Goal: Information Seeking & Learning: Learn about a topic

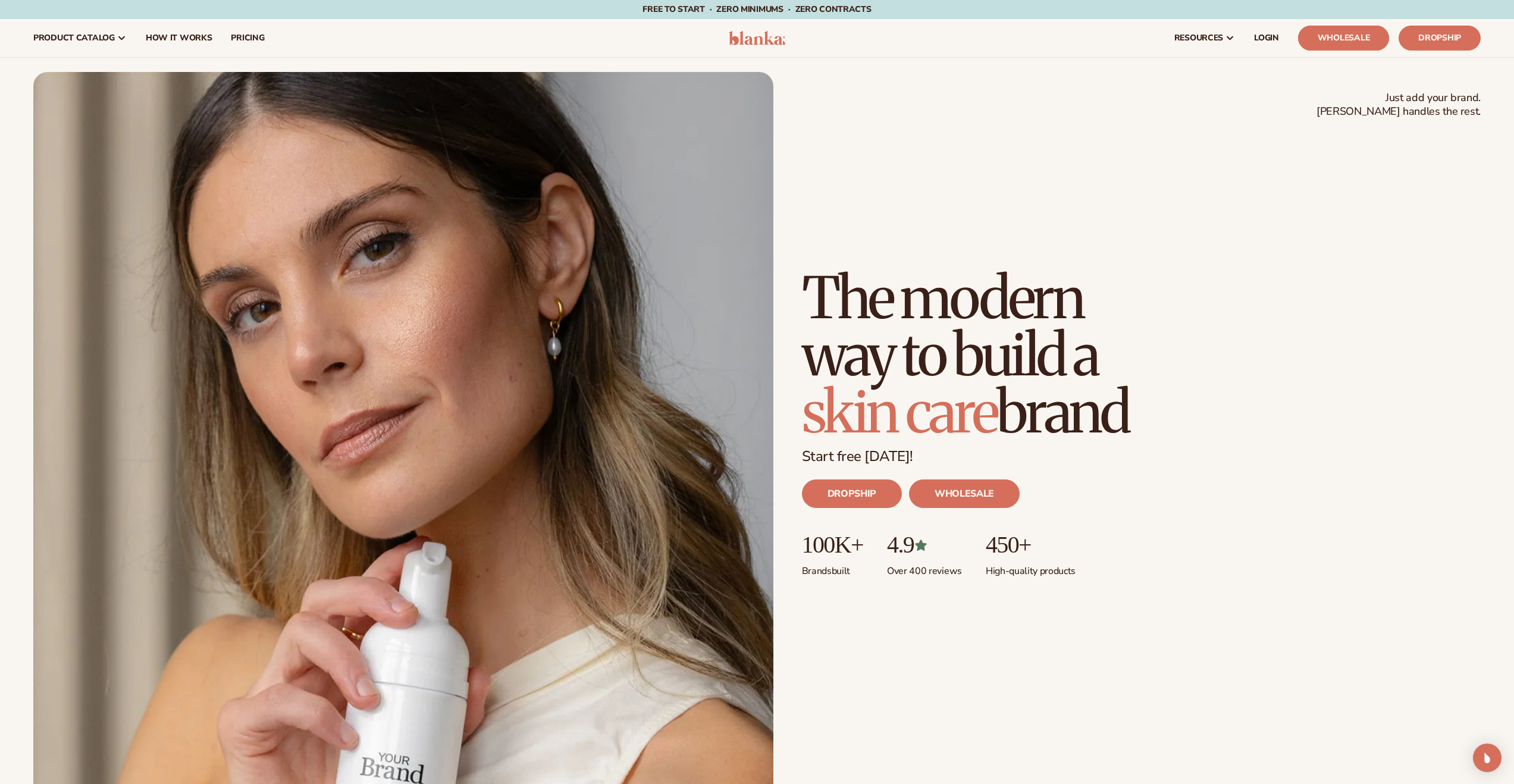
click at [1334, 41] on link "Wholesale" at bounding box center [1344, 37] width 91 height 25
click at [1117, 219] on div "Just add your brand. Blanka handles the rest. beauty,skin care,wellness,makeup …" at bounding box center [757, 437] width 1448 height 731
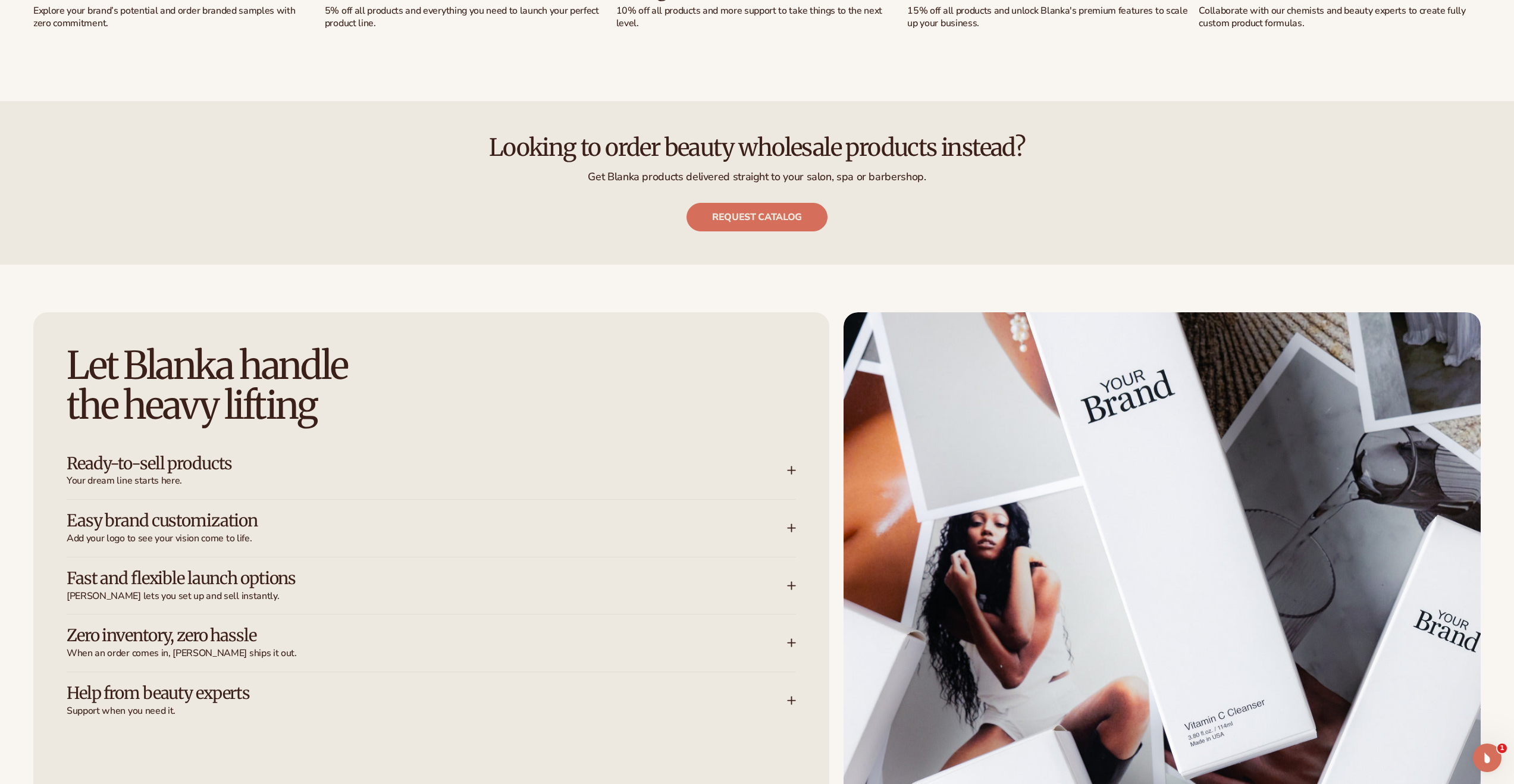
scroll to position [1893, 0]
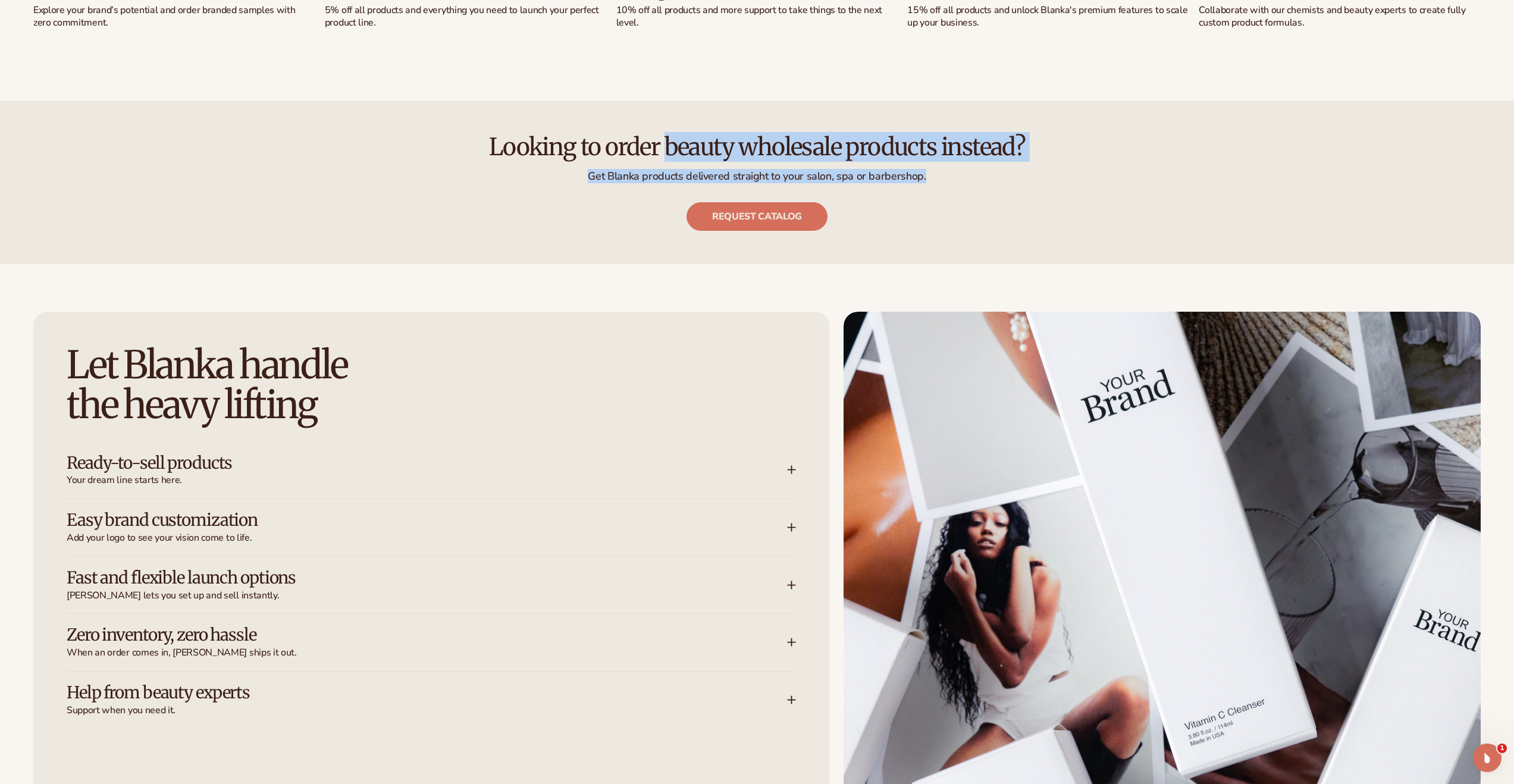
drag, startPoint x: 432, startPoint y: 144, endPoint x: 966, endPoint y: 181, distance: 535.3
click at [966, 181] on div "Looking to order beauty wholesale products instead? Get Blanka products deliver…" at bounding box center [757, 182] width 1448 height 97
click at [1016, 176] on p "Get Blanka products delivered straight to your salon, spa or barbershop." at bounding box center [757, 176] width 1448 height 14
drag, startPoint x: 1006, startPoint y: 177, endPoint x: 484, endPoint y: 169, distance: 522.1
click at [484, 169] on p "Get Blanka products delivered straight to your salon, spa or barbershop." at bounding box center [757, 176] width 1448 height 14
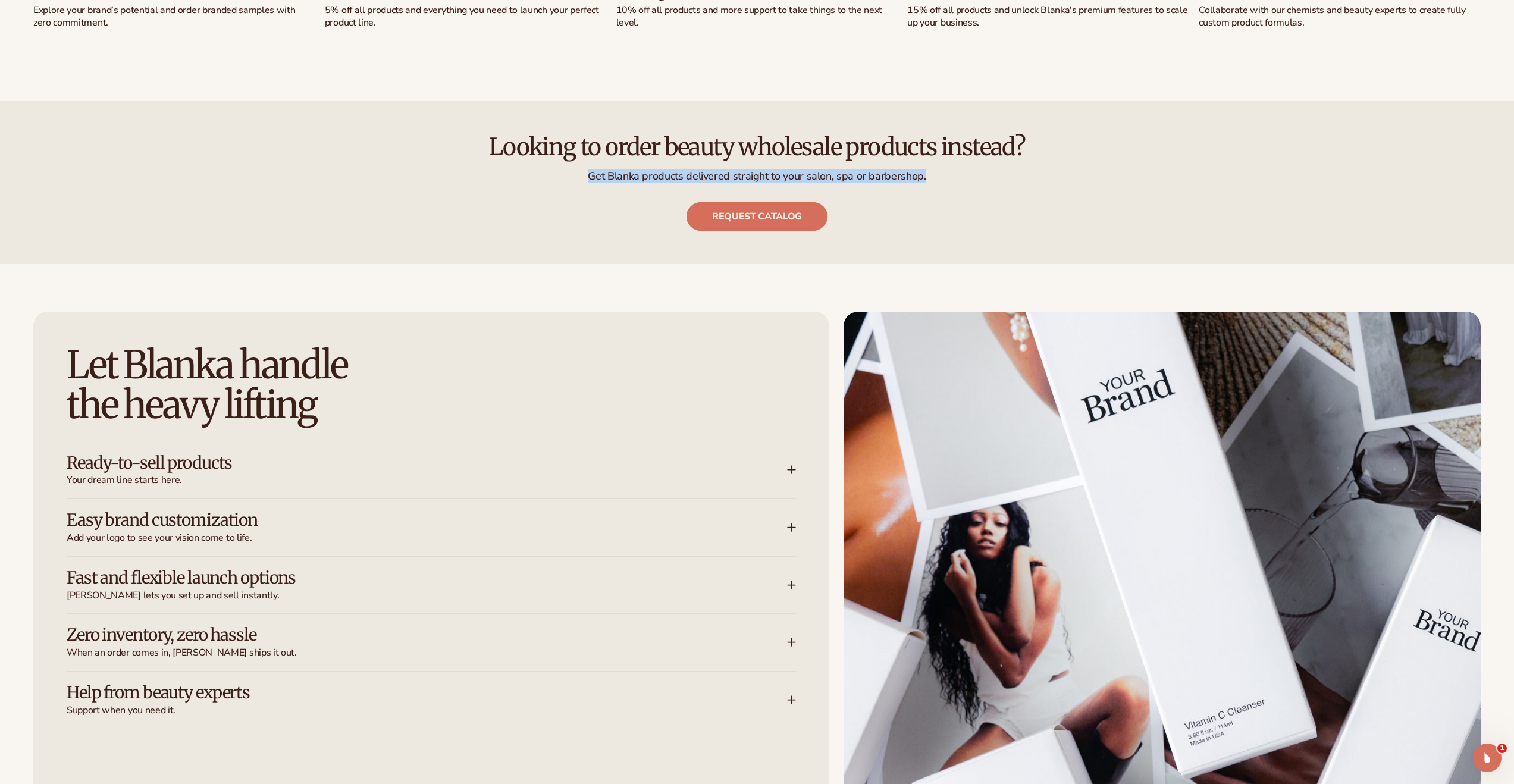
click at [754, 217] on link "Request catalog" at bounding box center [756, 216] width 141 height 29
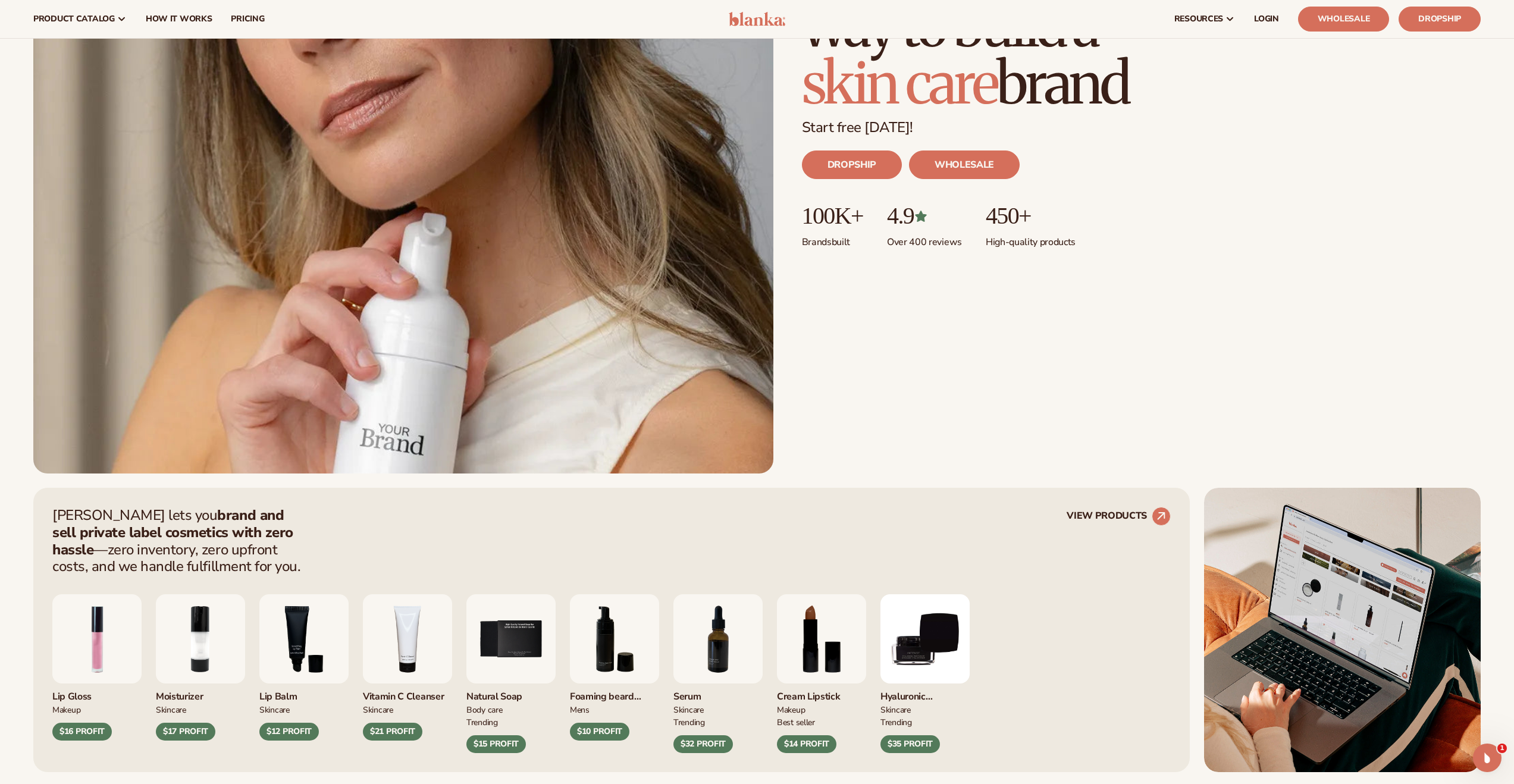
scroll to position [0, 0]
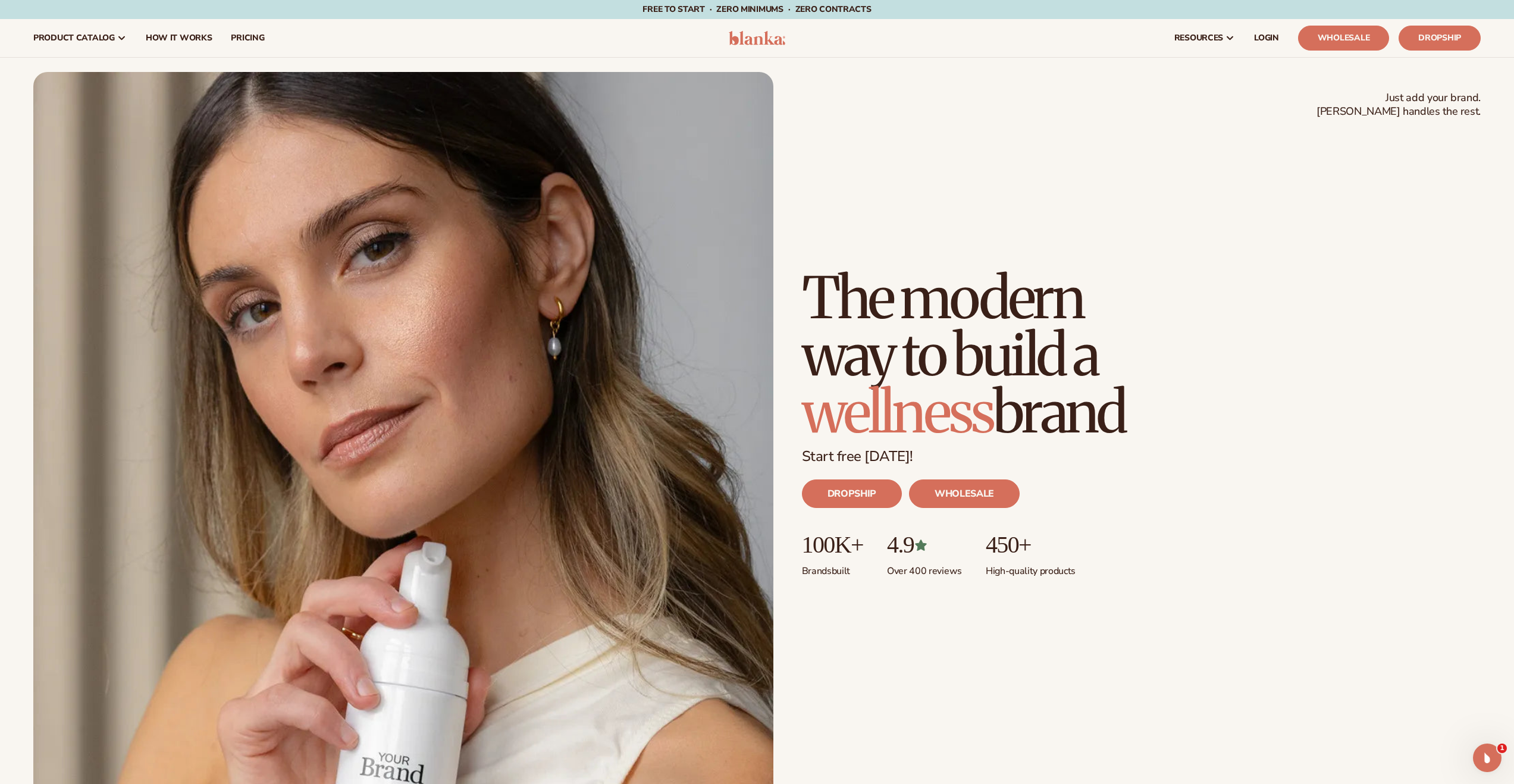
click at [1129, 169] on div "Just add your brand. Blanka handles the rest. beauty,skin care,wellness,makeup …" at bounding box center [757, 437] width 1448 height 731
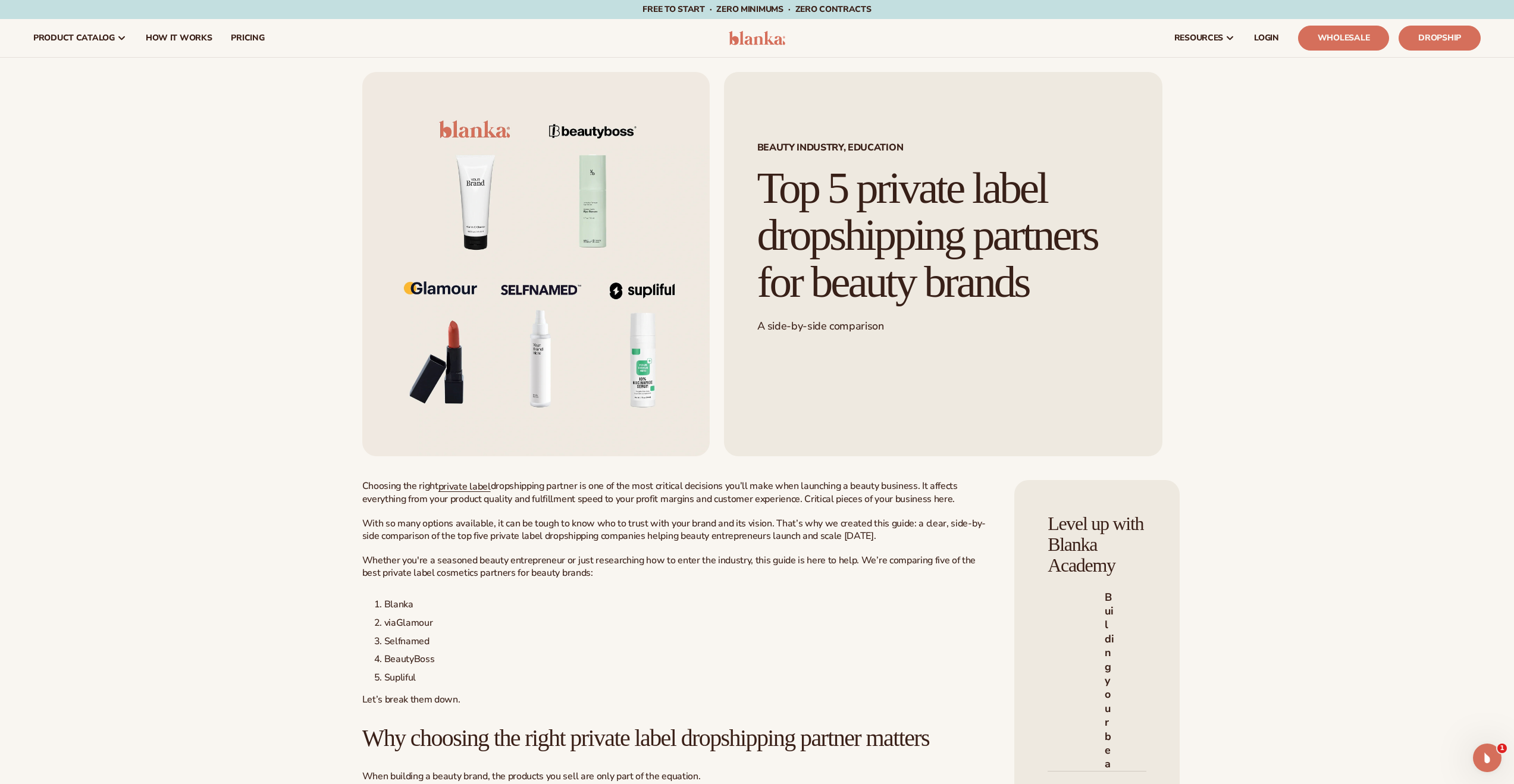
click at [766, 30] on header "Cart product catalog The Lab by [PERSON_NAME]" at bounding box center [757, 38] width 1514 height 38
click at [752, 39] on img at bounding box center [757, 37] width 57 height 14
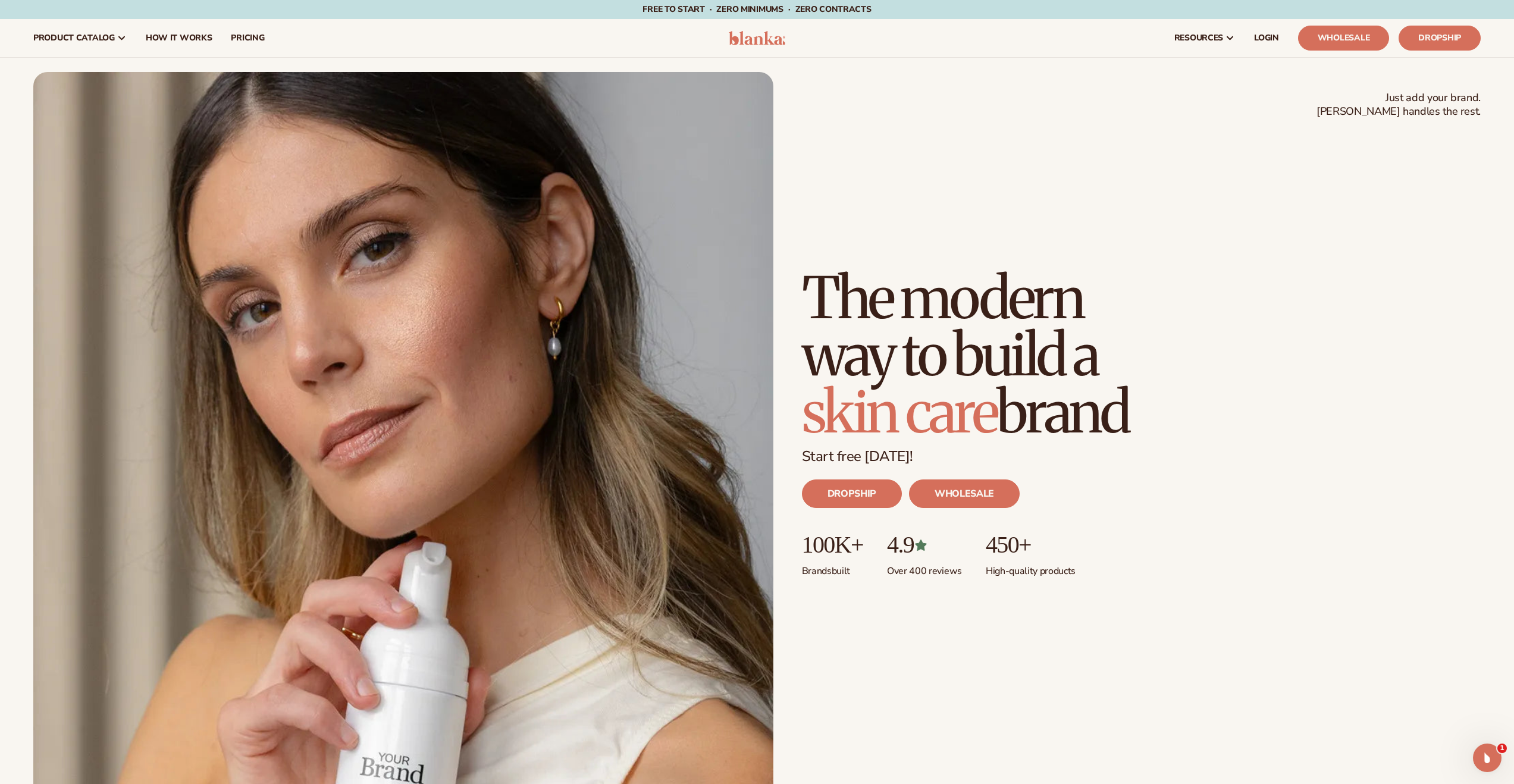
drag, startPoint x: 1105, startPoint y: 416, endPoint x: 812, endPoint y: 336, distance: 303.7
click at [812, 336] on h1 "The modern way to build a skin care brand" at bounding box center [992, 355] width 381 height 171
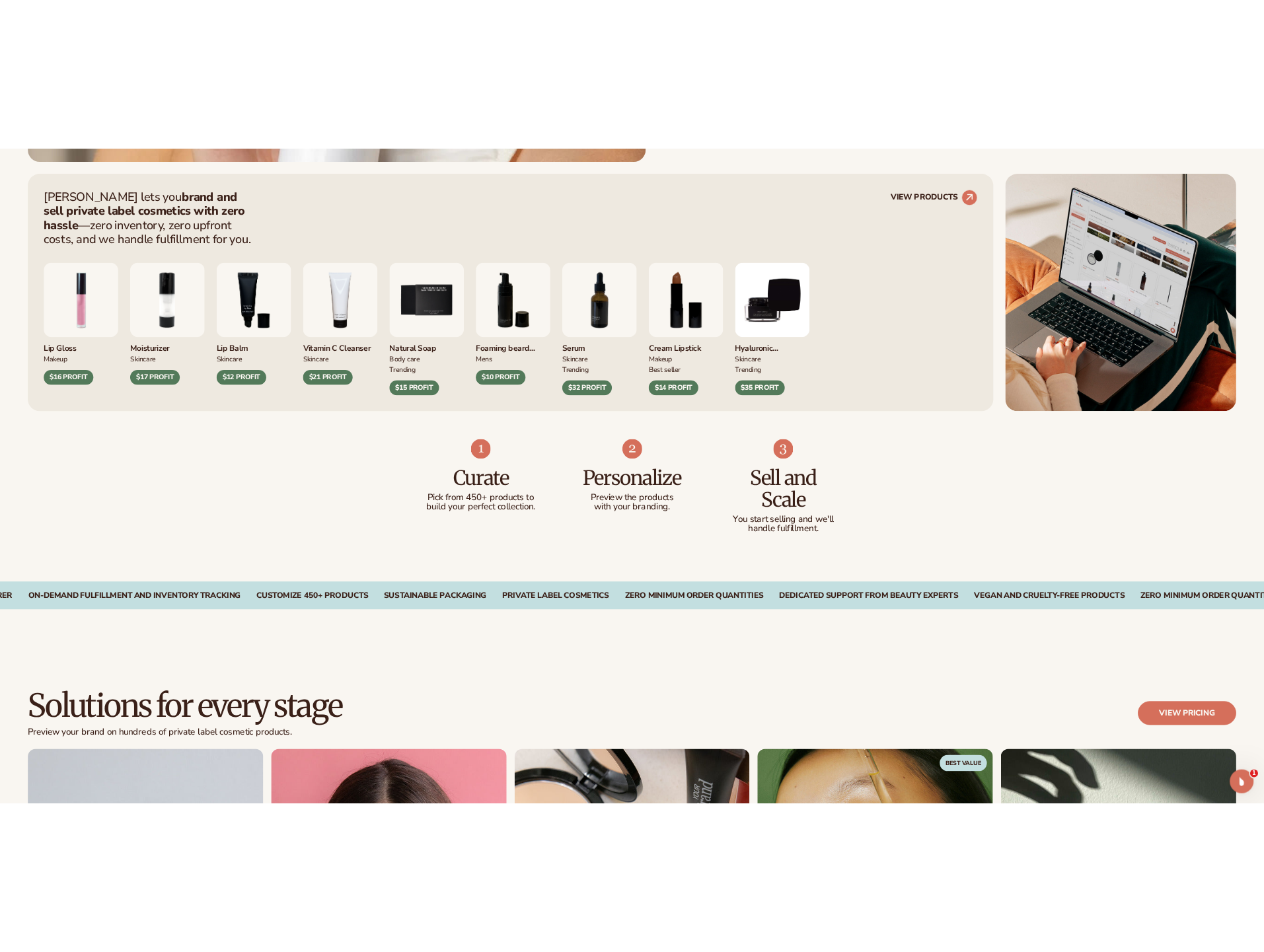
scroll to position [879, 0]
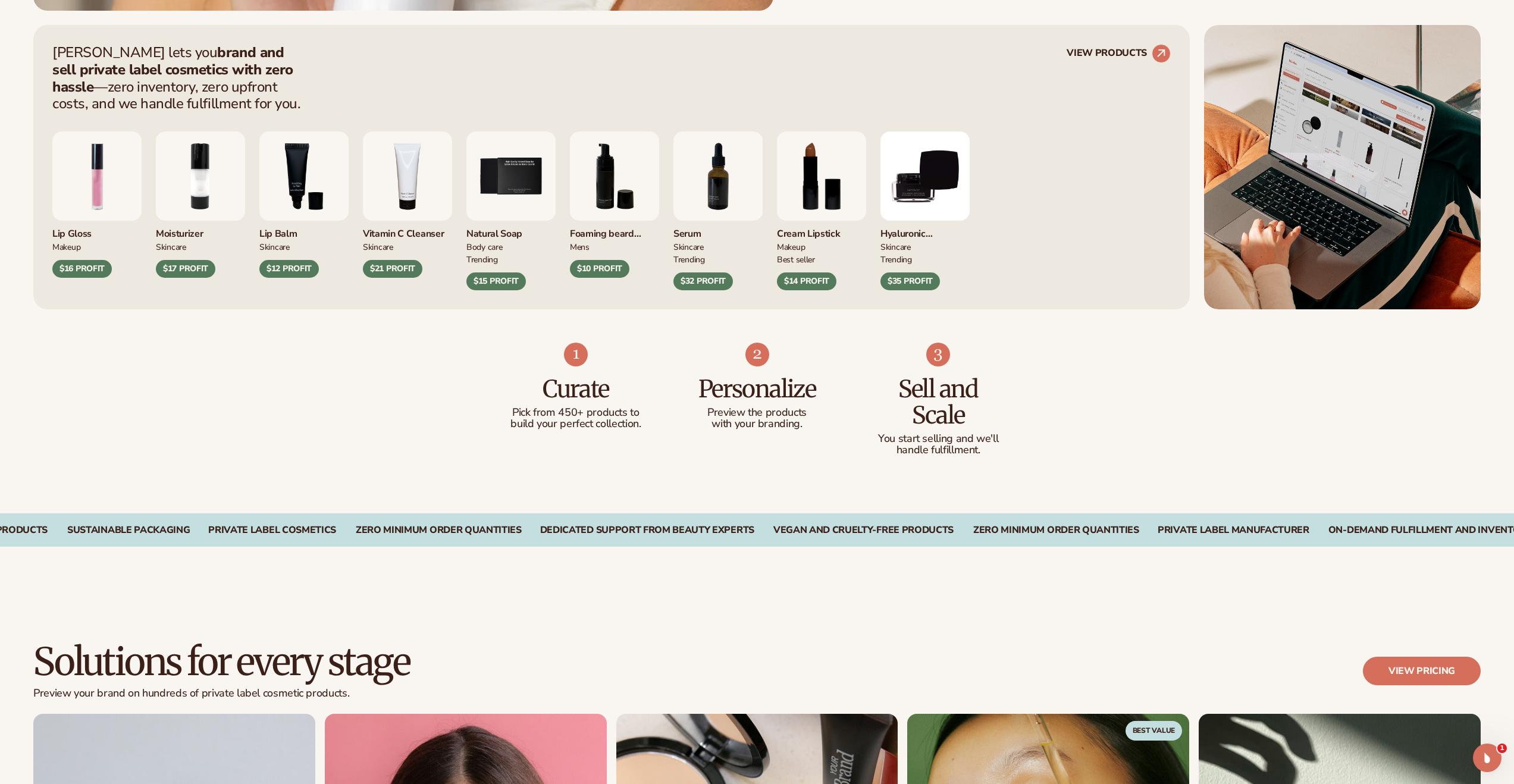
click at [626, 544] on div "CUSTOMIZE 450+ PRODUCTS SUSTAINABLE PACKAGING PRIVATE LABEL COSMETICS ZERO MINI…" at bounding box center [757, 530] width 1514 height 33
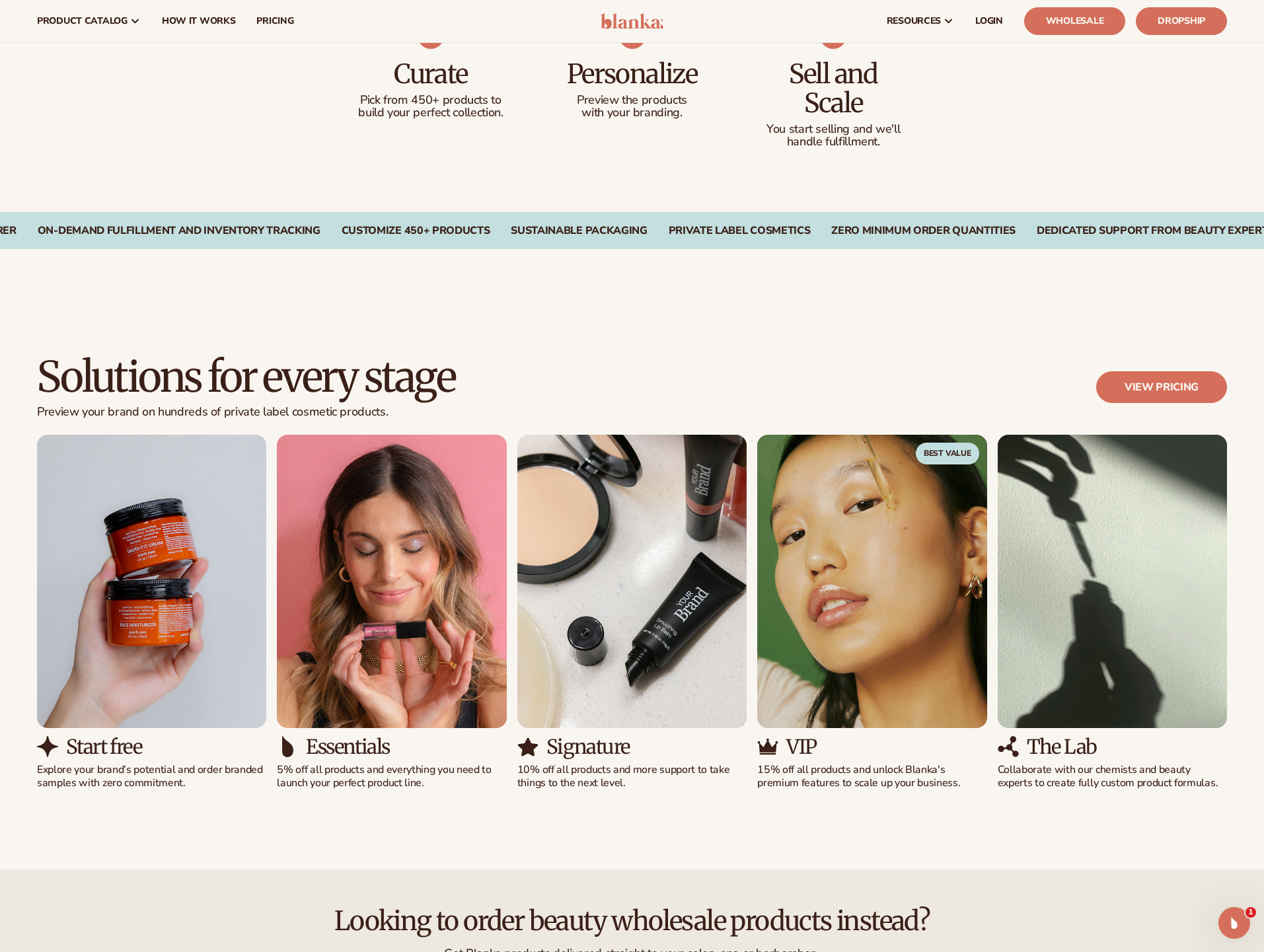
scroll to position [0, 0]
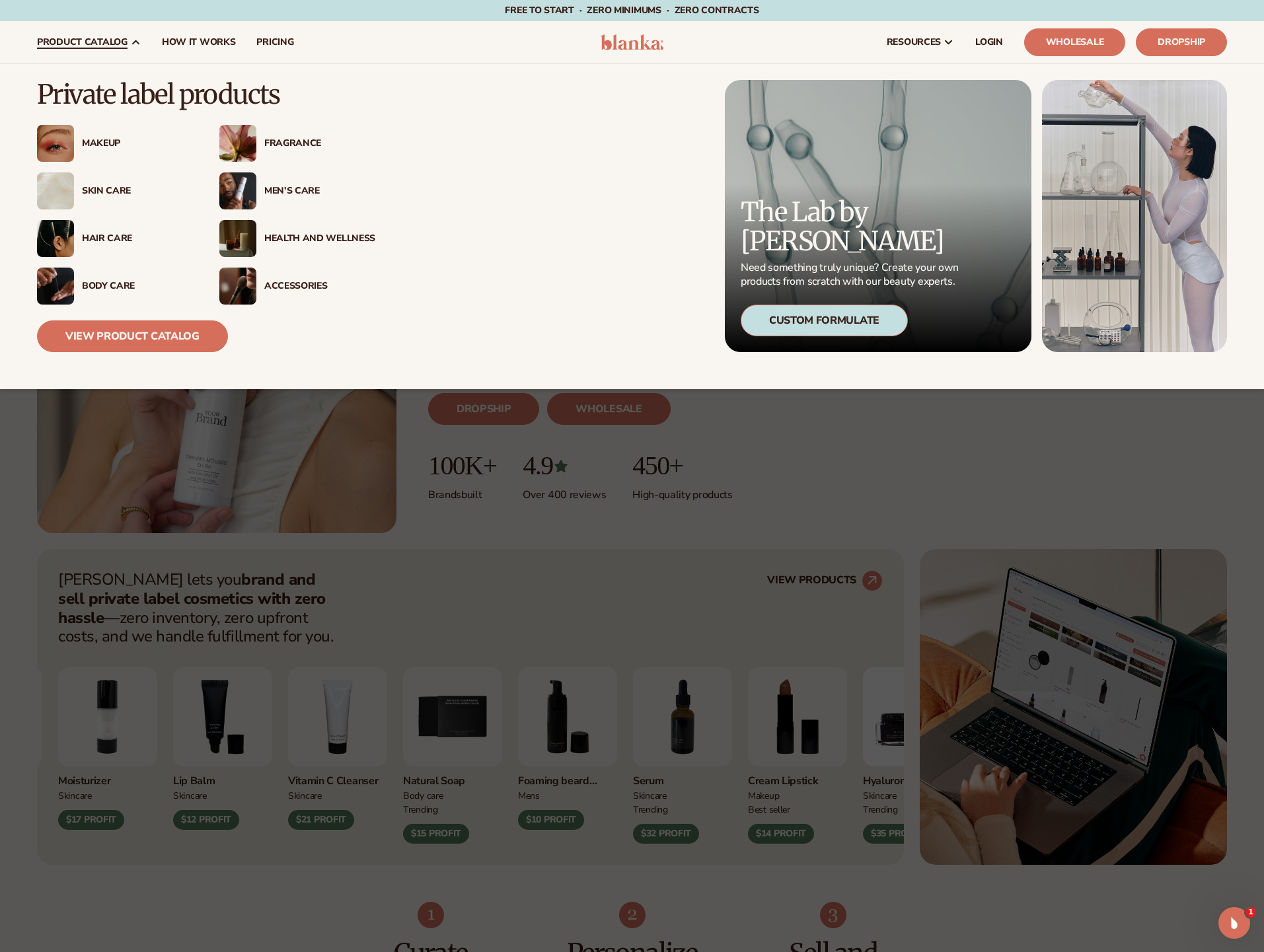
click at [295, 227] on div "Health And Wellness" at bounding box center [297, 238] width 156 height 37
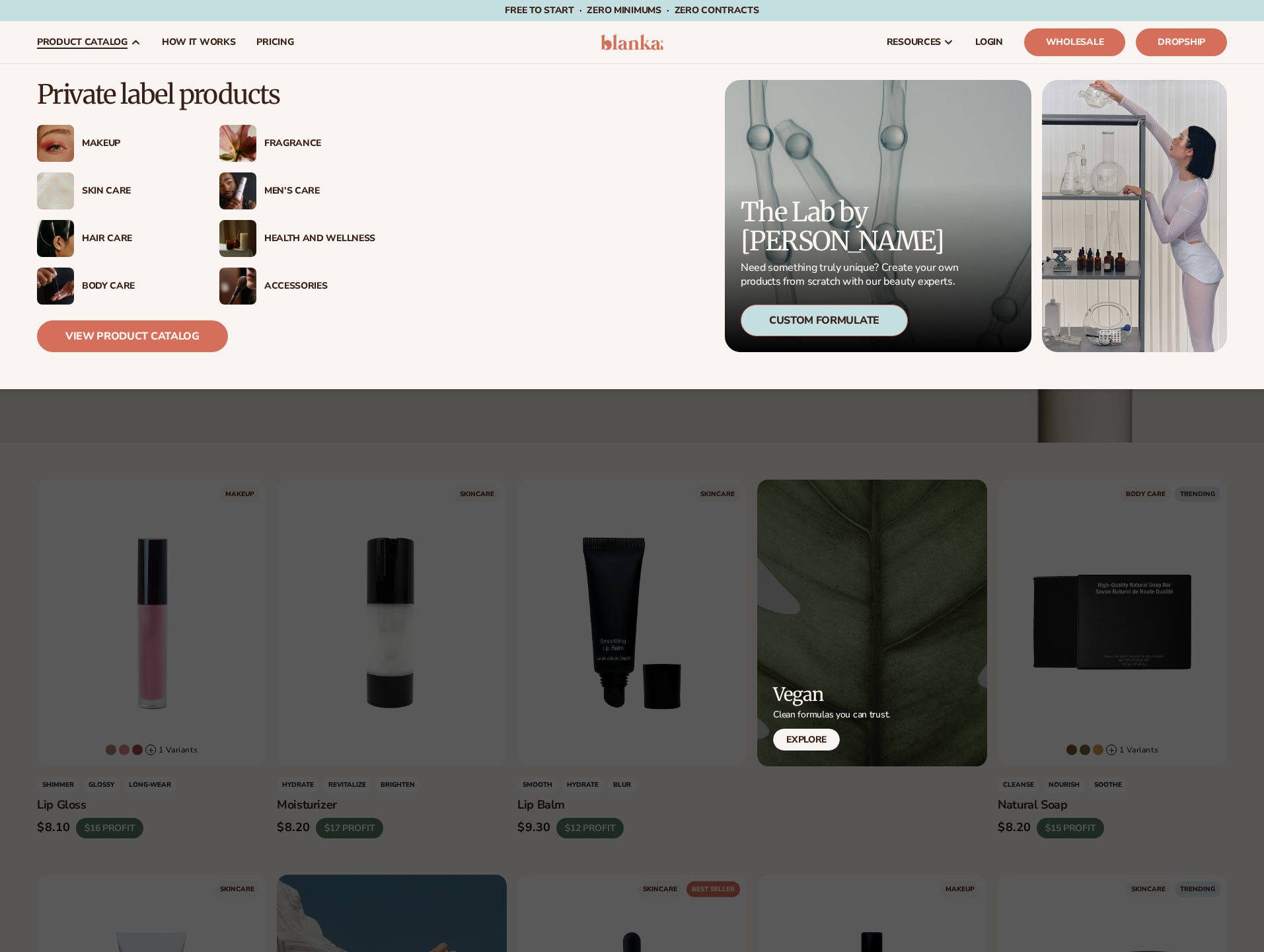
click at [102, 182] on div "Skin Care" at bounding box center [115, 191] width 156 height 37
click at [117, 283] on div "Body Care" at bounding box center [138, 286] width 111 height 11
click at [270, 189] on div "Men’s Care" at bounding box center [320, 191] width 111 height 11
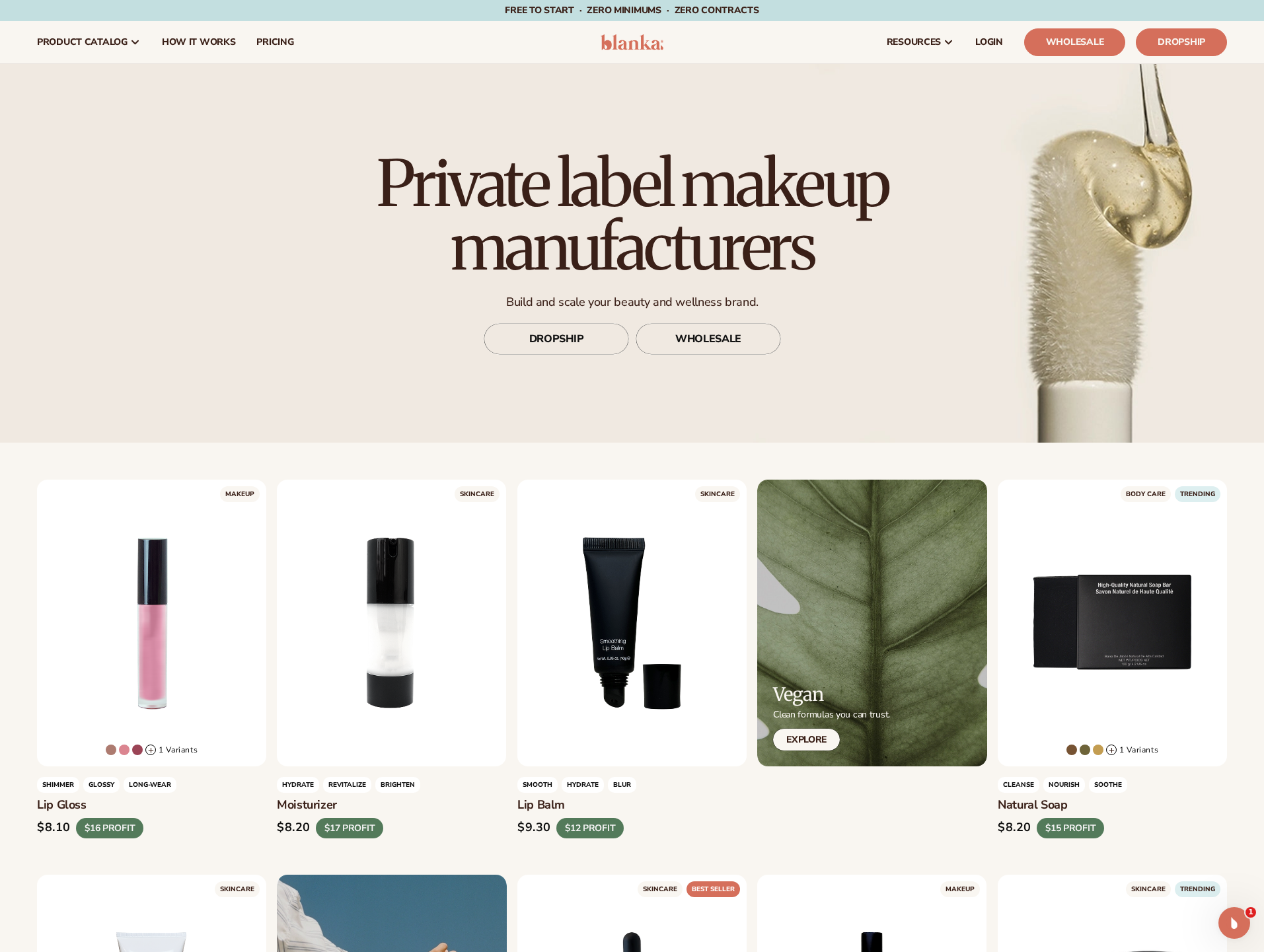
click at [640, 45] on img at bounding box center [632, 41] width 63 height 16
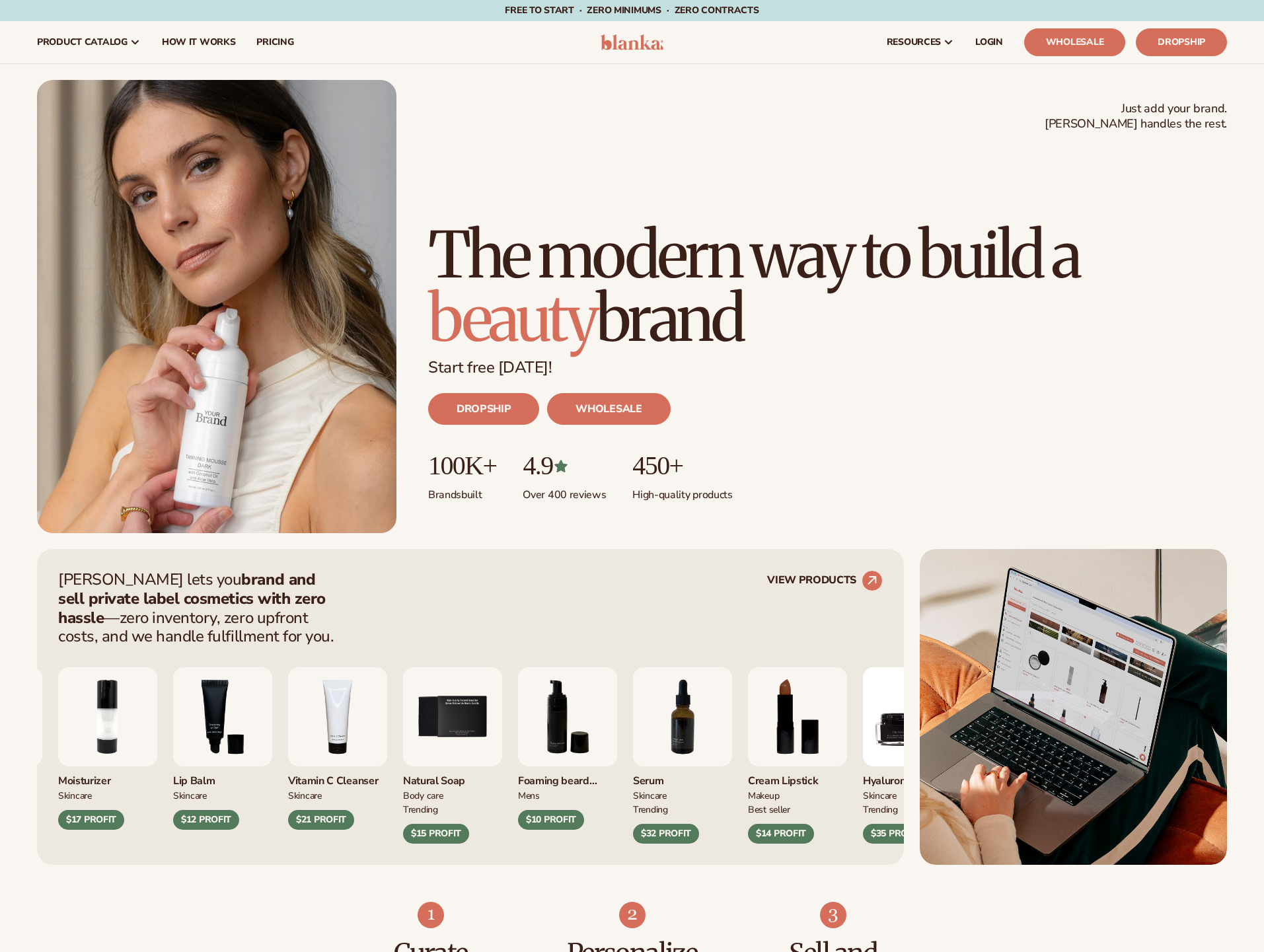
click at [857, 339] on h1 "The modern way to build a beauty brand" at bounding box center [827, 286] width 799 height 127
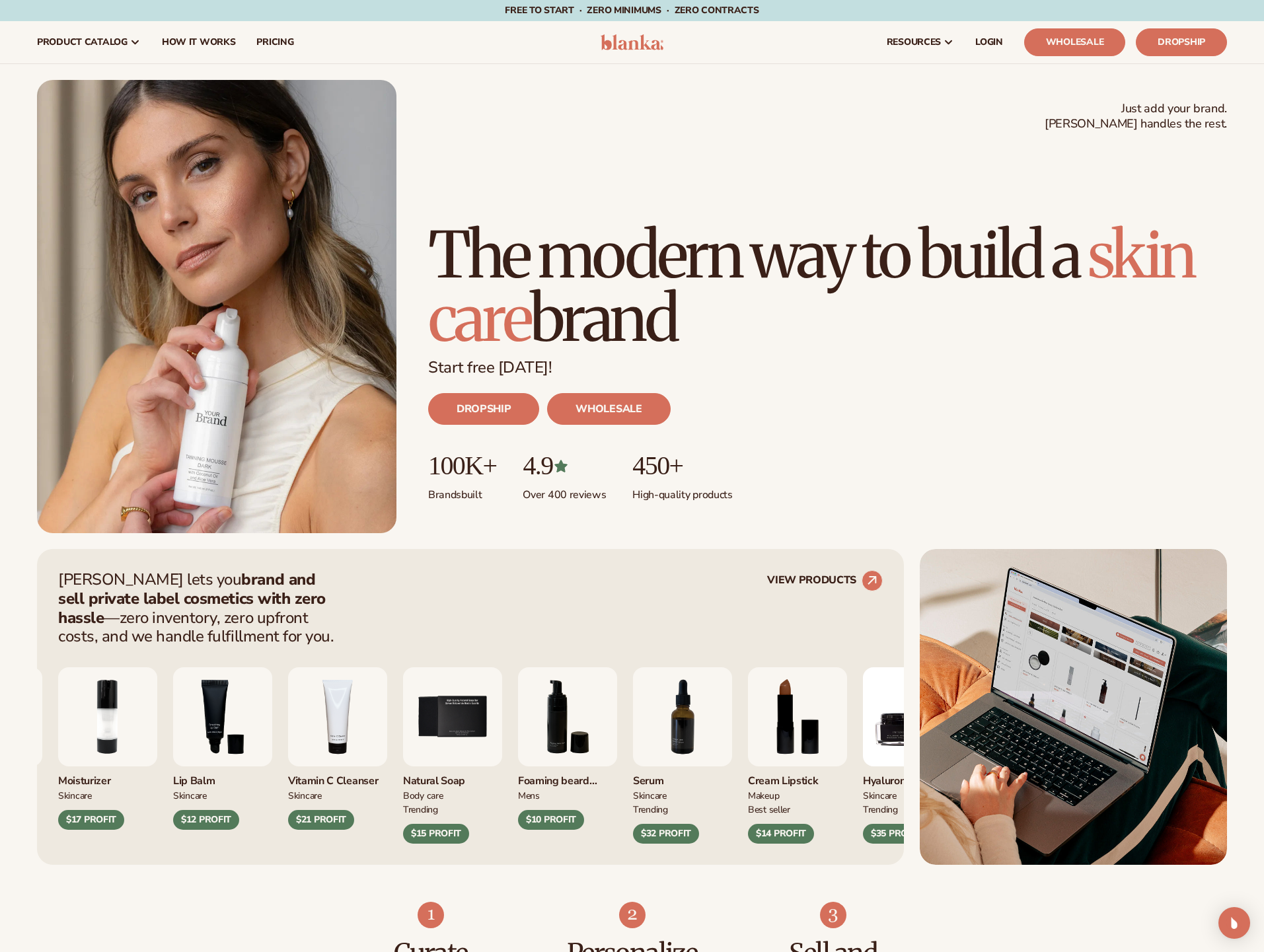
click at [627, 36] on img at bounding box center [632, 41] width 63 height 16
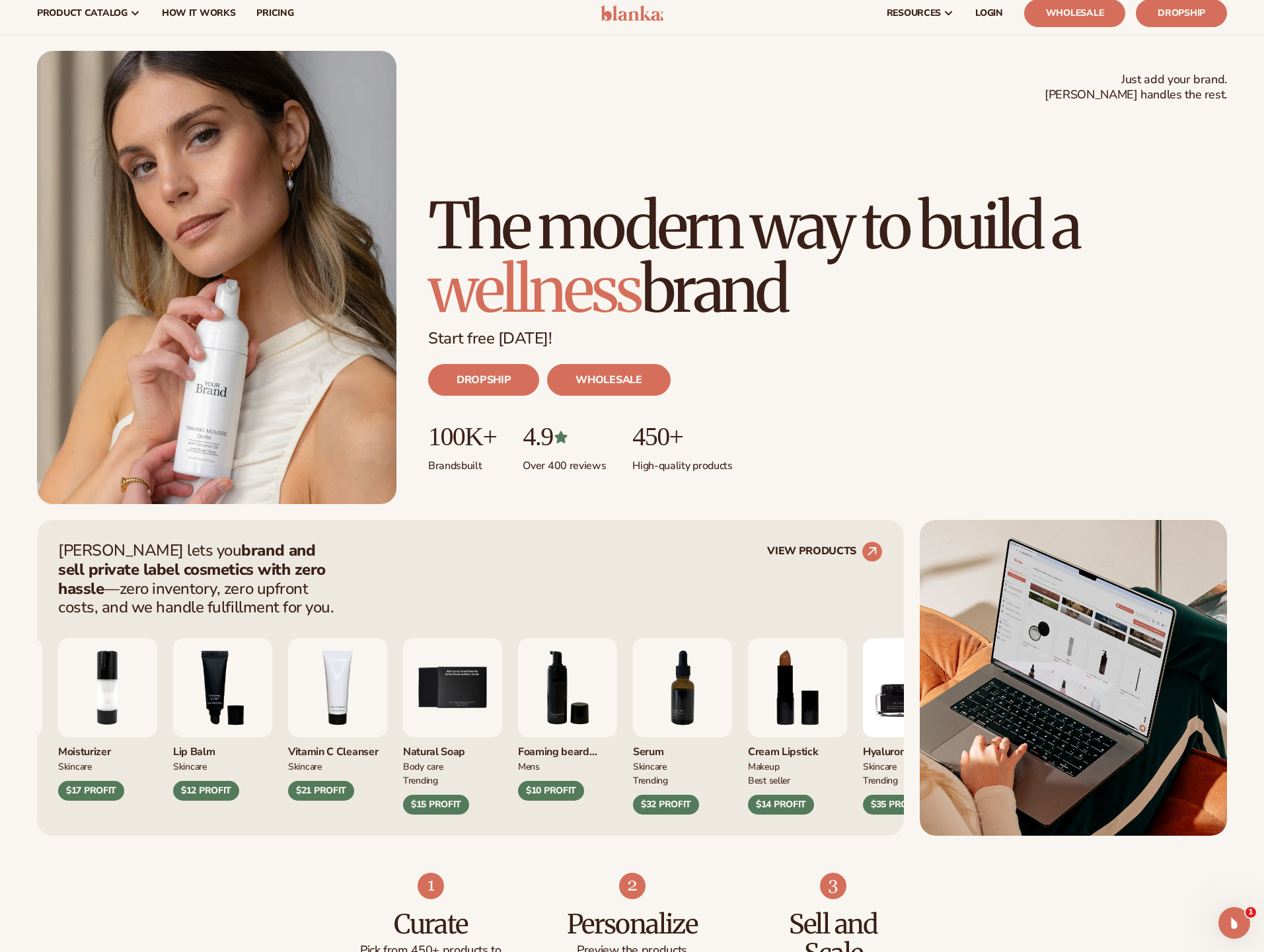
scroll to position [30, 0]
drag, startPoint x: 831, startPoint y: 298, endPoint x: 437, endPoint y: 157, distance: 418.5
click at [437, 193] on h1 "The modern way to build a wellness brand" at bounding box center [827, 256] width 799 height 127
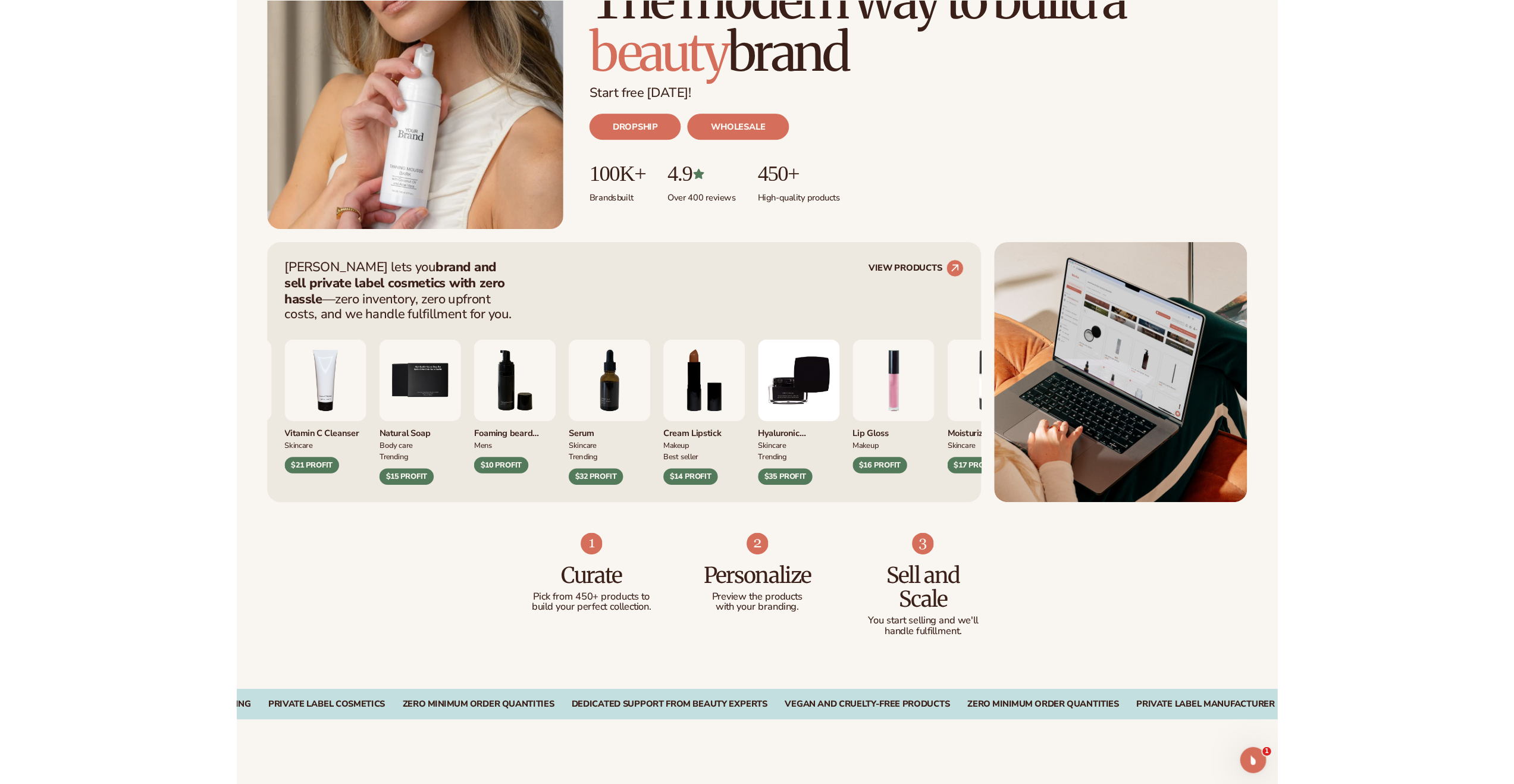
scroll to position [476, 0]
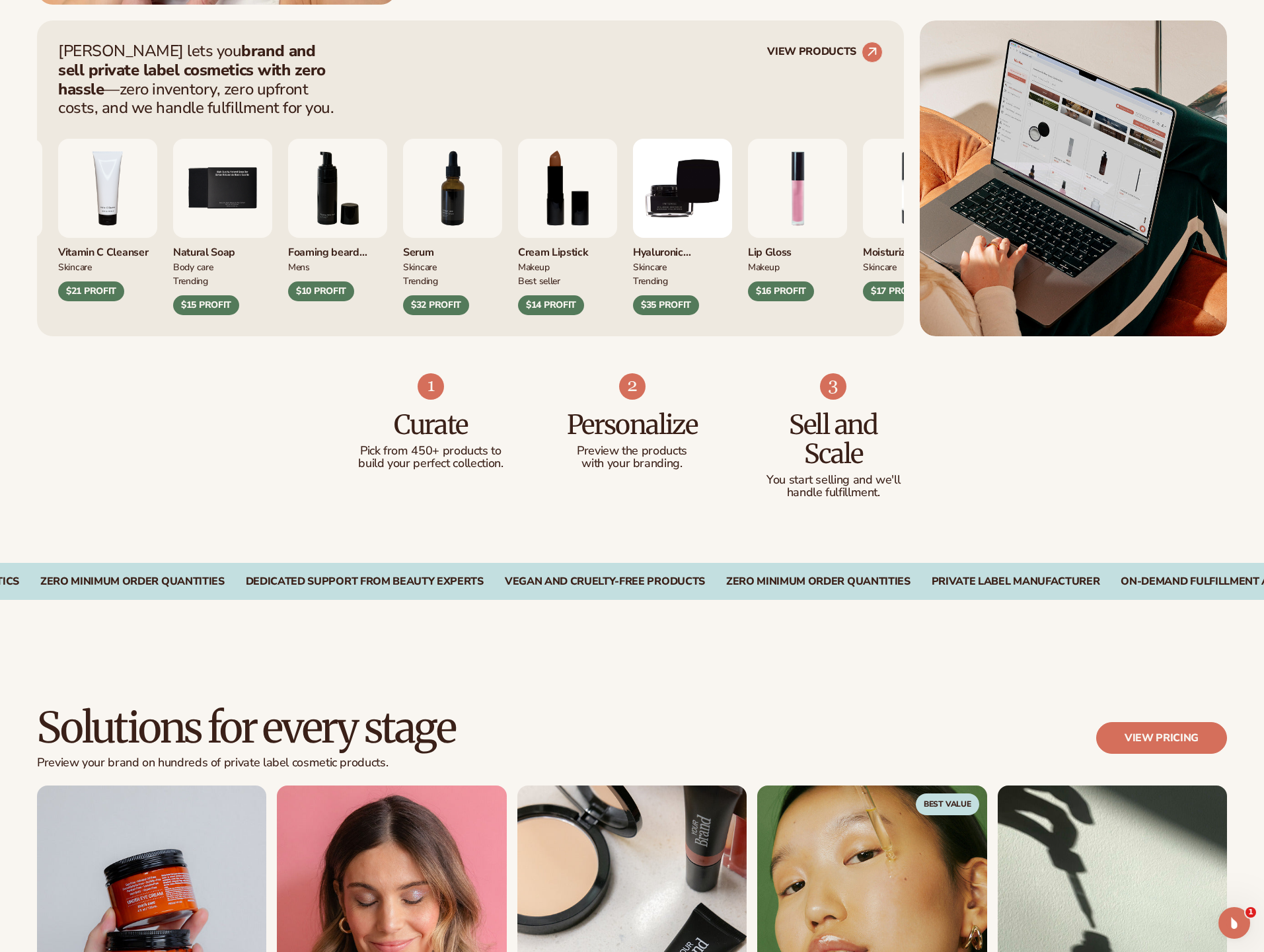
drag, startPoint x: 1074, startPoint y: 588, endPoint x: 1249, endPoint y: 585, distance: 175.0
click at [1249, 585] on div "CUSTOMIZE 450+ PRODUCTS SUSTAINABLE PACKAGING PRIVATE LABEL COSMETICS ZERO MINI…" at bounding box center [632, 581] width 1264 height 37
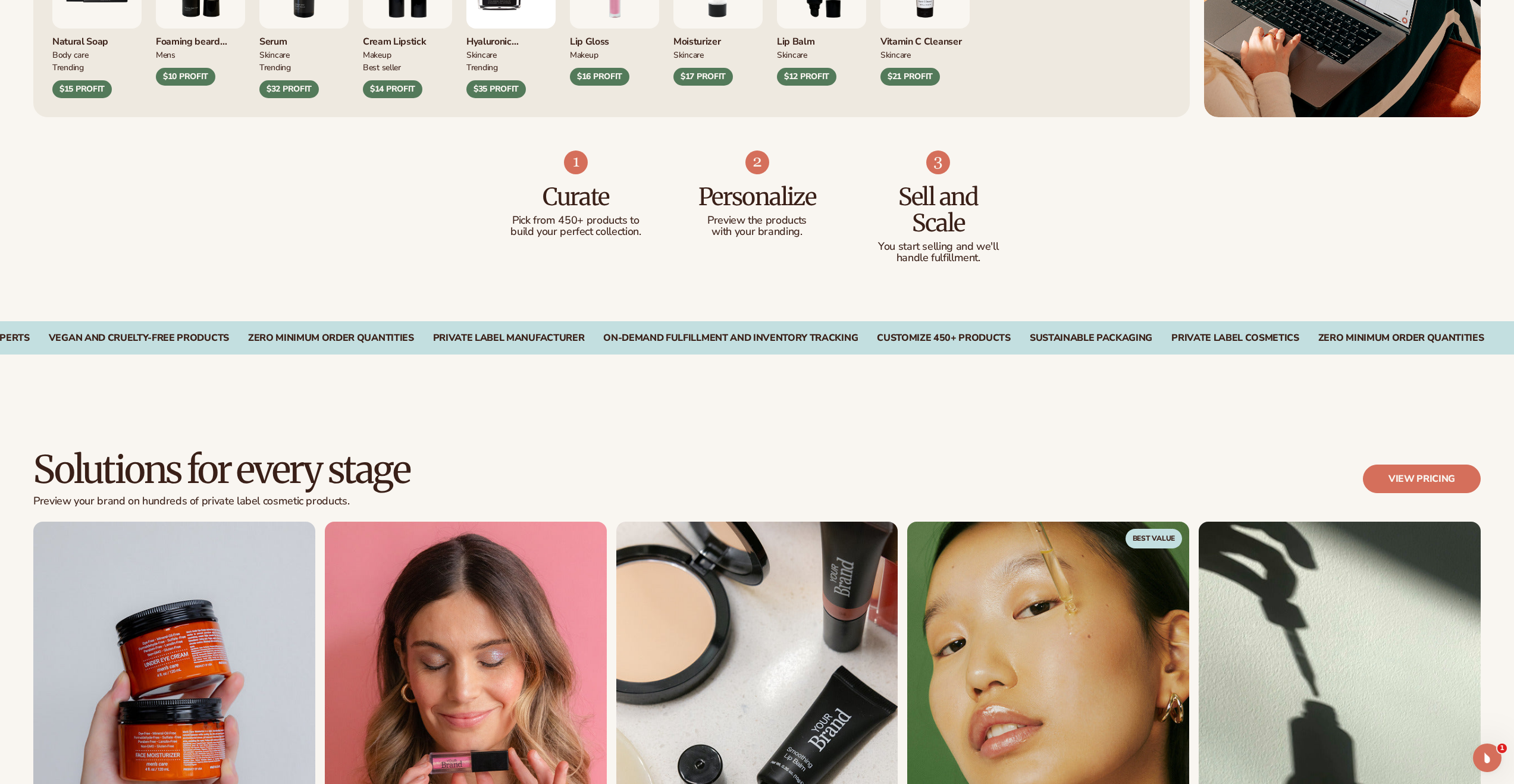
scroll to position [995, 0]
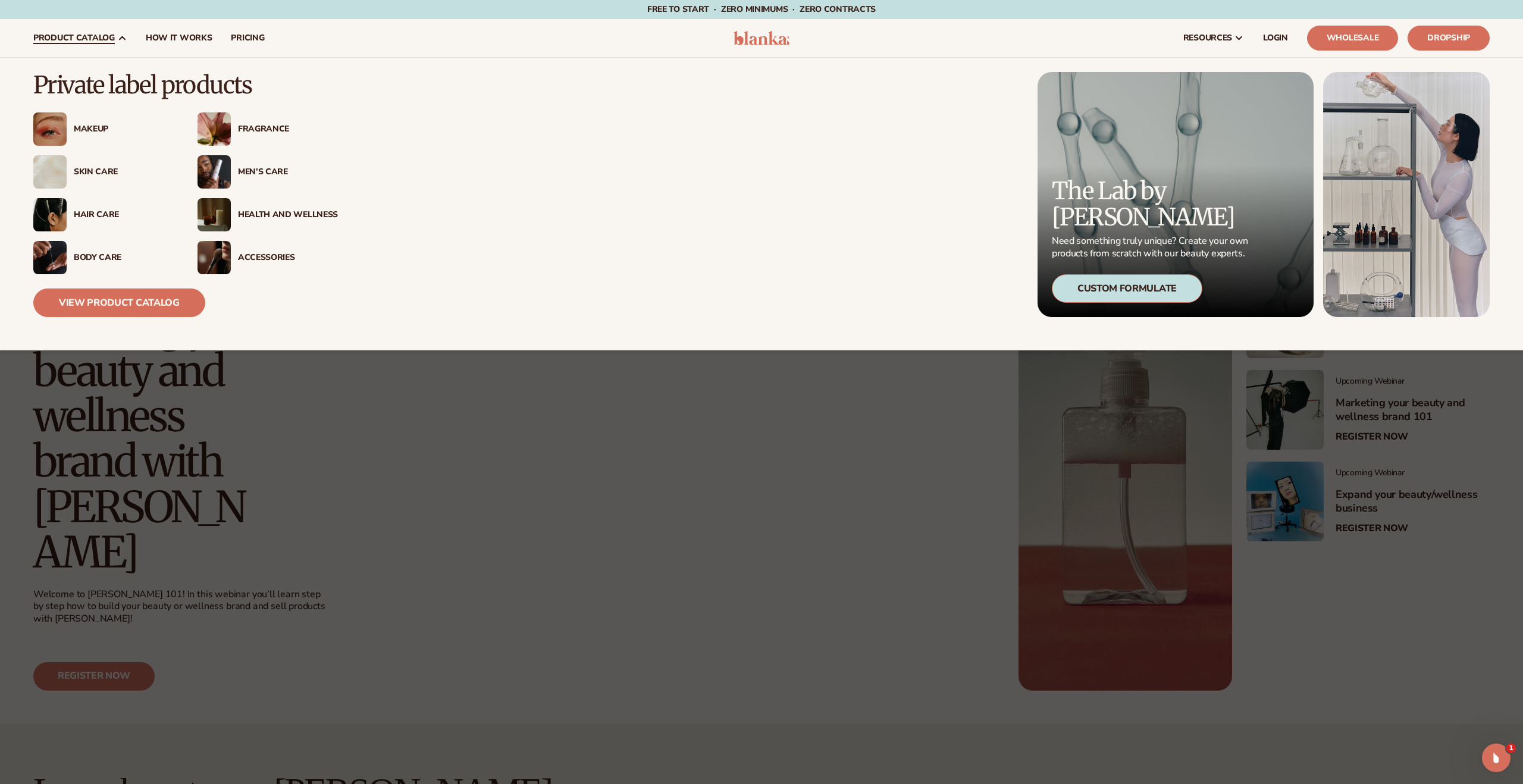
click at [261, 168] on div "Men’s Care" at bounding box center [288, 172] width 100 height 10
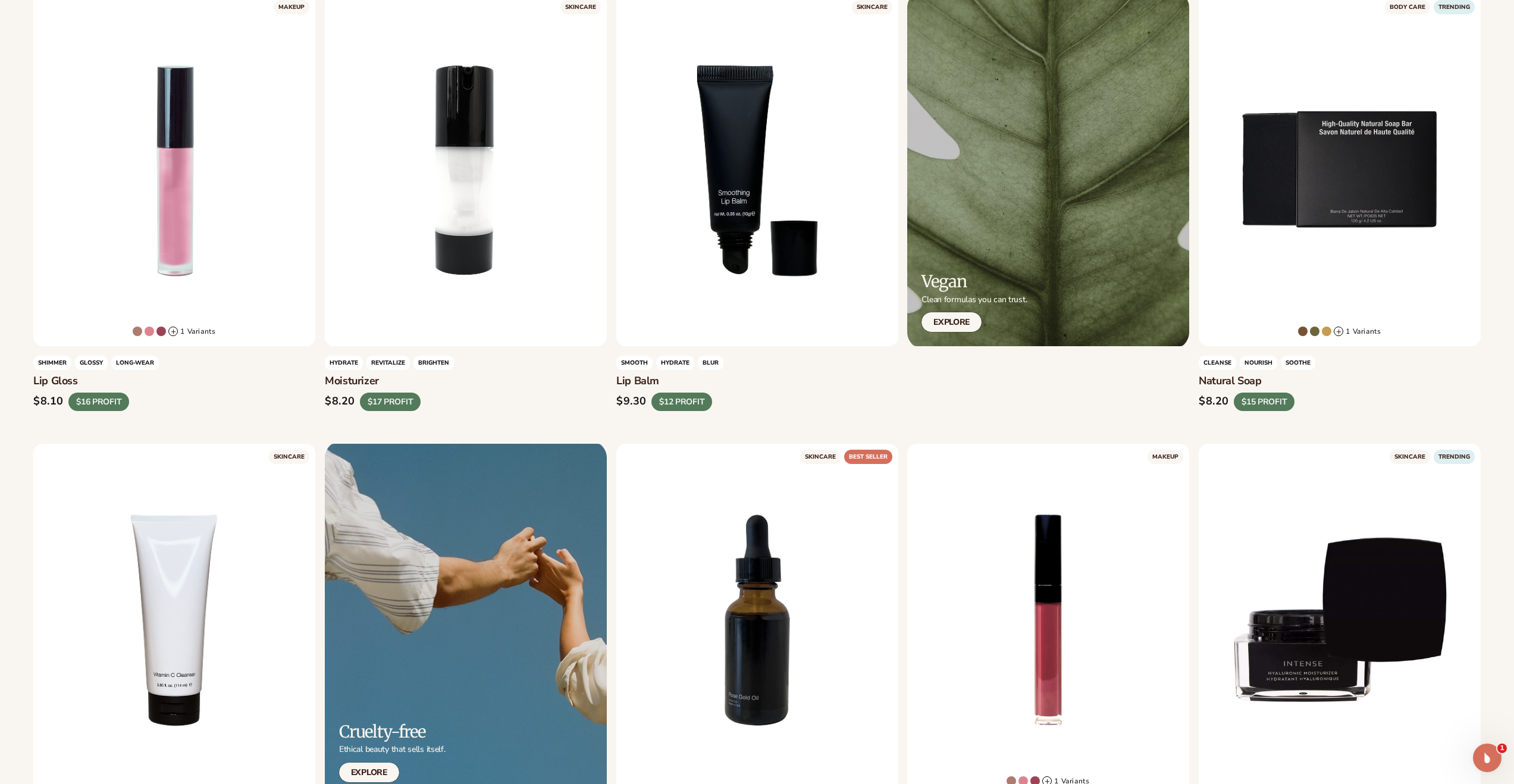
scroll to position [583, 0]
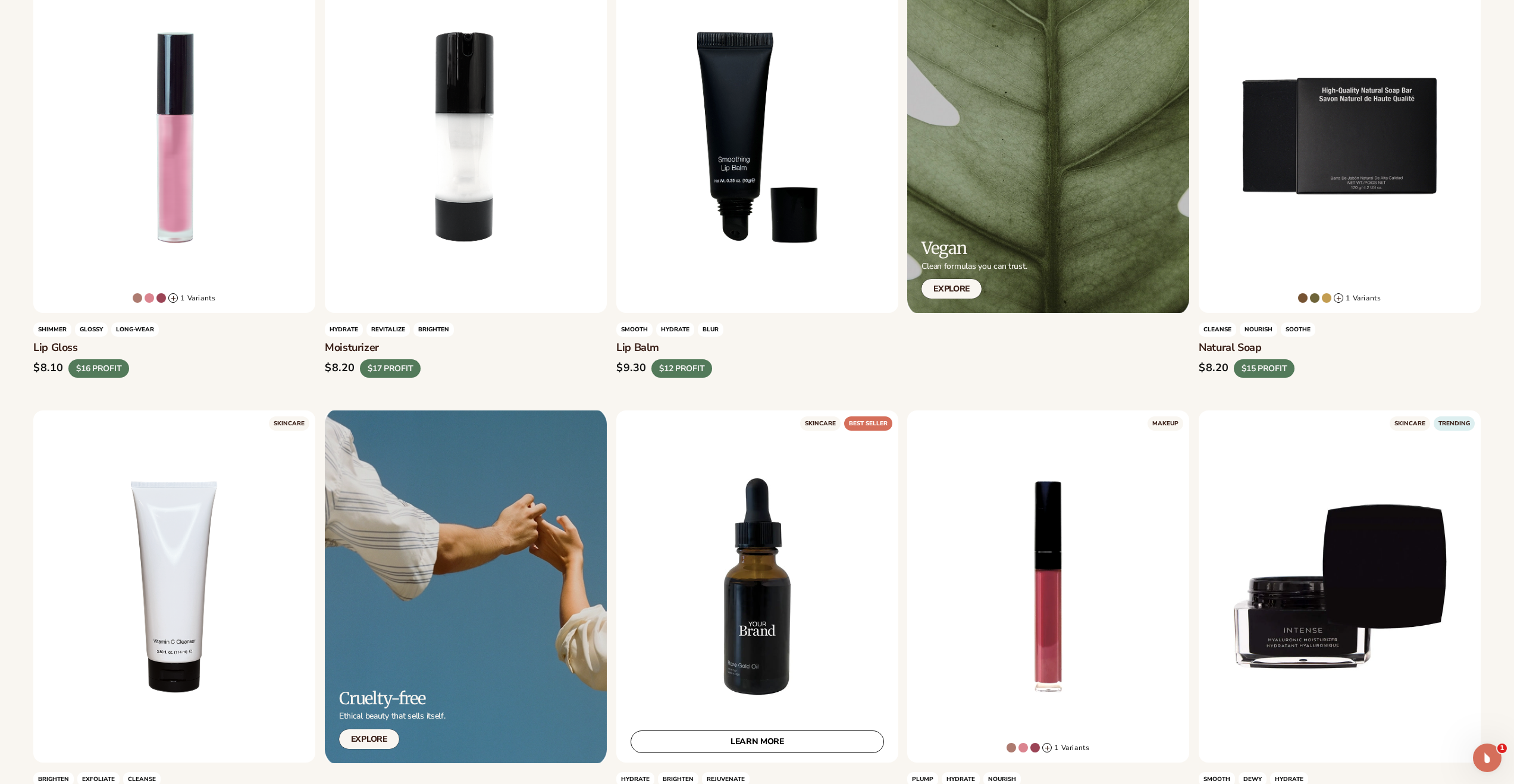
click at [777, 555] on div "LEARN MORE" at bounding box center [757, 587] width 282 height 352
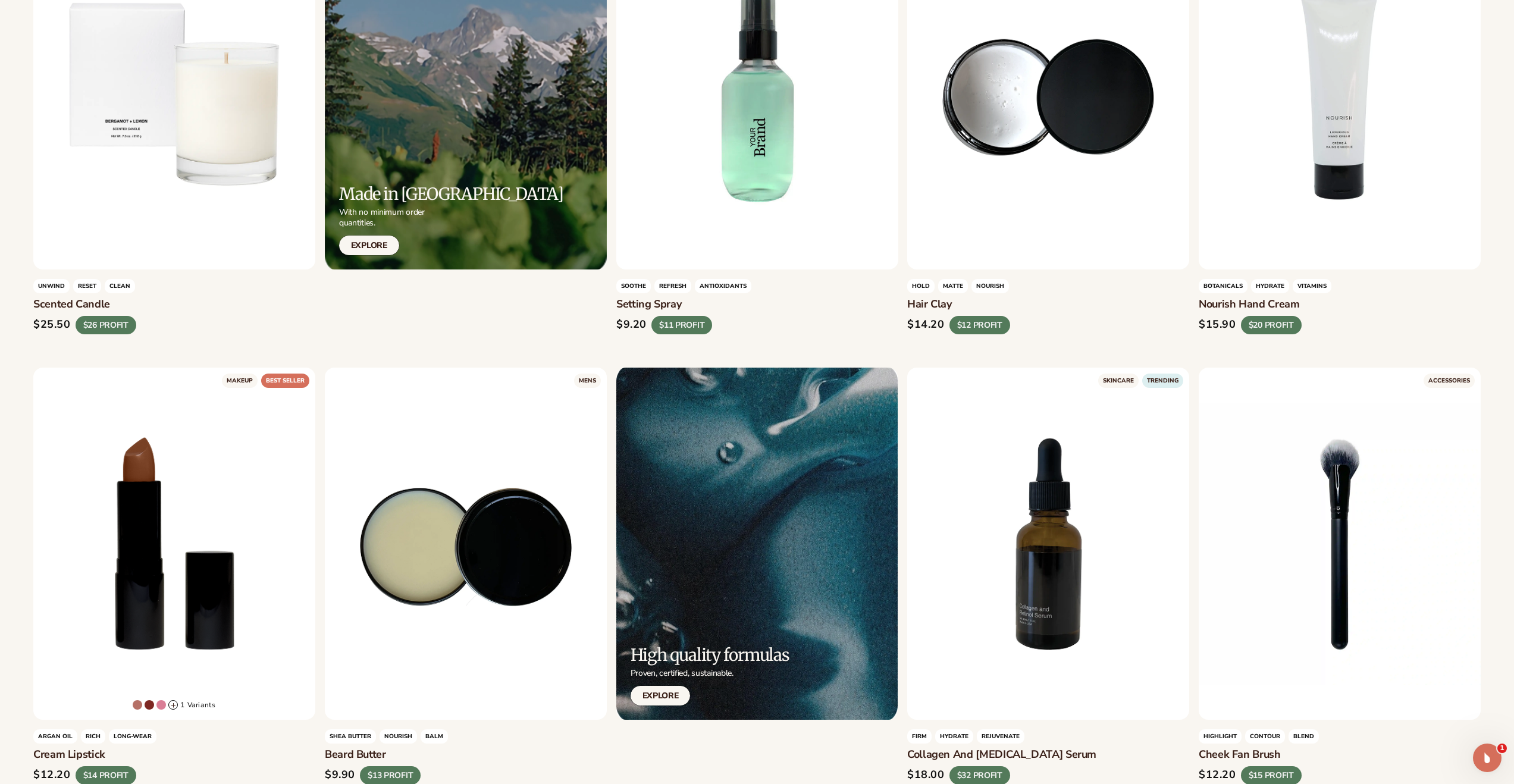
scroll to position [1977, 0]
drag, startPoint x: 1106, startPoint y: 339, endPoint x: 130, endPoint y: 319, distance: 976.2
click at [130, 319] on ul "MAKEUP +" at bounding box center [757, 575] width 1448 height 4017
click at [194, 319] on div "$25.50 $26 PROFIT" at bounding box center [174, 325] width 282 height 19
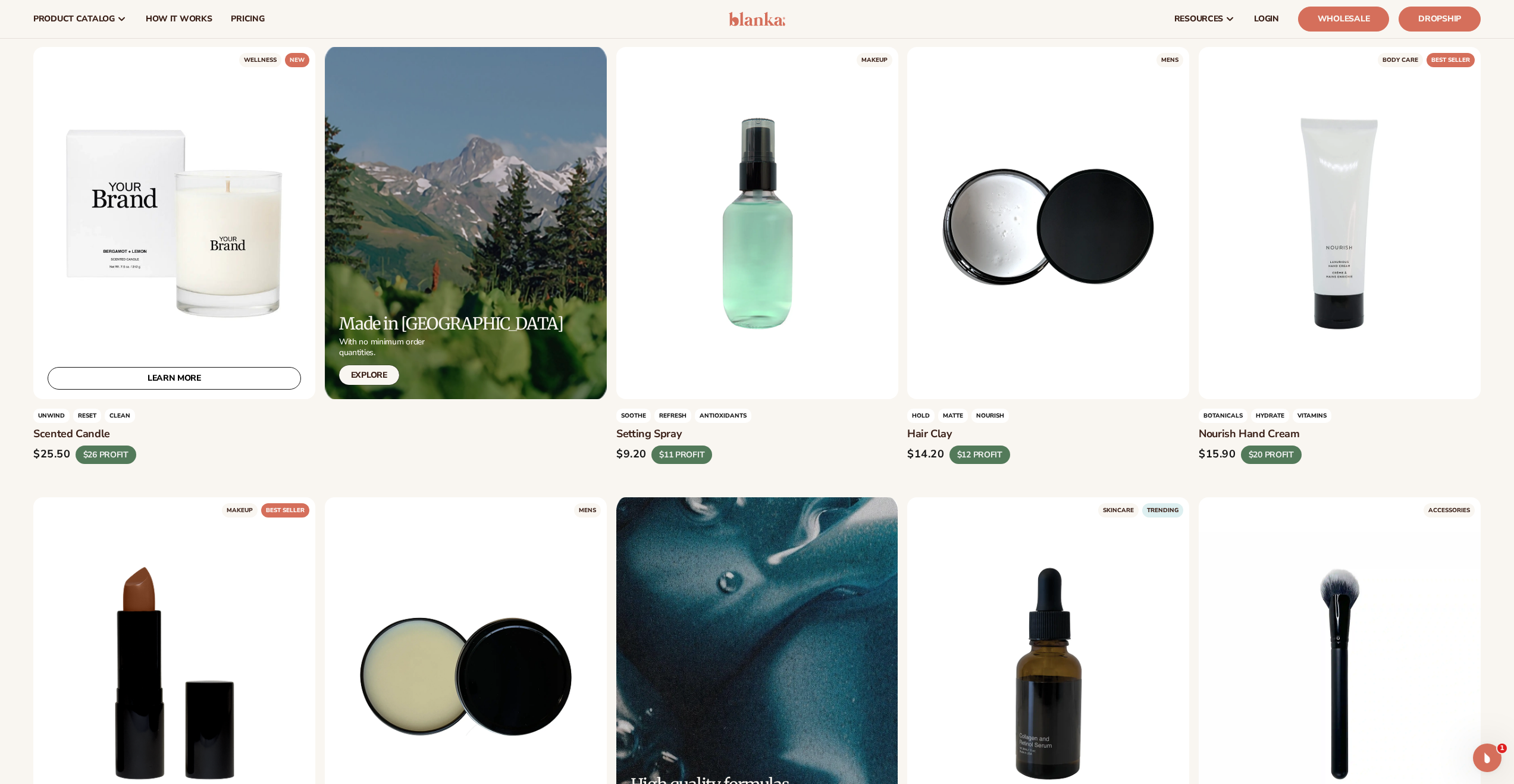
scroll to position [1617, 0]
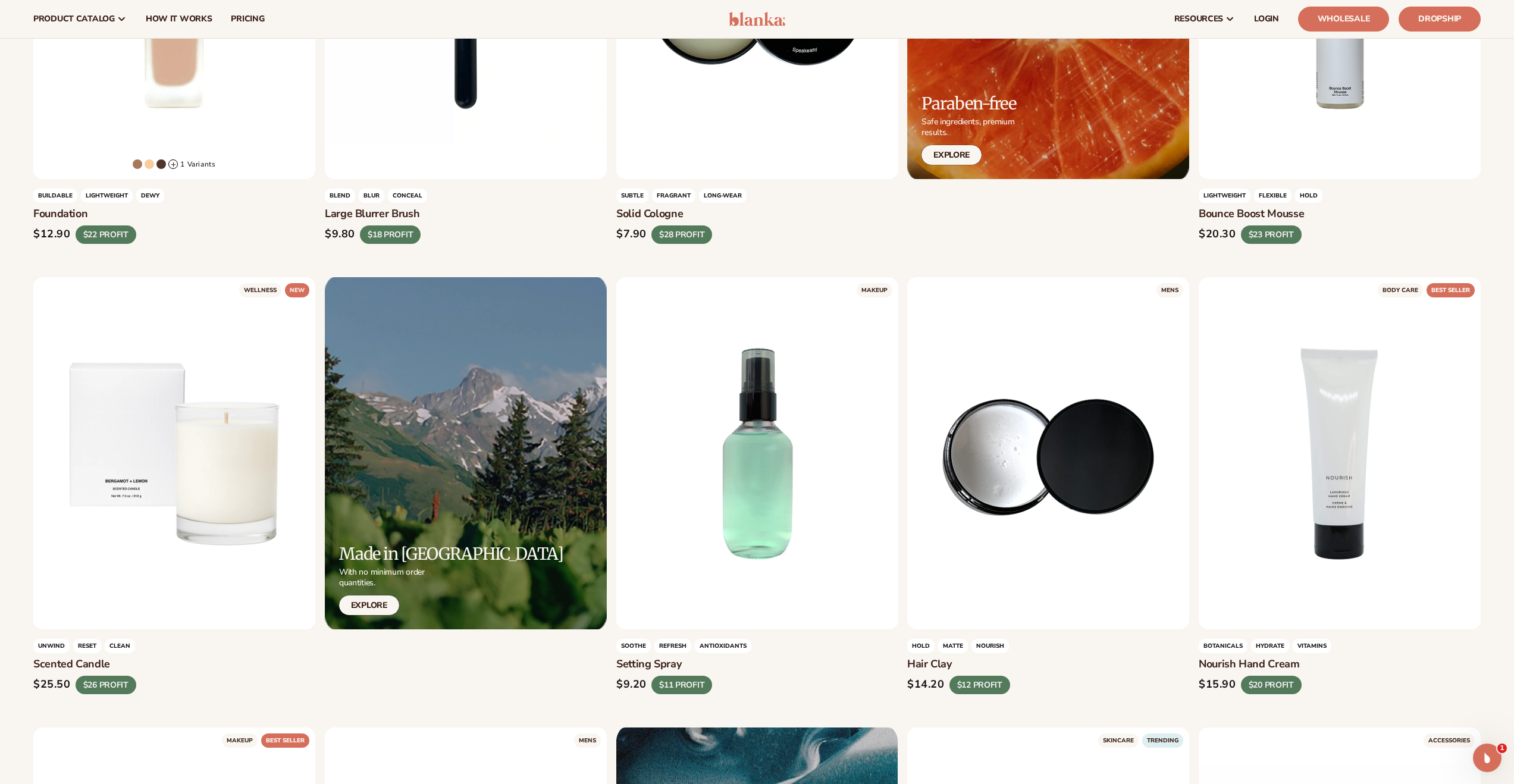
drag, startPoint x: 1383, startPoint y: 350, endPoint x: 23, endPoint y: 245, distance: 1364.0
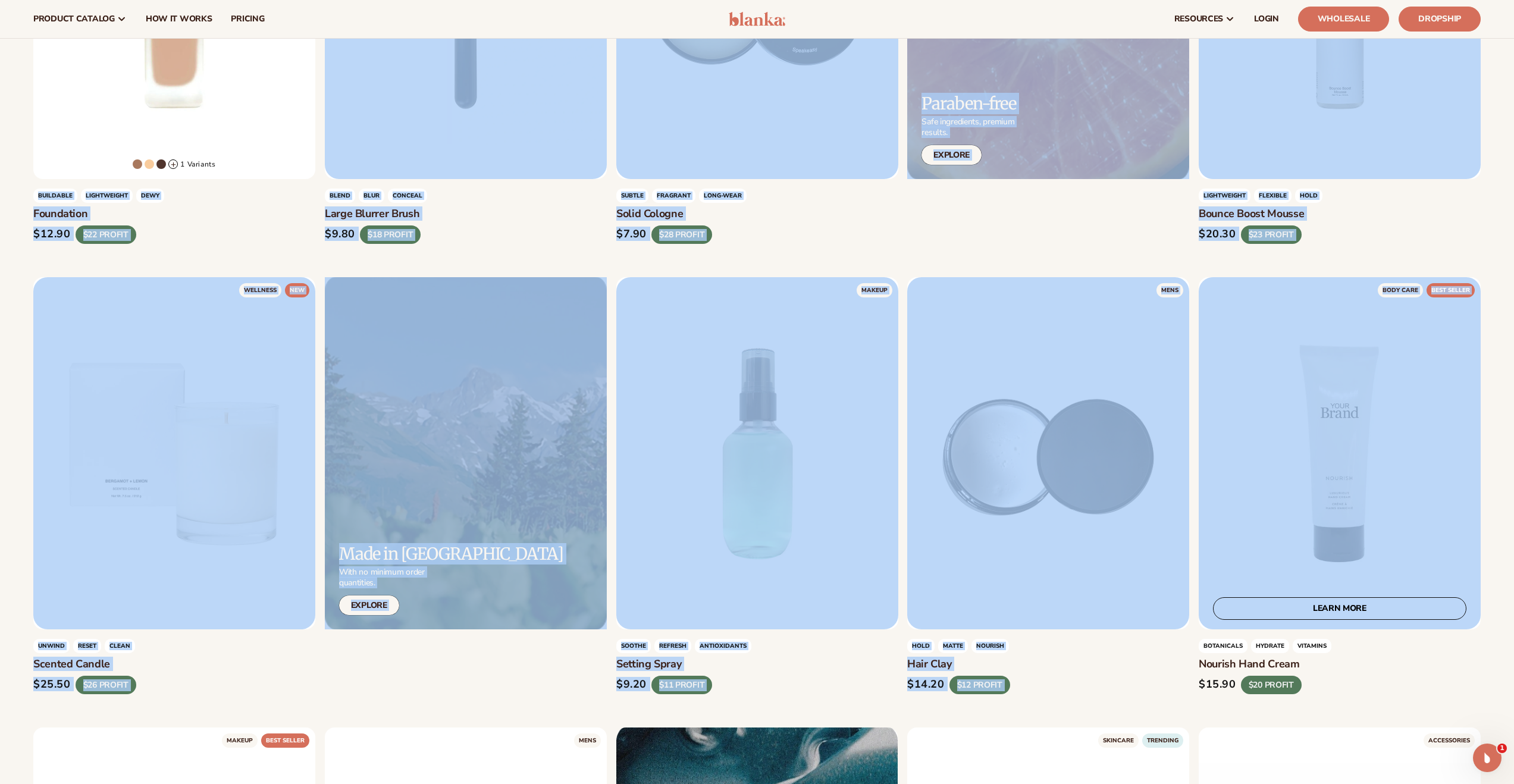
drag, startPoint x: 38, startPoint y: 198, endPoint x: 1480, endPoint y: 511, distance: 1475.6
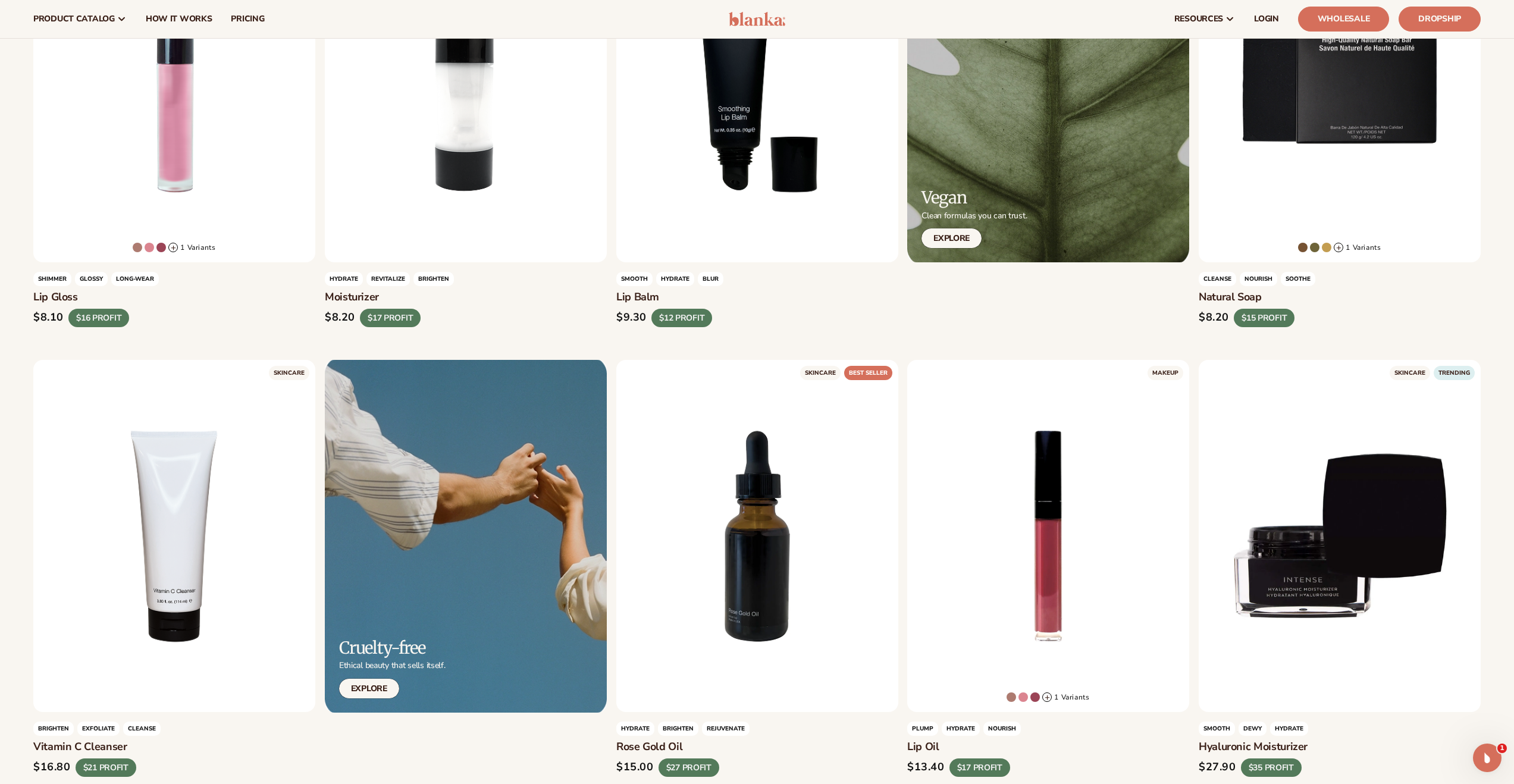
scroll to position [0, 0]
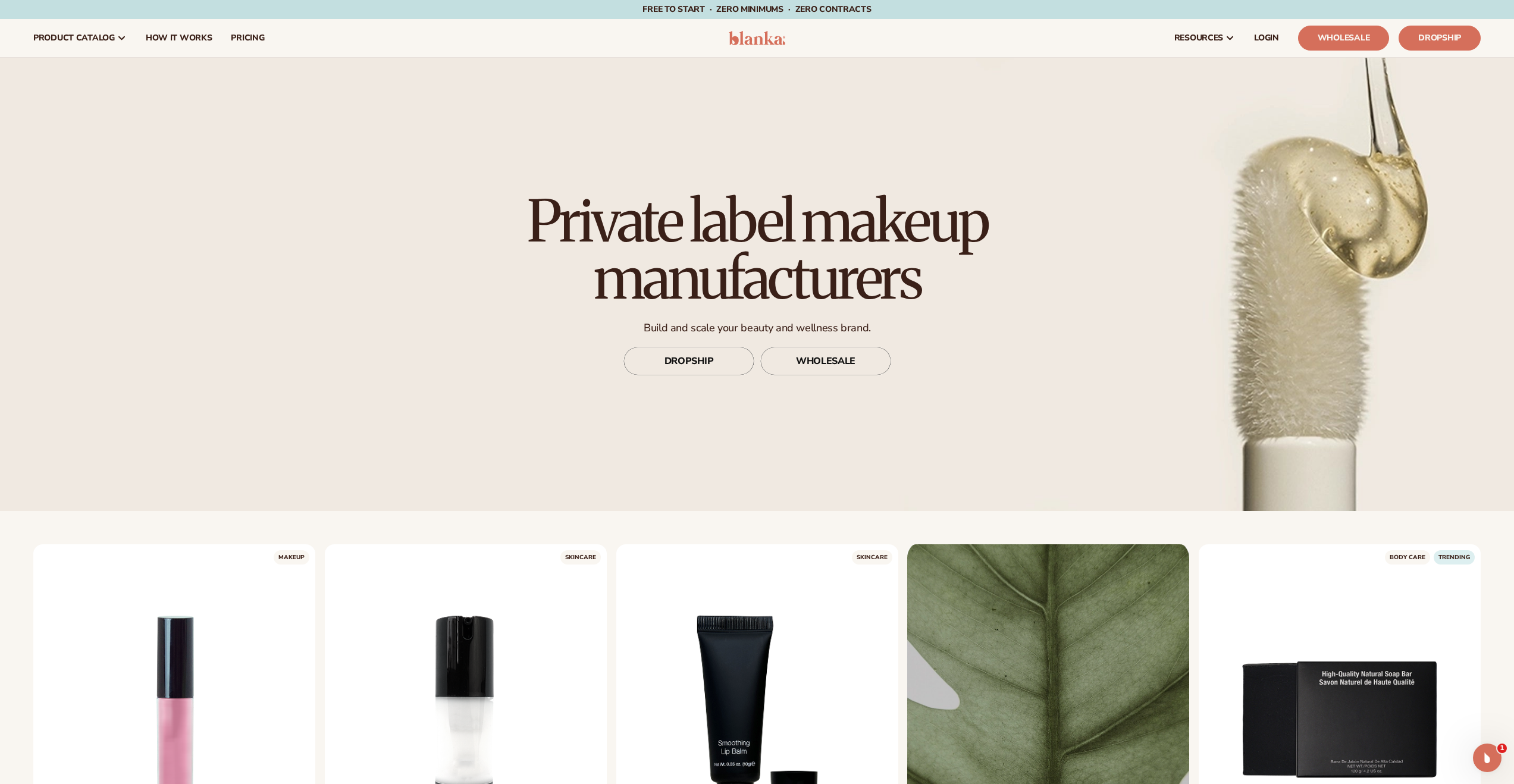
click at [987, 360] on div "Private label makeup manufacturers Build and scale your beauty and wellness bra…" at bounding box center [758, 283] width 530 height 230
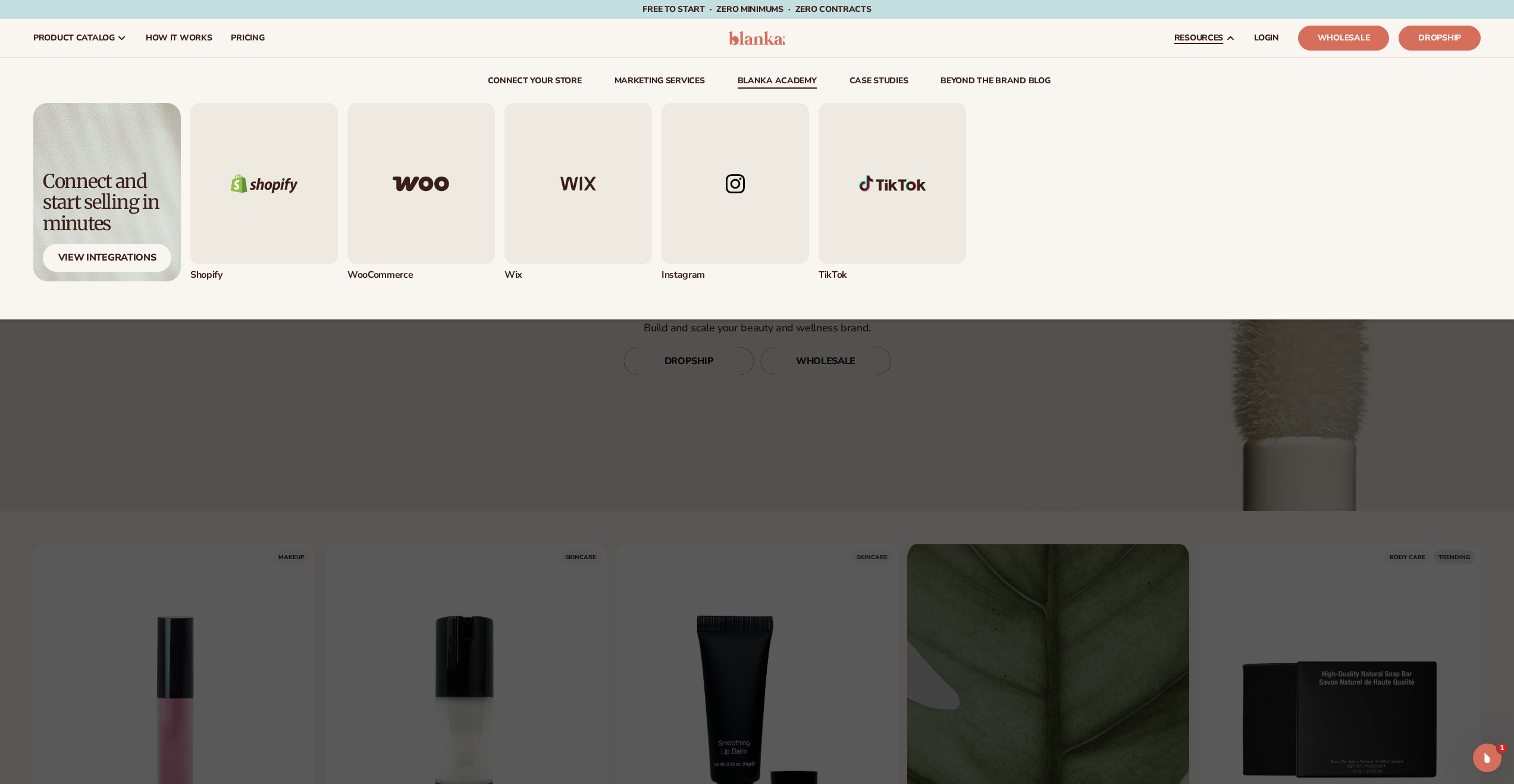
click at [795, 82] on link "Blanka Academy" at bounding box center [777, 83] width 79 height 12
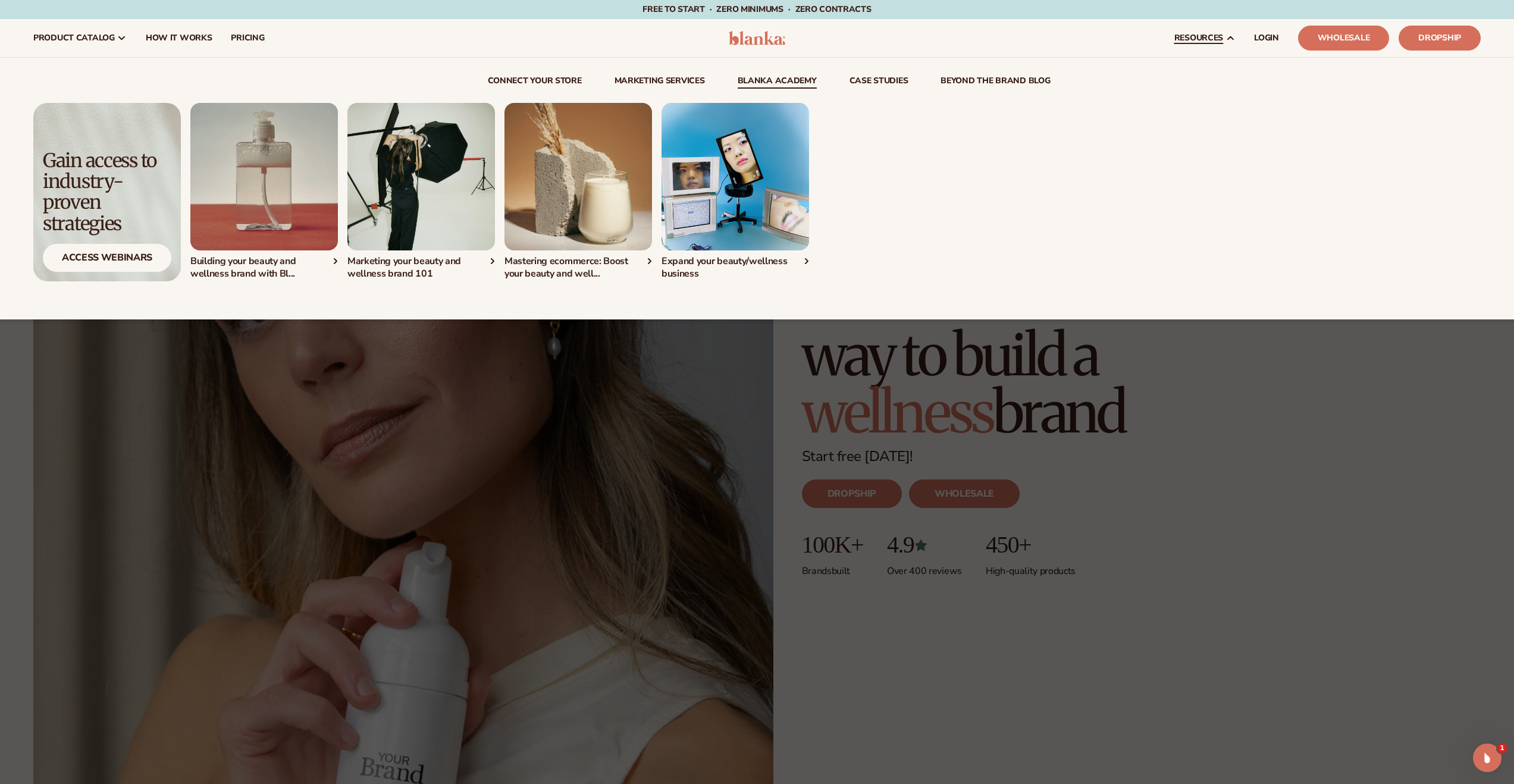
click at [780, 79] on link "Blanka Academy" at bounding box center [777, 83] width 79 height 12
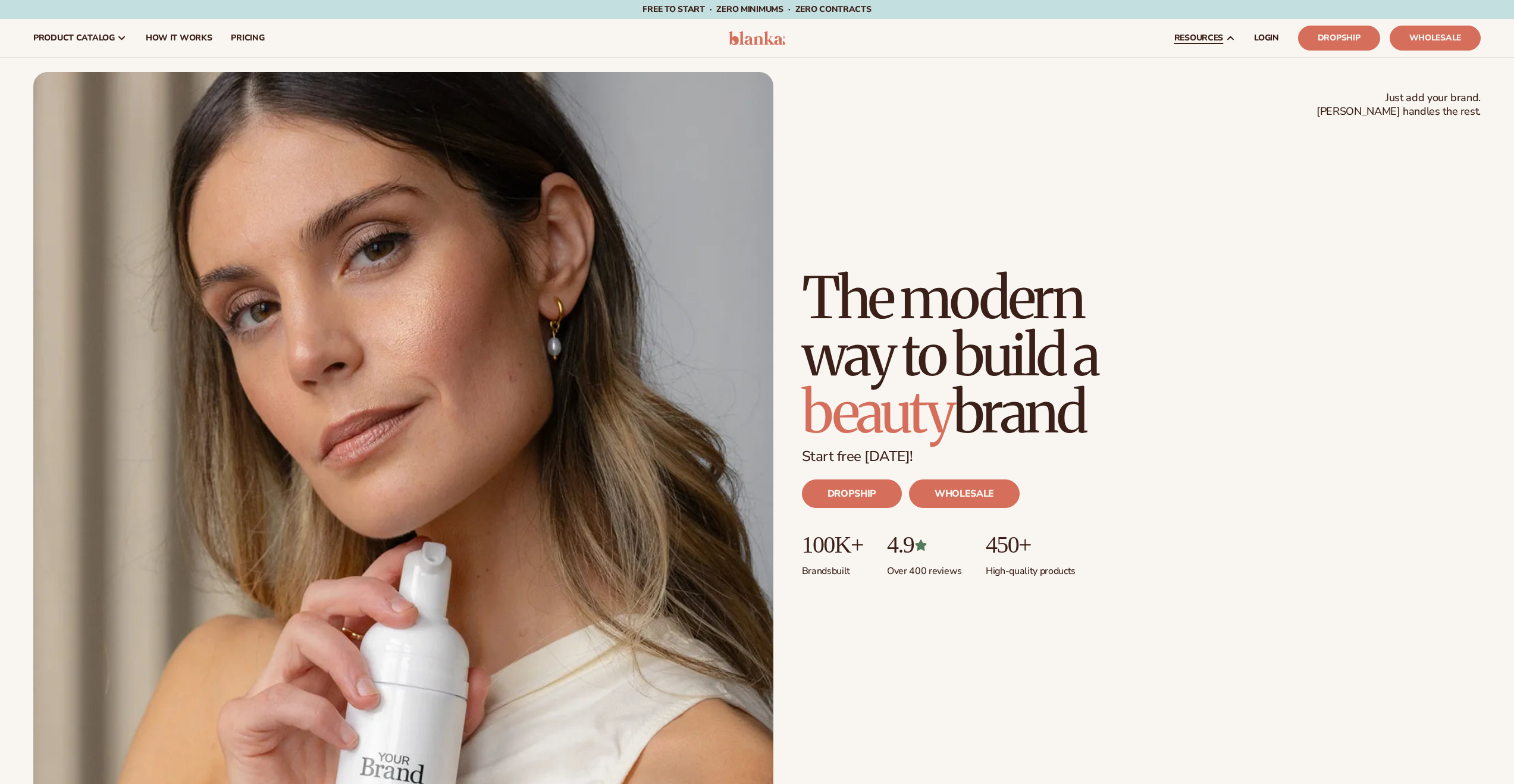
click at [1213, 40] on span "resources" at bounding box center [1199, 38] width 49 height 9
click at [1227, 85] on div "Just add your brand. Blanka handles the rest. beauty,[MEDICAL_DATA],wellness,ma…" at bounding box center [757, 437] width 1448 height 731
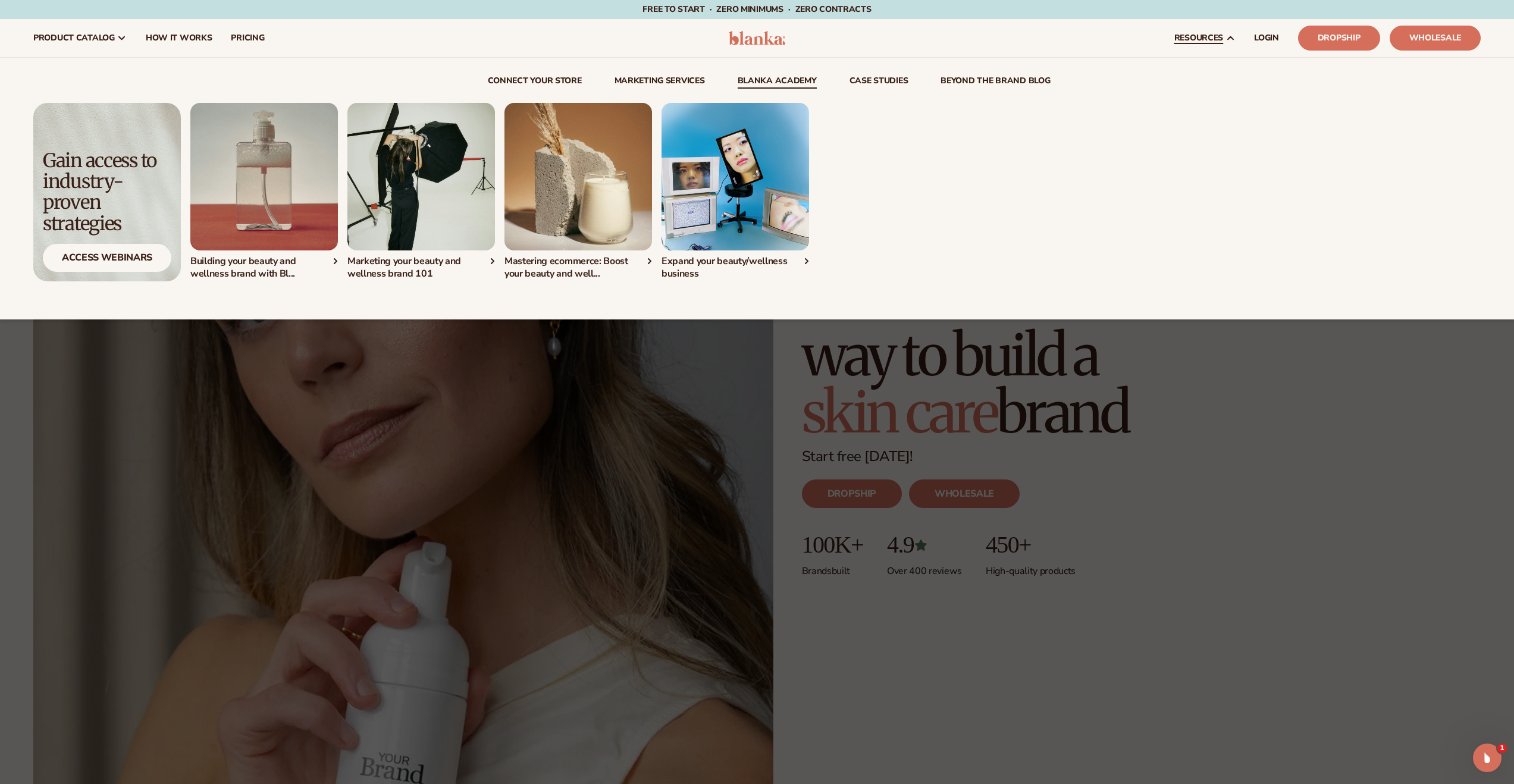
click at [779, 81] on link "Blanka Academy" at bounding box center [777, 83] width 79 height 12
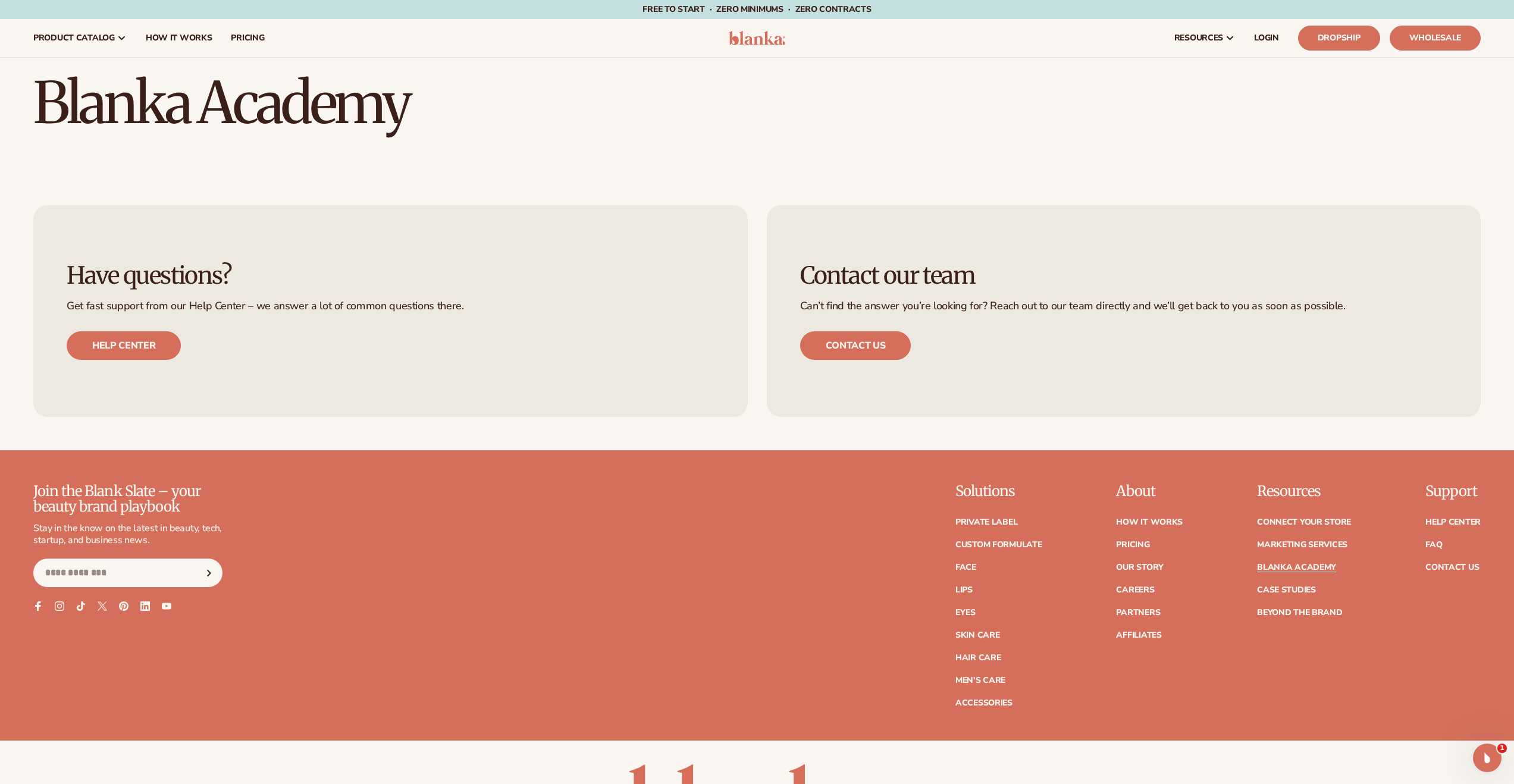
drag, startPoint x: 615, startPoint y: 207, endPoint x: 610, endPoint y: 214, distance: 8.6
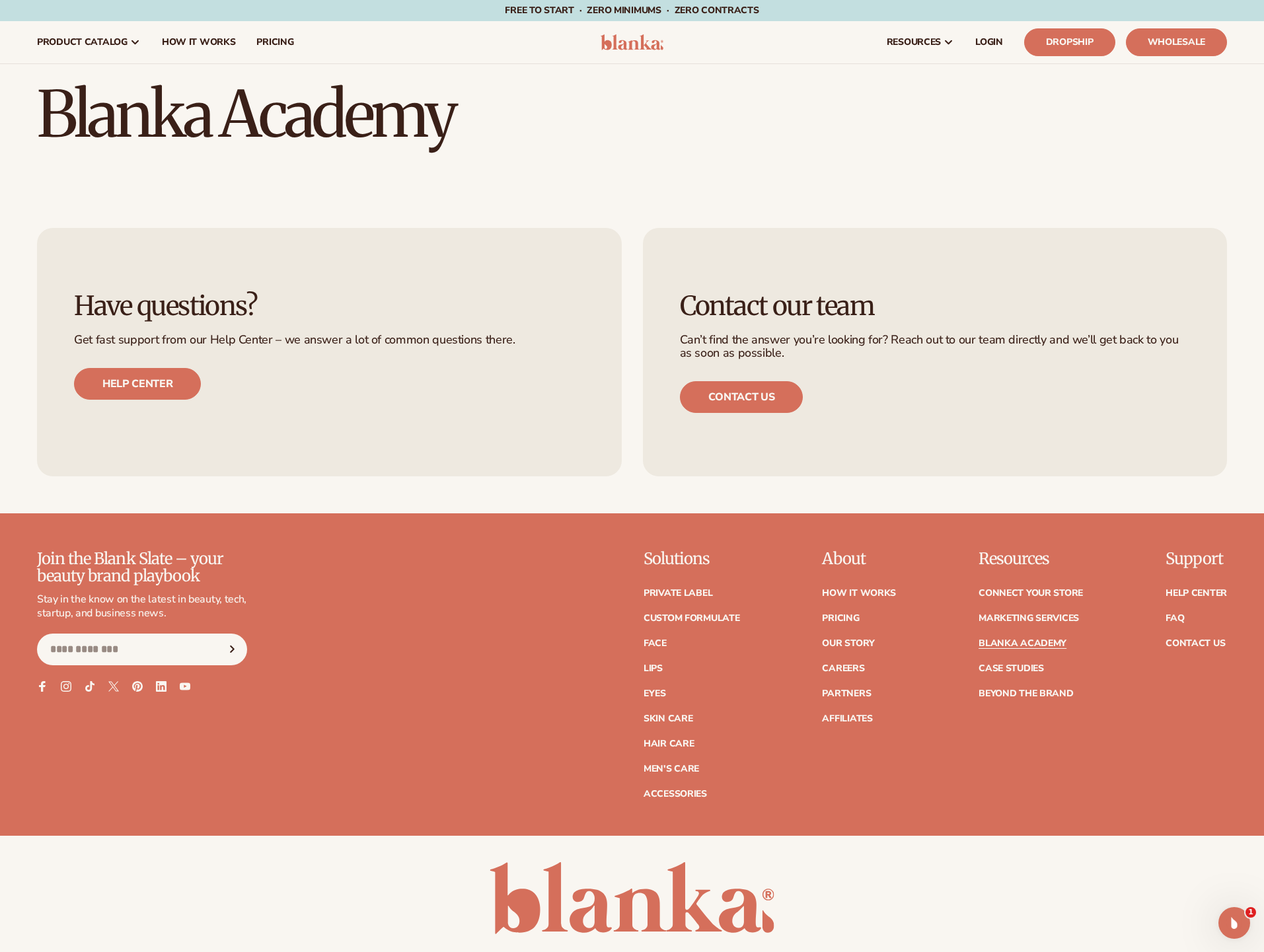
click at [1044, 144] on h1 "Blanka Academy" at bounding box center [632, 115] width 1190 height 64
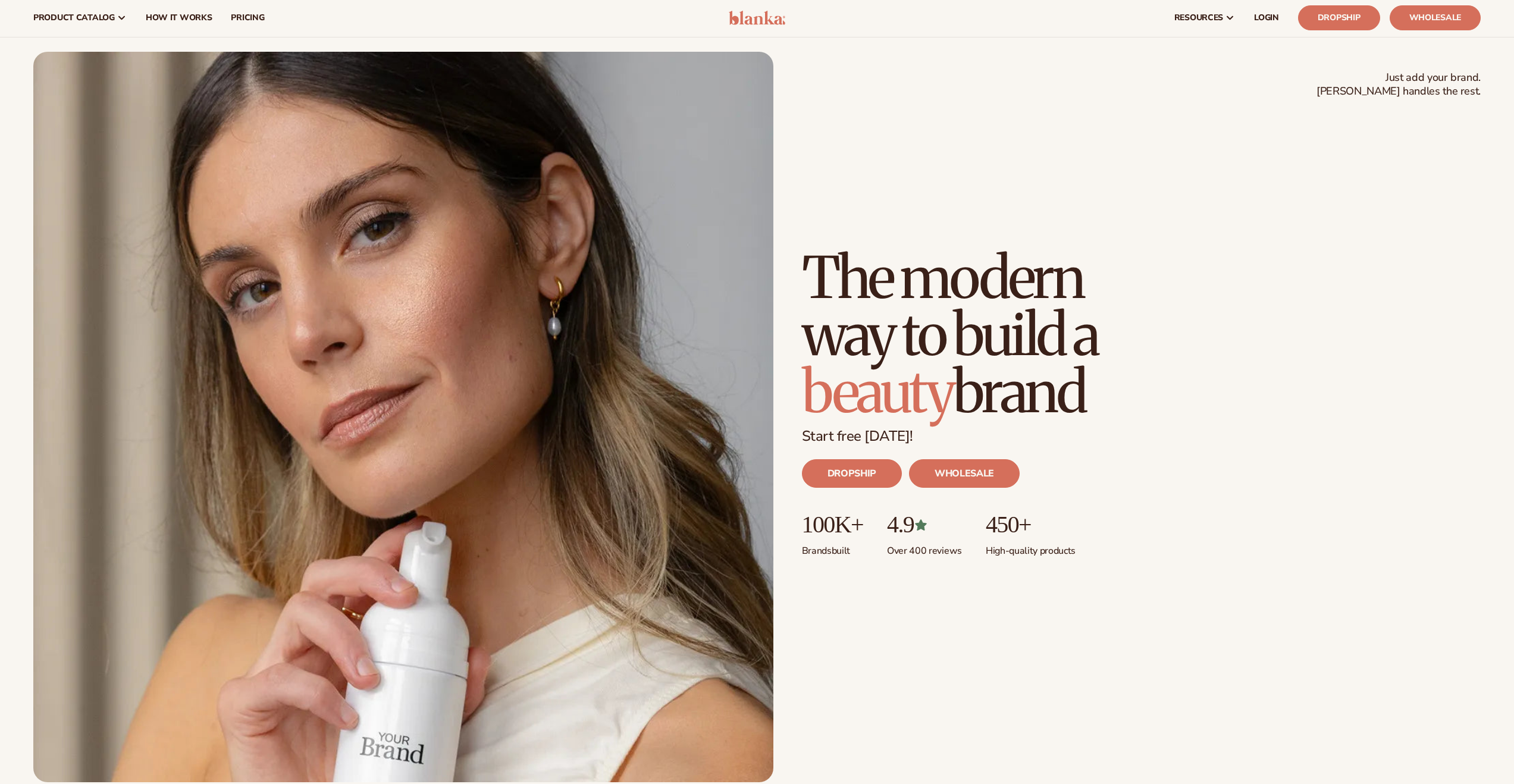
scroll to position [102, 0]
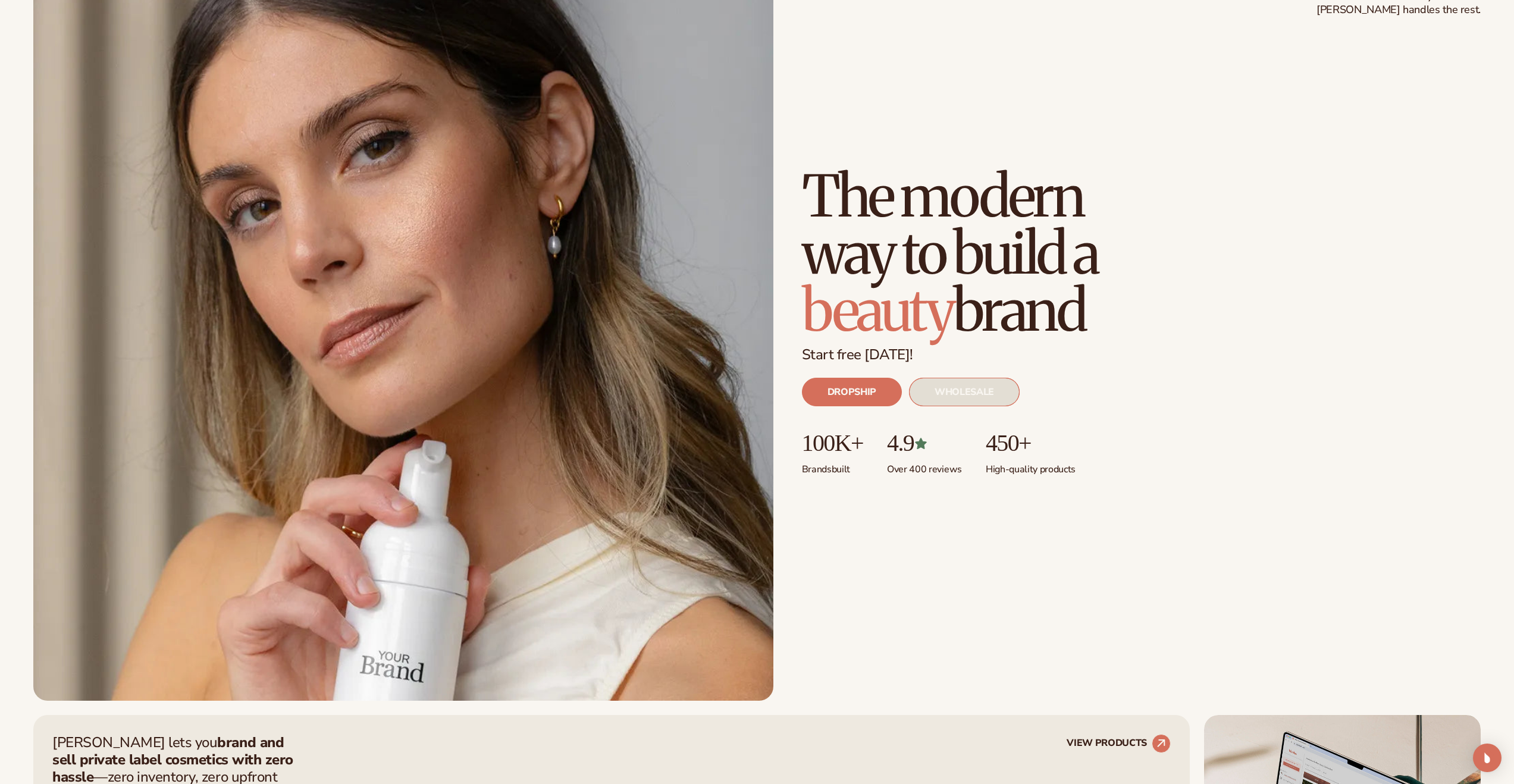
click at [962, 391] on link "WHOLESALE" at bounding box center [964, 391] width 111 height 29
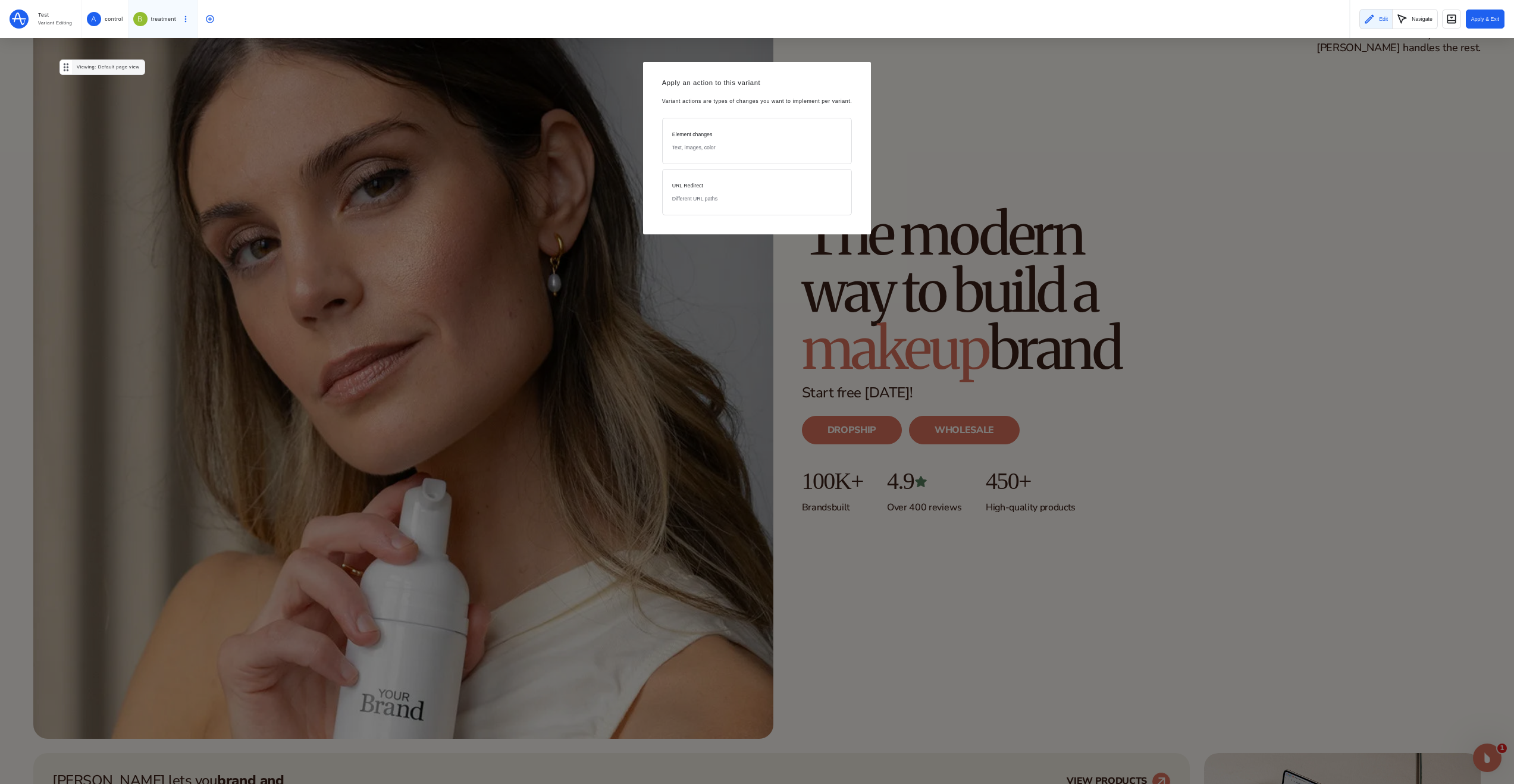
click at [746, 144] on div "Element changes Text, images, color" at bounding box center [757, 141] width 170 height 17
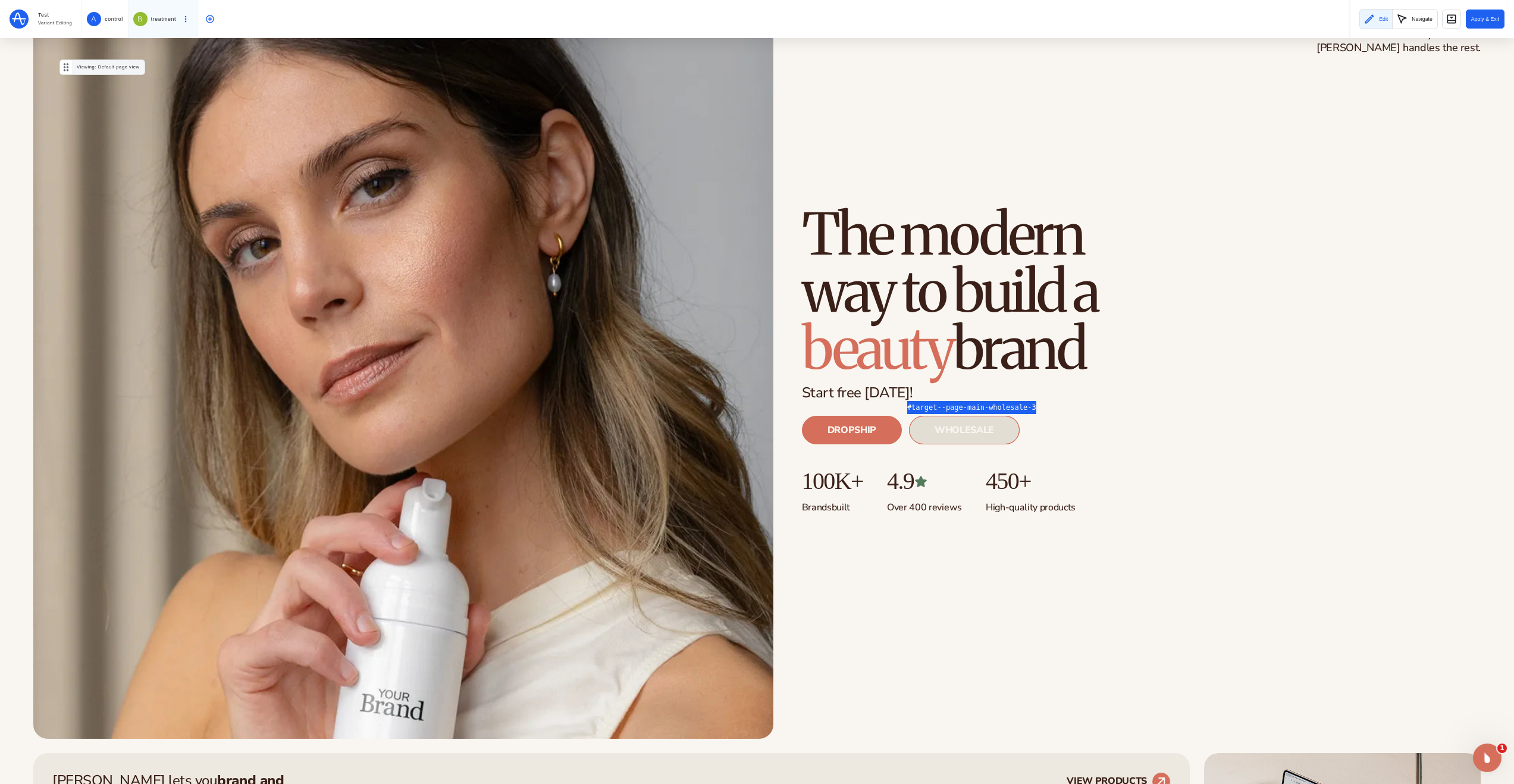
click at [965, 429] on link "WHOLESALE" at bounding box center [964, 430] width 111 height 29
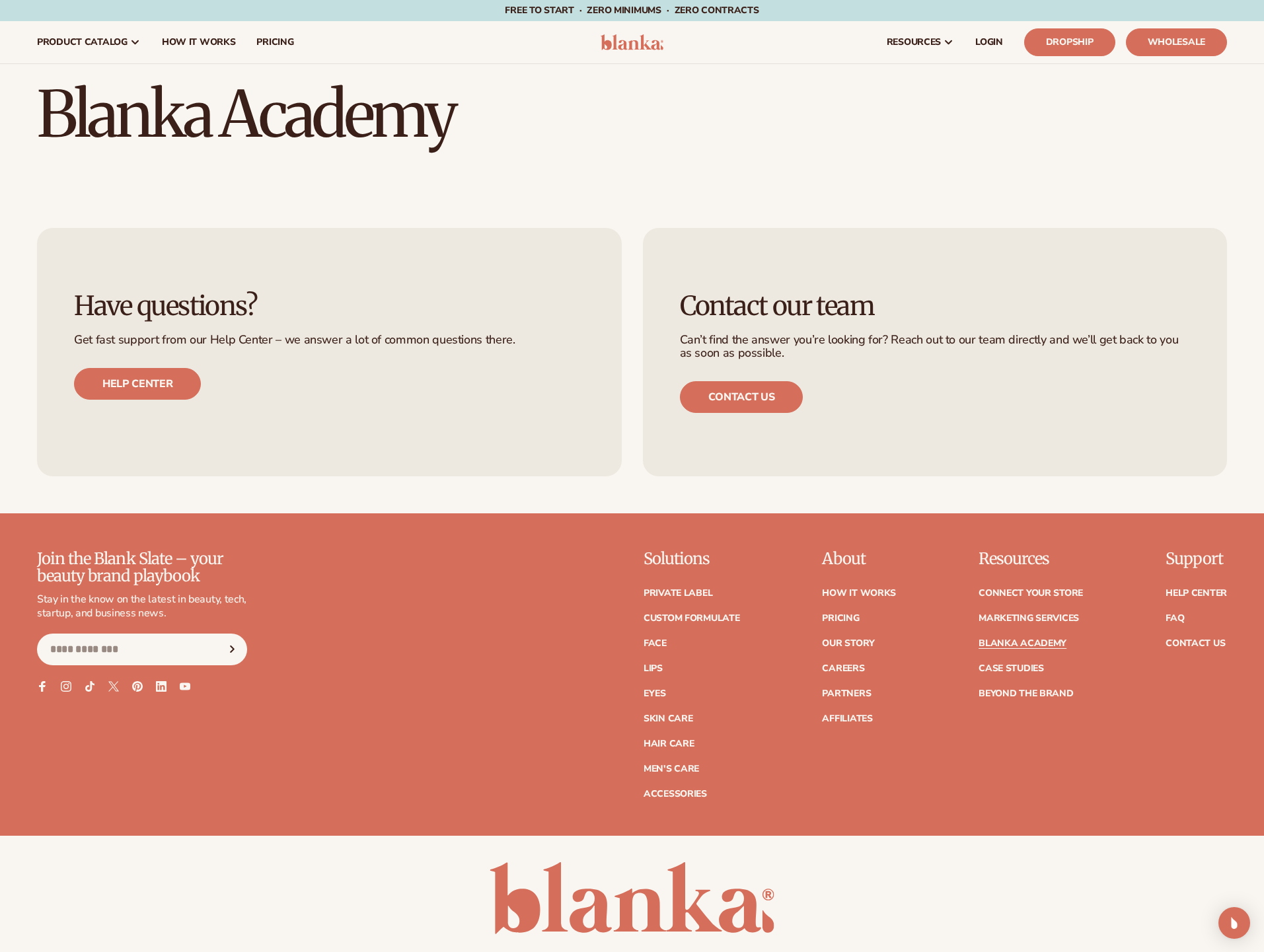
click at [934, 222] on div "Have questions? Get fast support from our Help Center – we answer a lot of comm…" at bounding box center [632, 352] width 1264 height 322
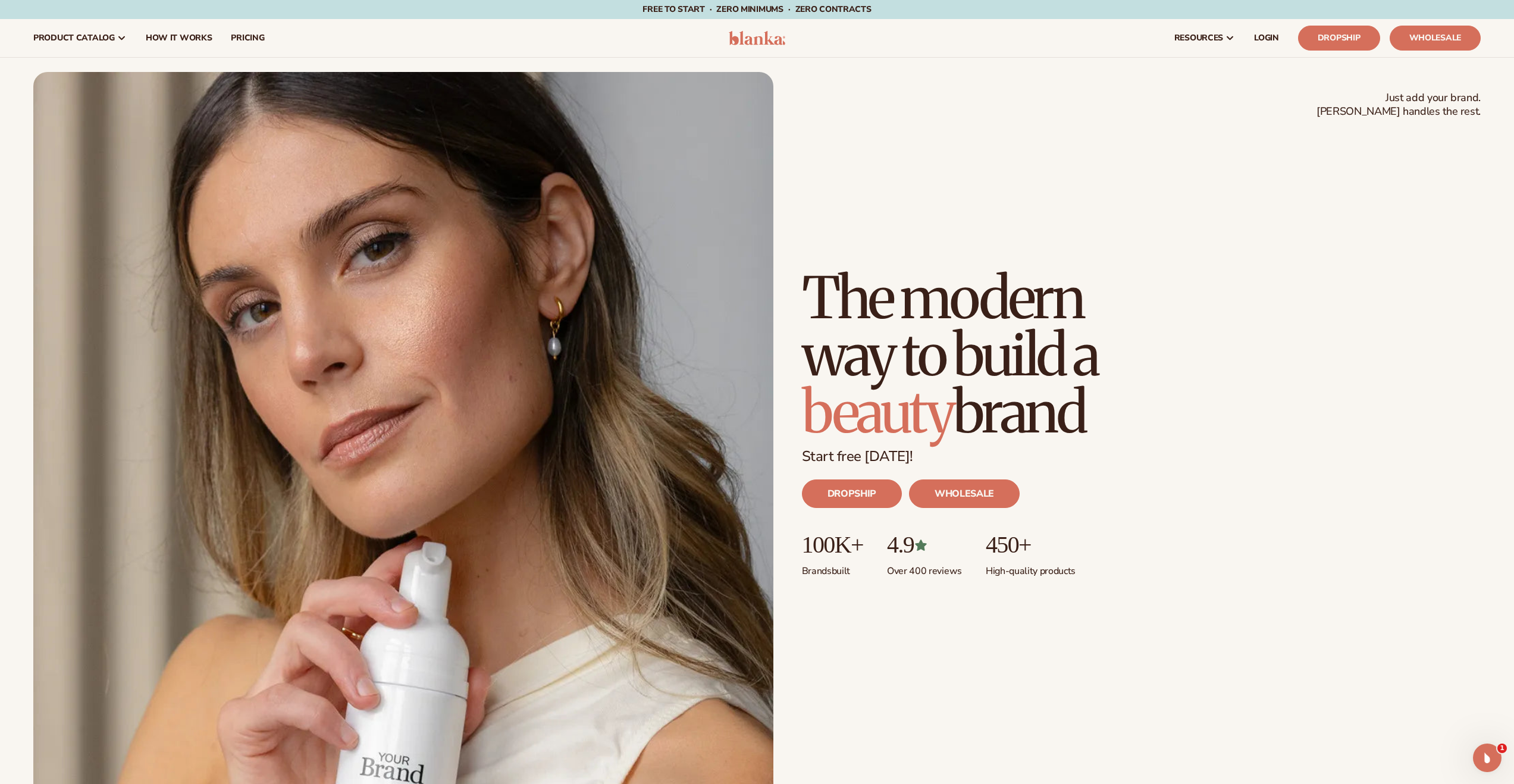
click at [1105, 181] on div "Just add your brand. Blanka handles the rest. beauty,skin care,wellness,makeup …" at bounding box center [757, 437] width 1448 height 731
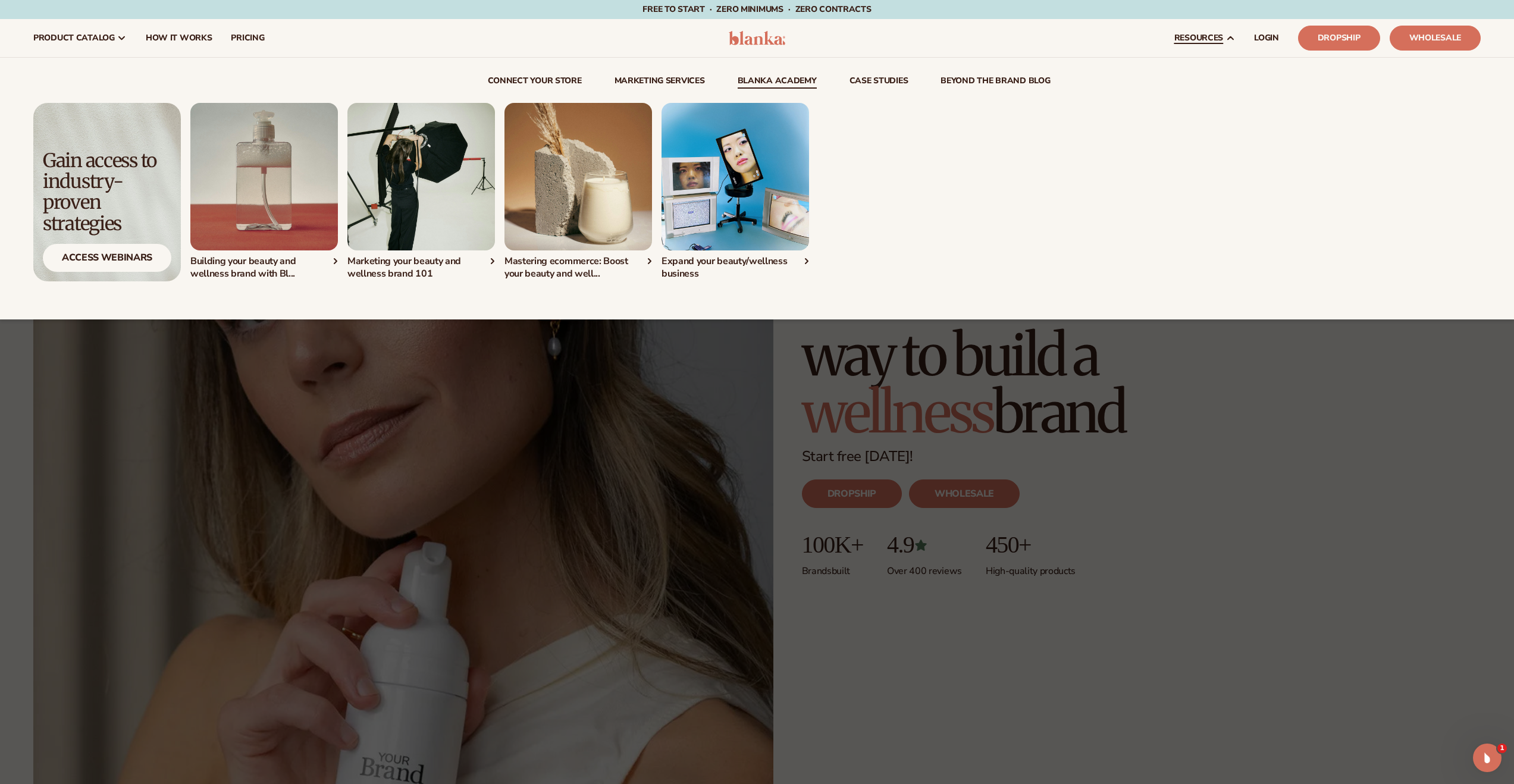
click at [789, 77] on link "Blanka Academy" at bounding box center [777, 83] width 79 height 12
click at [782, 80] on link "Blanka Academy" at bounding box center [777, 83] width 79 height 12
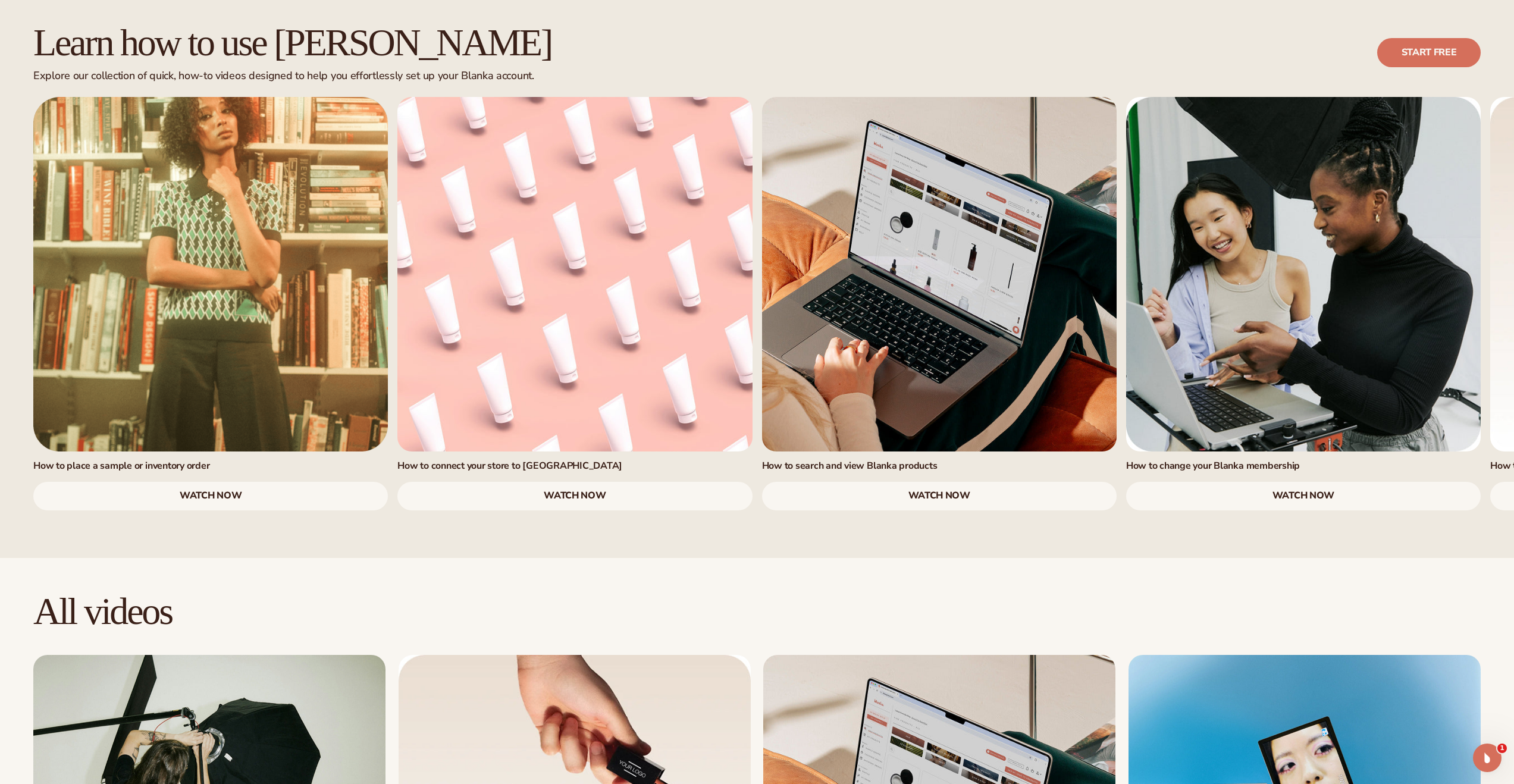
scroll to position [807, 0]
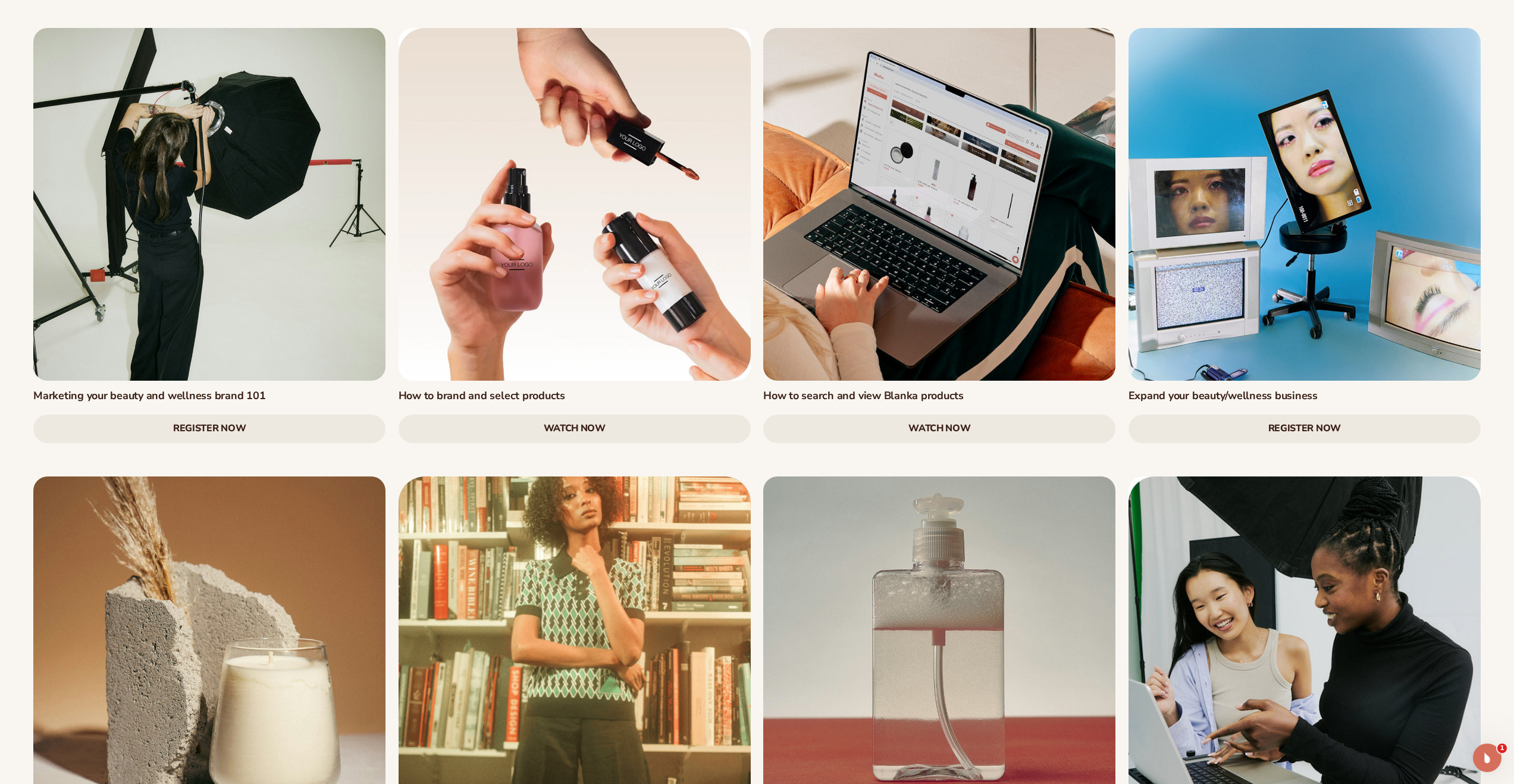
scroll to position [0, 0]
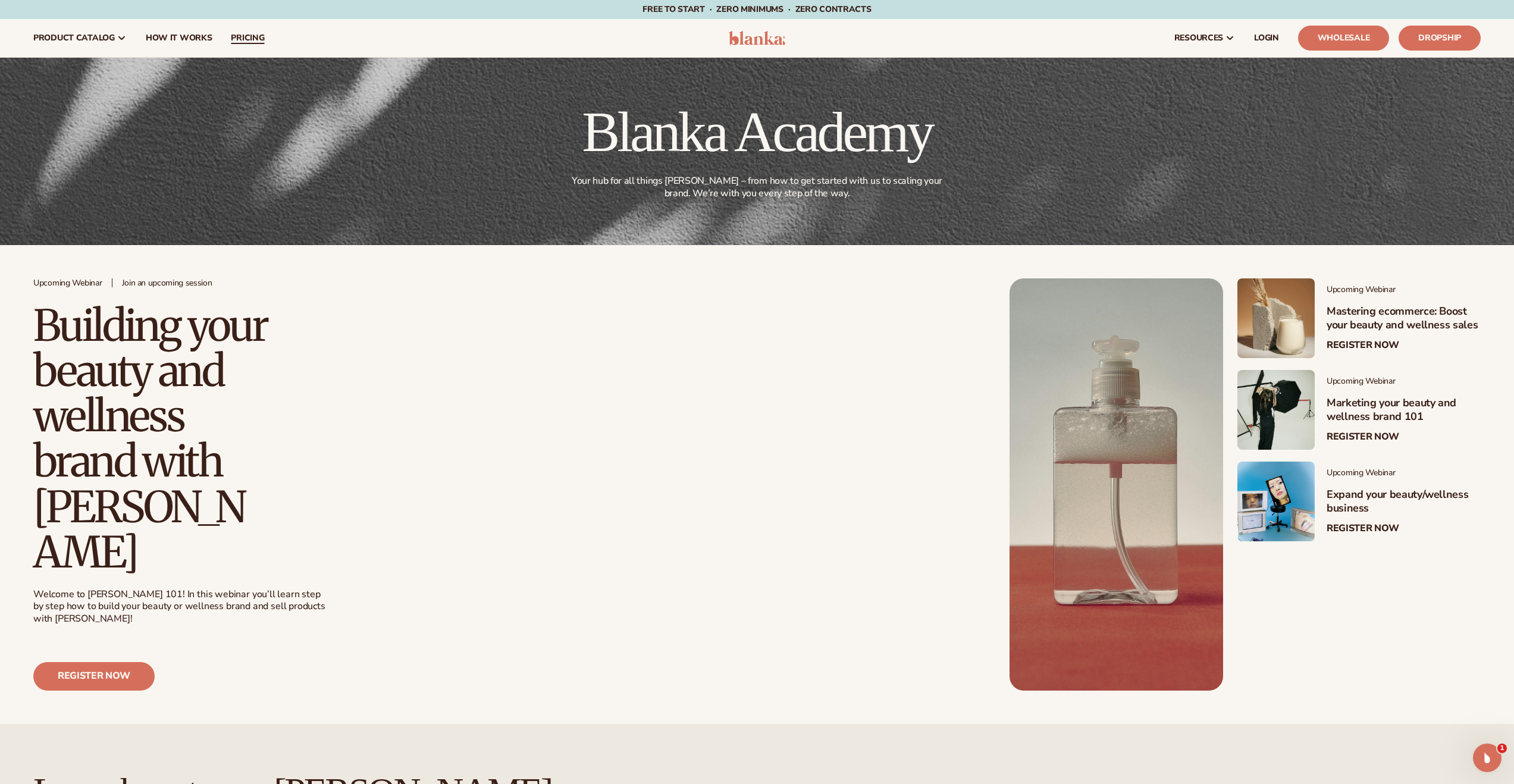
click at [257, 40] on span "pricing" at bounding box center [247, 38] width 33 height 9
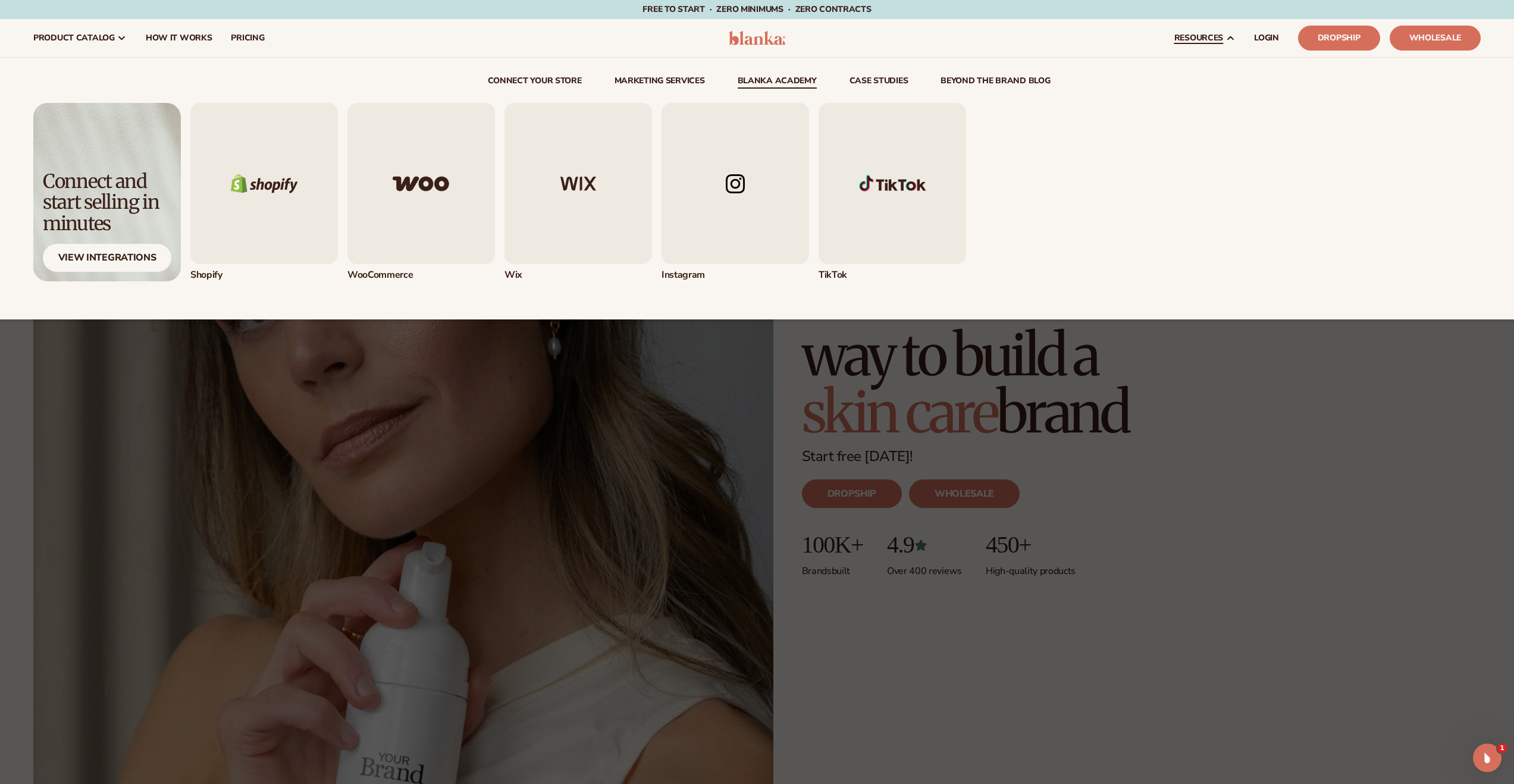
click at [803, 77] on link "Blanka Academy" at bounding box center [777, 83] width 79 height 12
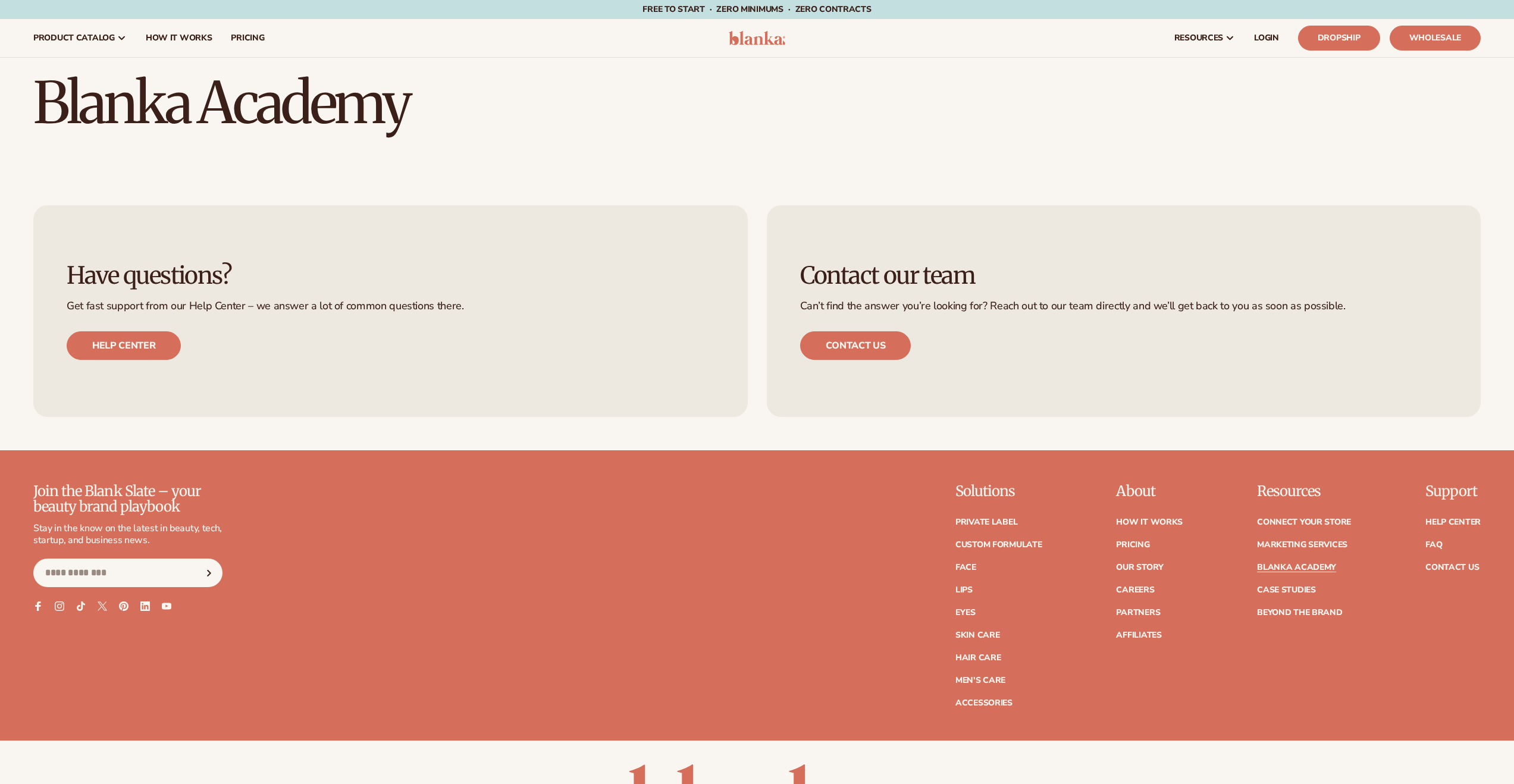
click at [892, 148] on div "Blanka Academy" at bounding box center [757, 115] width 1514 height 114
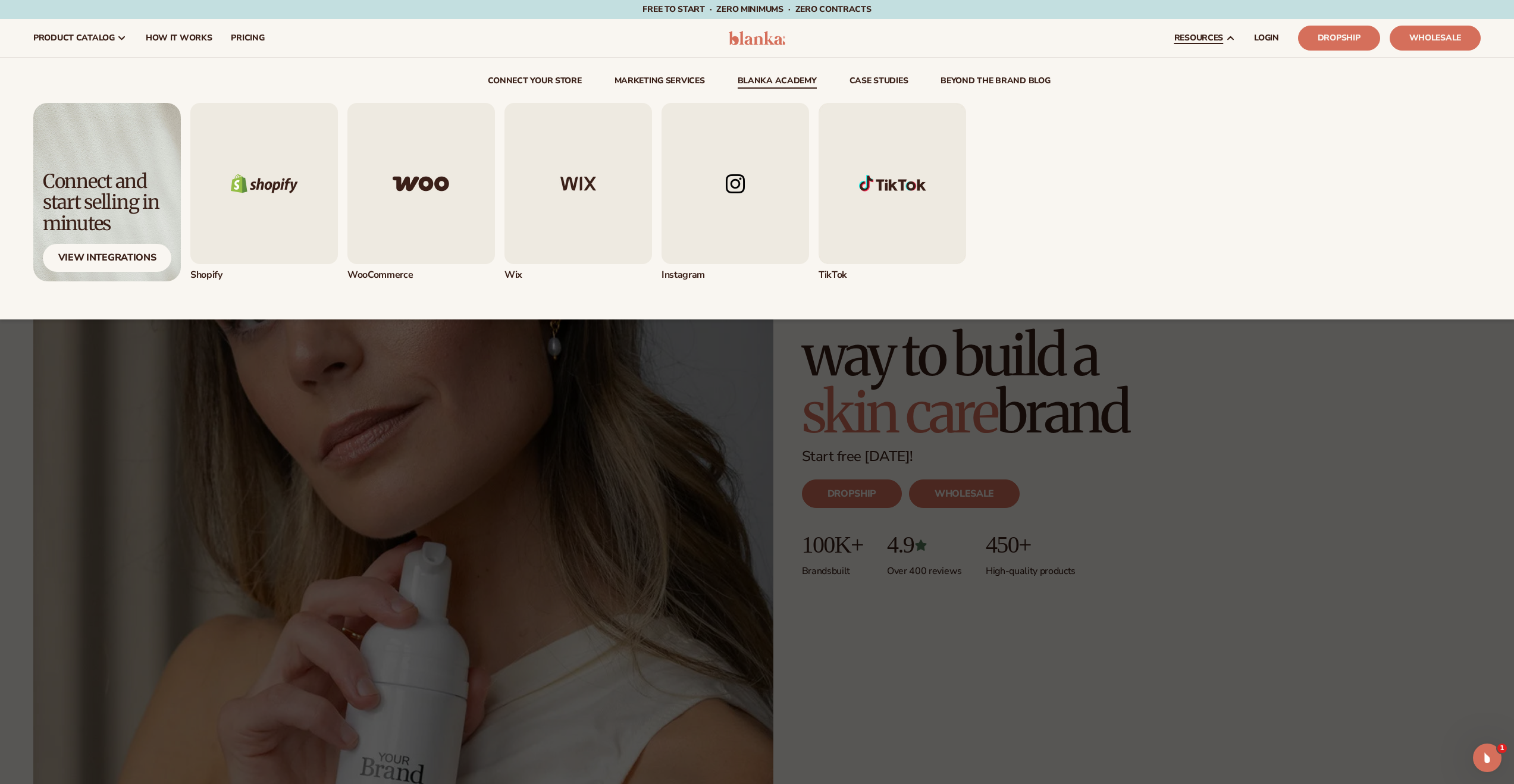
click at [777, 81] on link "Blanka Academy" at bounding box center [777, 83] width 79 height 12
click at [784, 81] on link "Blanka Academy" at bounding box center [777, 83] width 79 height 12
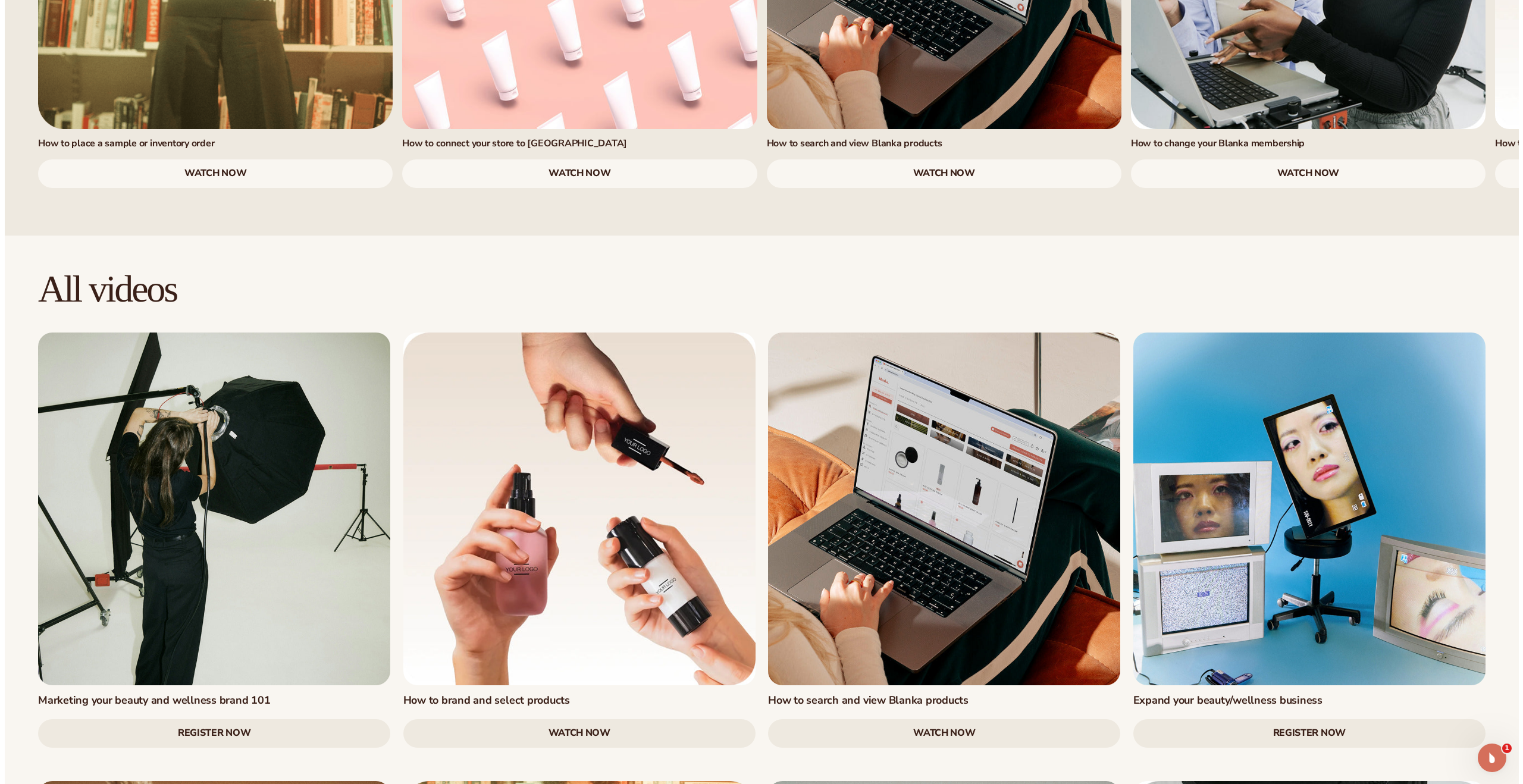
scroll to position [1346, 0]
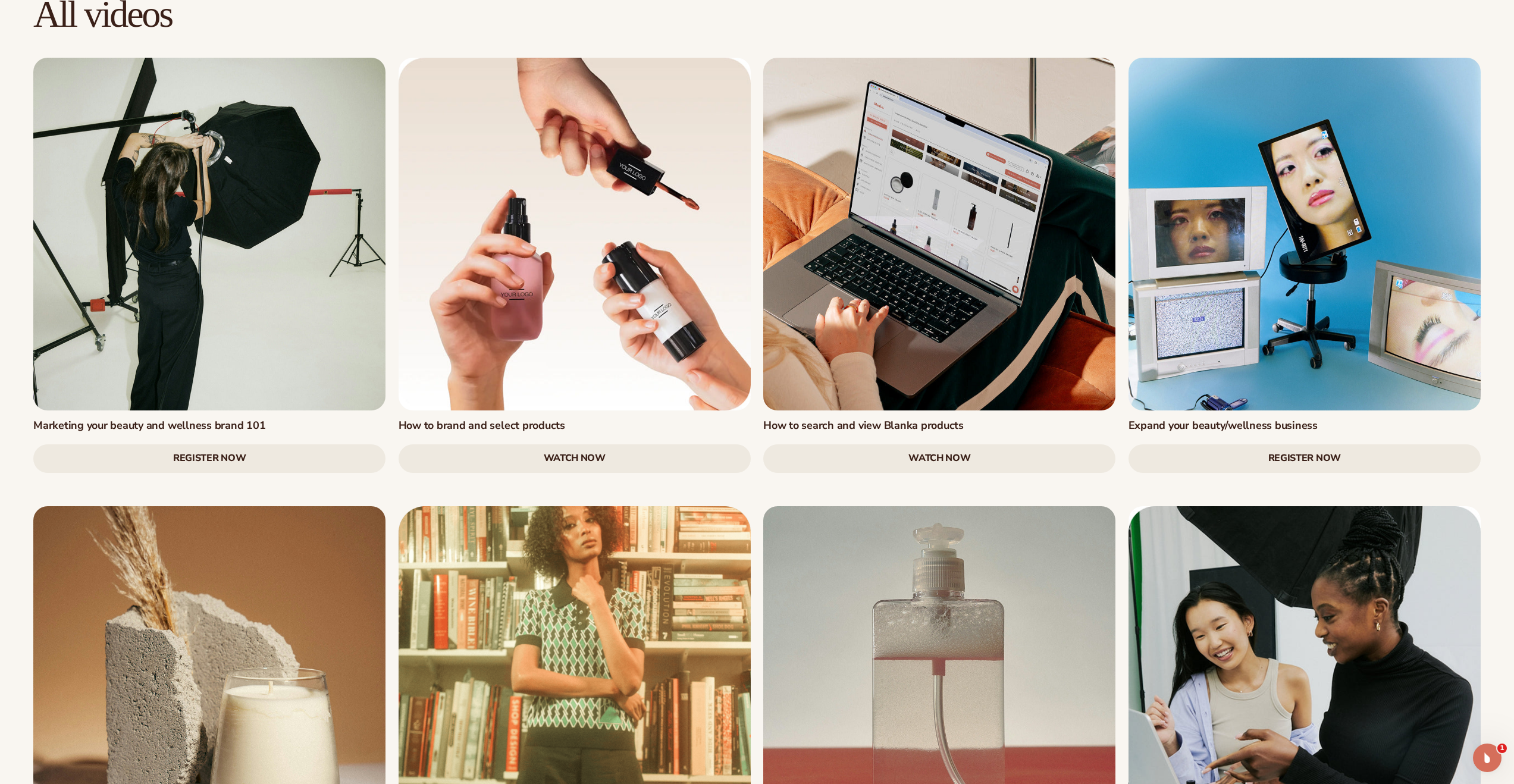
click at [223, 444] on link "Register Now" at bounding box center [209, 458] width 352 height 29
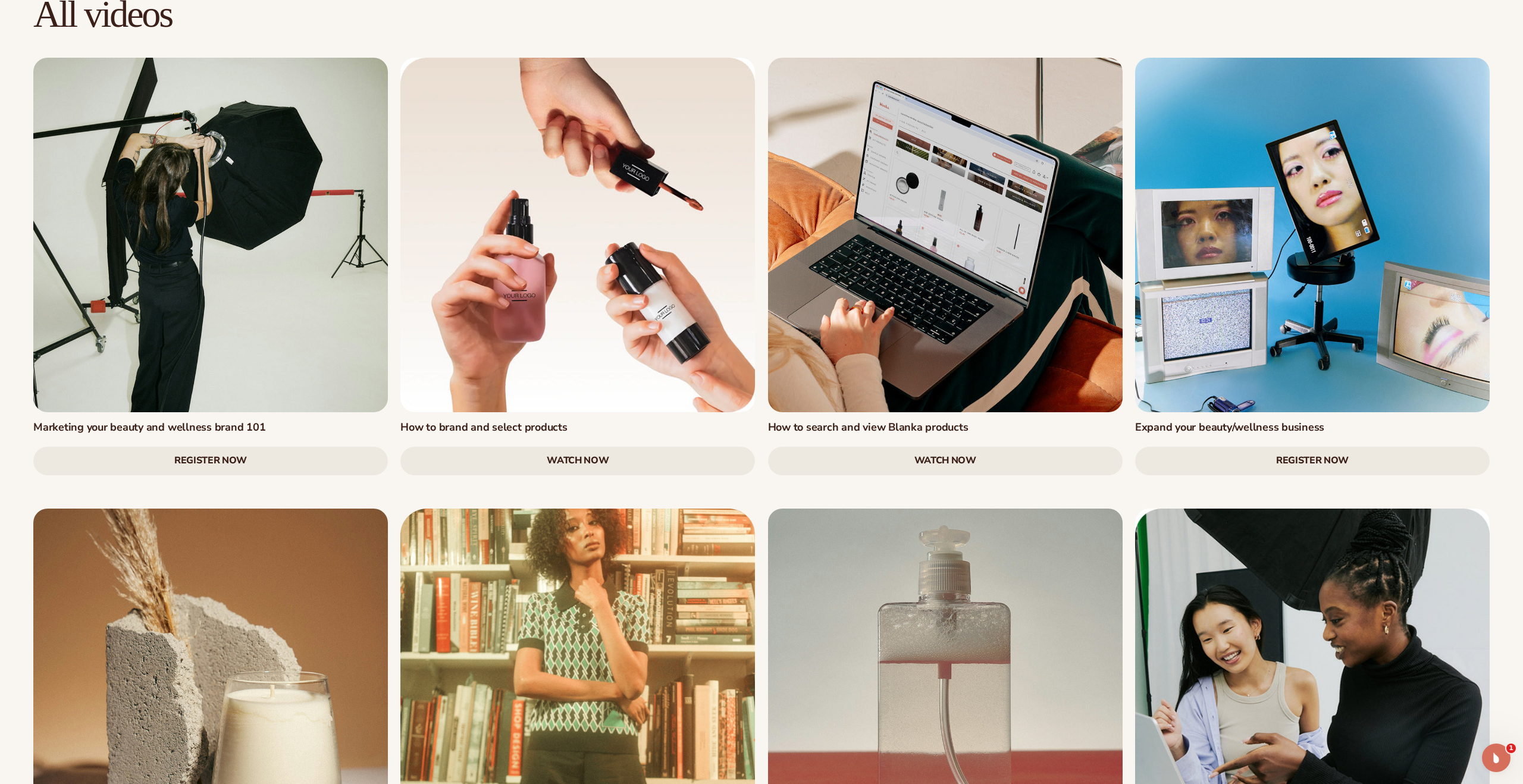
scroll to position [1348, 0]
click at [274, 446] on link "Register Now" at bounding box center [211, 460] width 355 height 29
click at [389, 425] on div "Marketing your beauty and wellness brand 101 Register Now How to brand and sele…" at bounding box center [761, 733] width 1469 height 1351
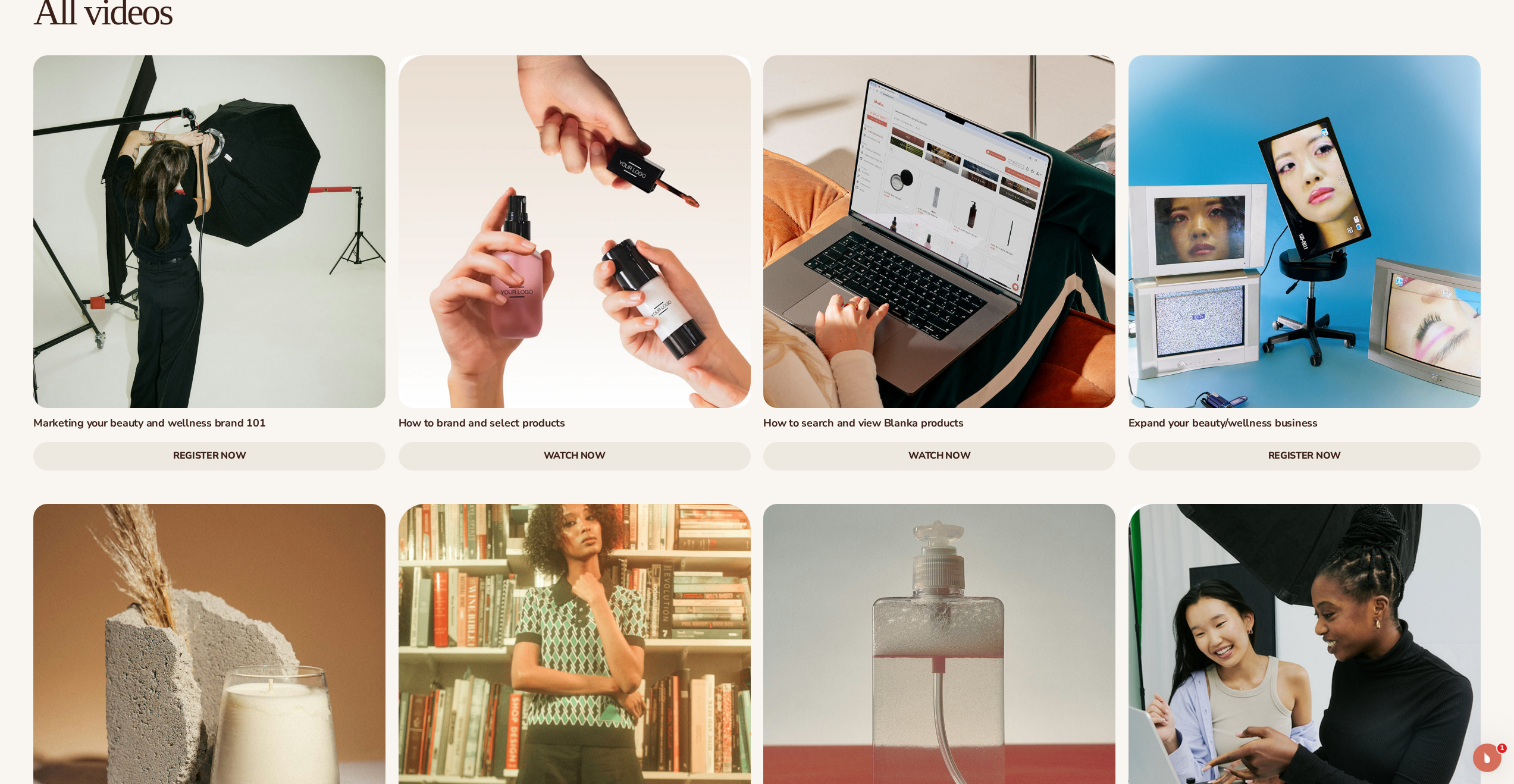
click at [252, 442] on link "Register Now" at bounding box center [209, 456] width 352 height 29
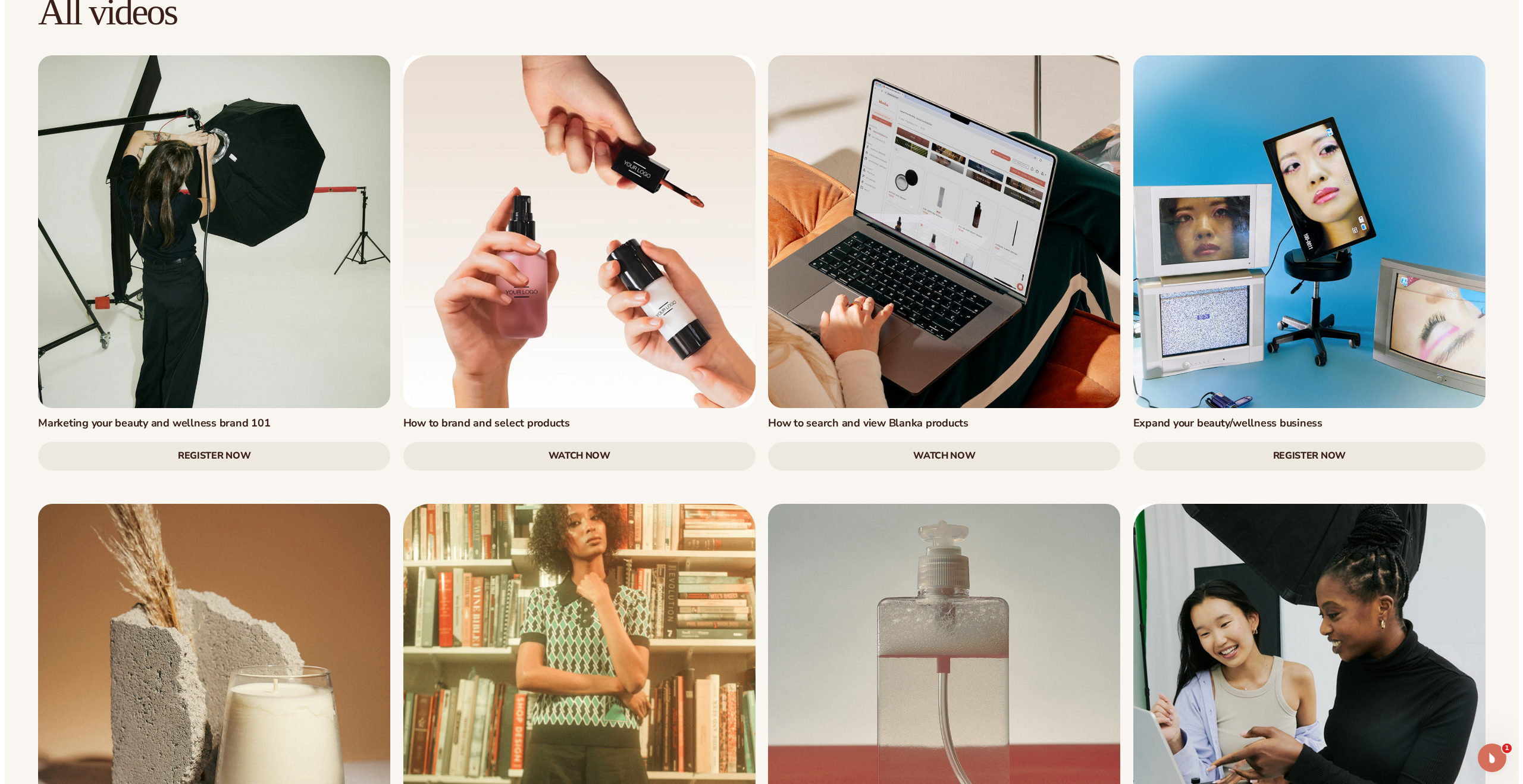
scroll to position [1351, 0]
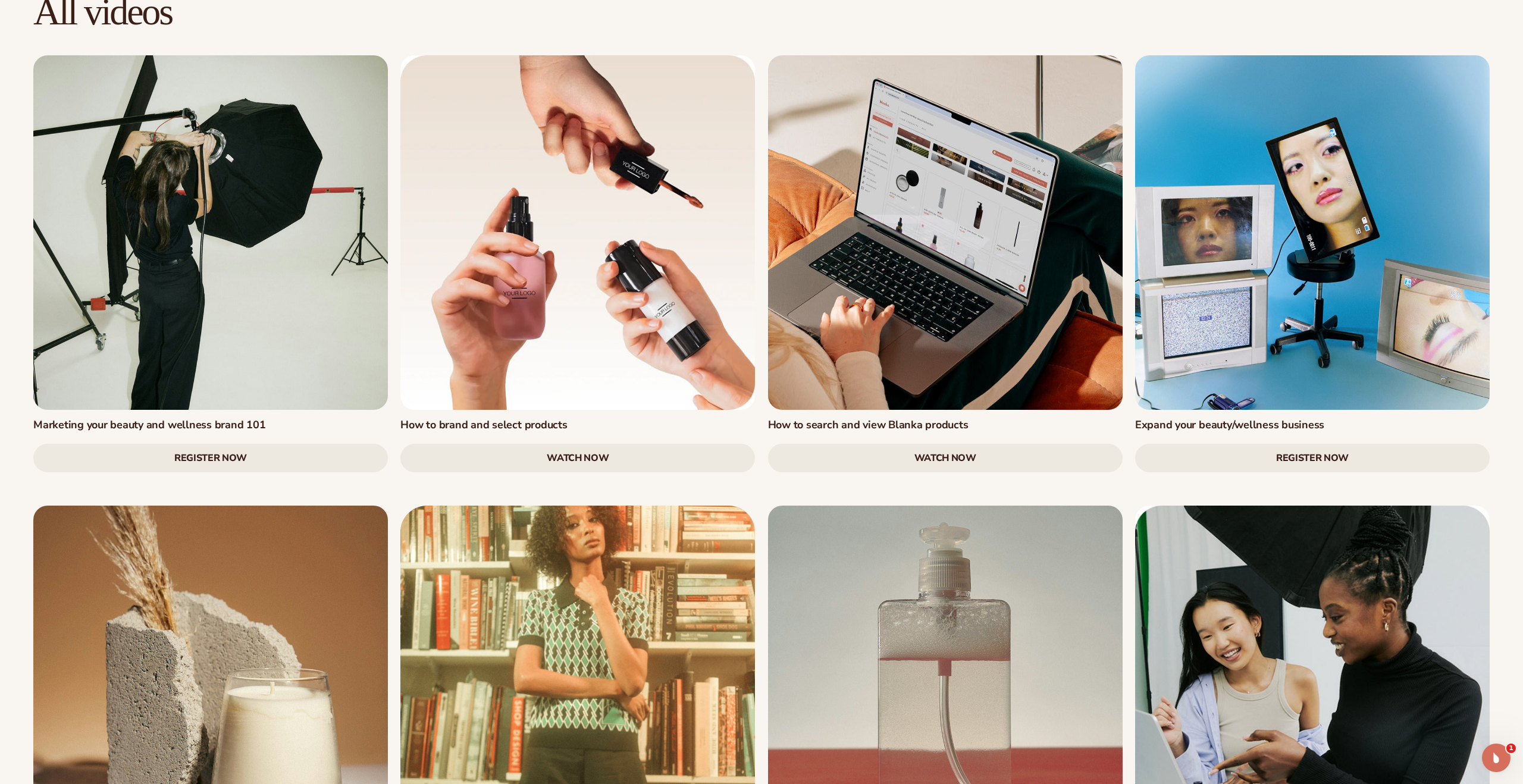
click at [257, 444] on link "Register Now" at bounding box center [211, 458] width 355 height 29
click at [600, 444] on link "watch now" at bounding box center [577, 458] width 355 height 29
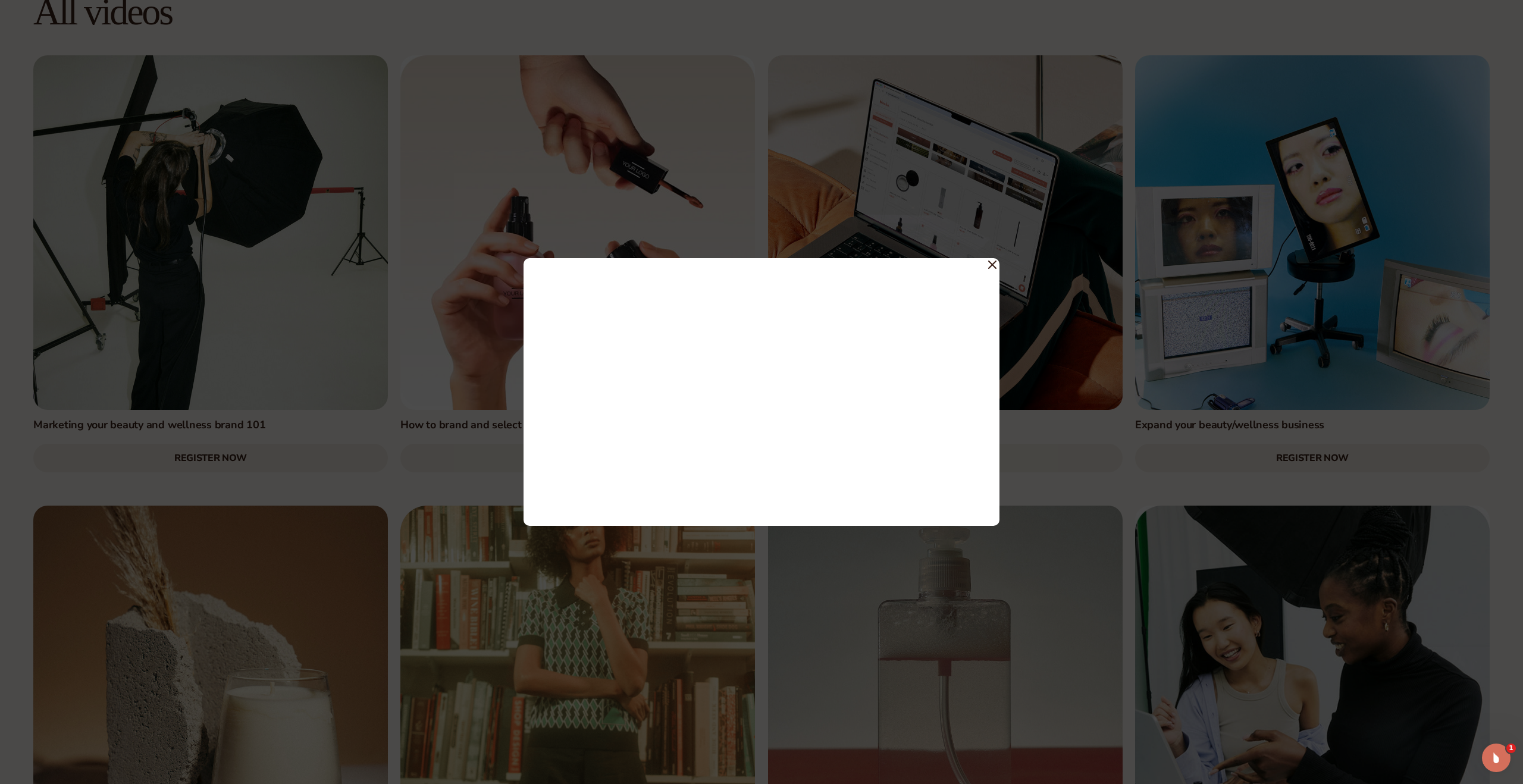
click at [409, 431] on div at bounding box center [762, 392] width 1523 height 784
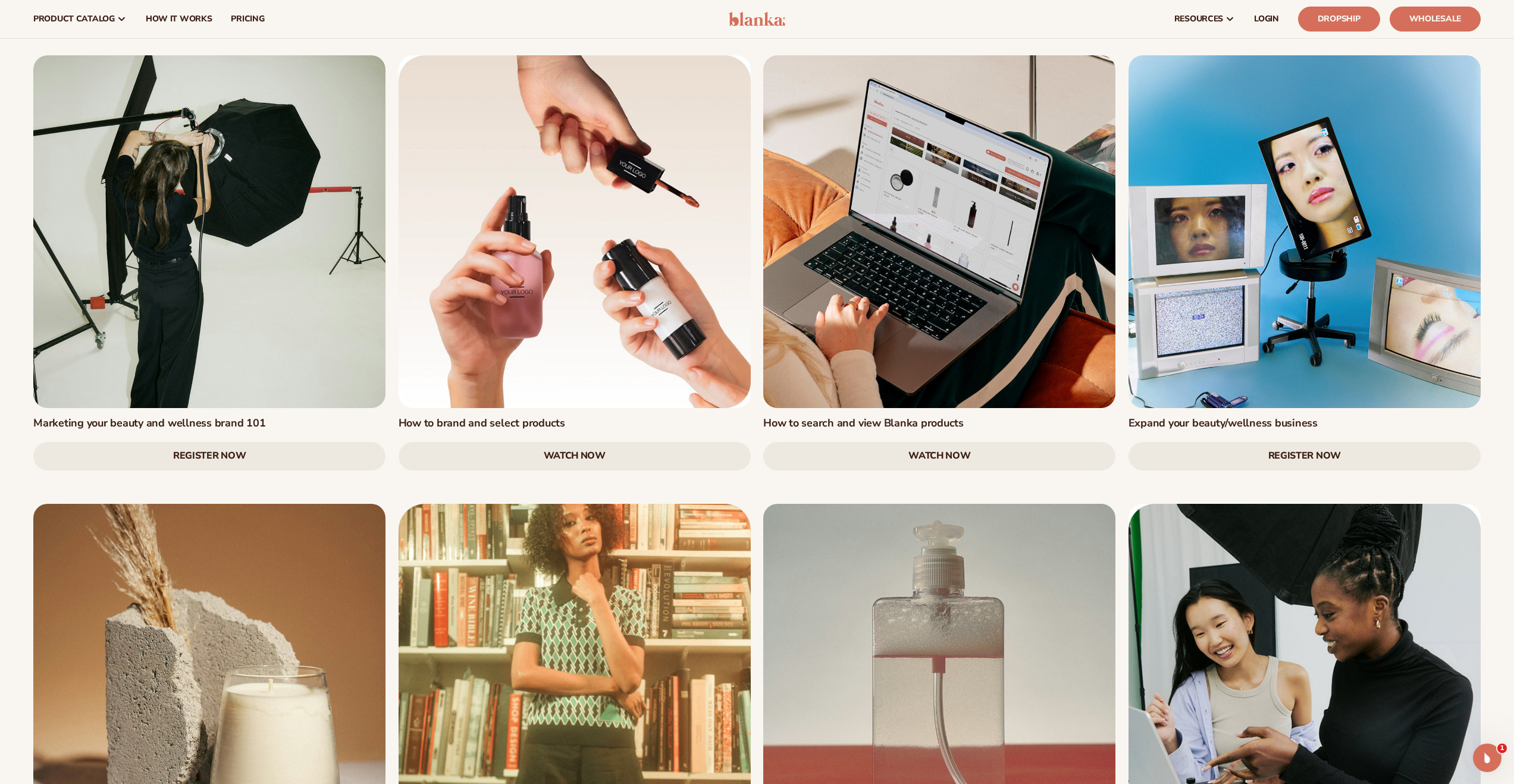
click at [275, 442] on link "Register Now" at bounding box center [209, 456] width 352 height 29
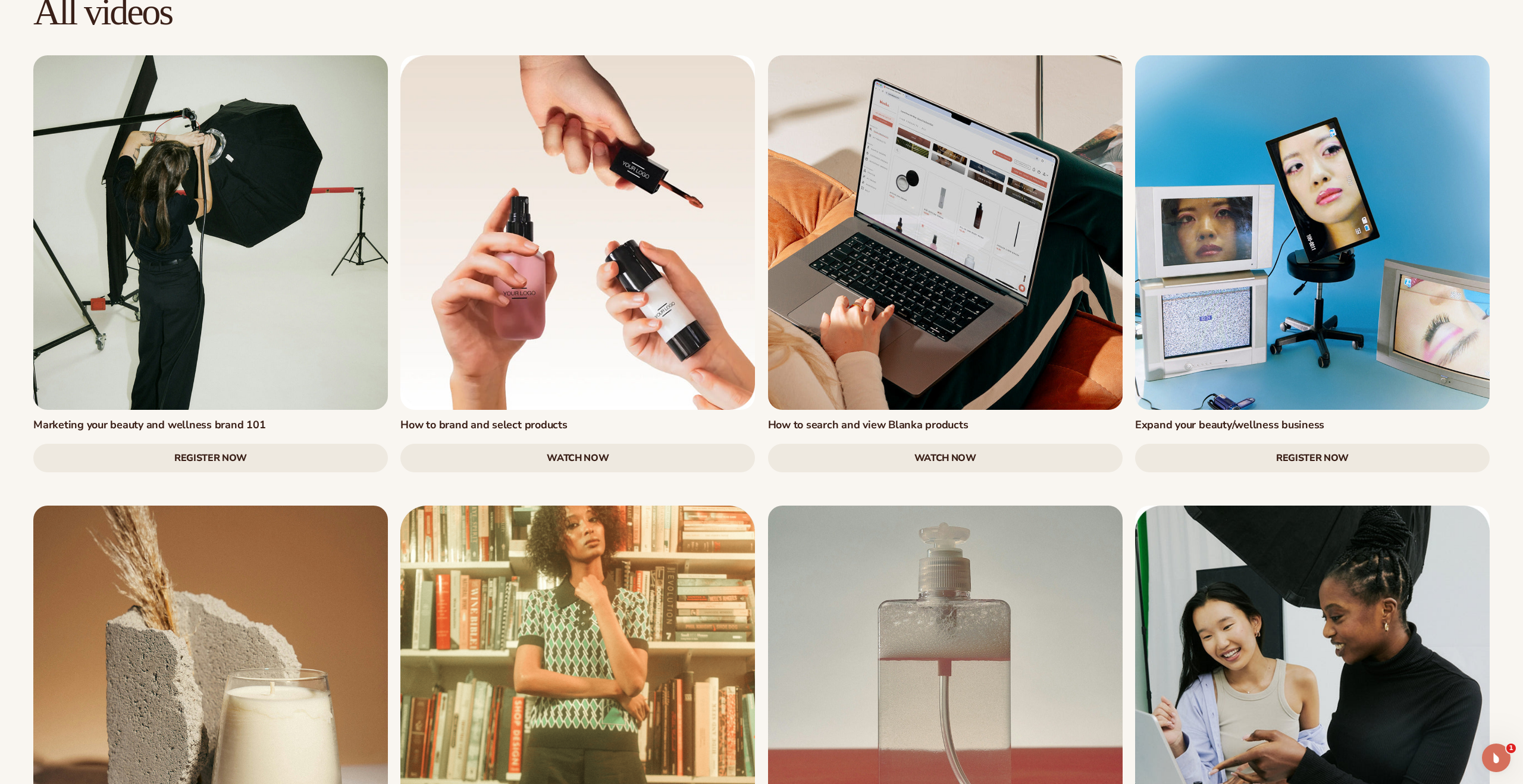
click at [279, 444] on link "Register Now" at bounding box center [211, 458] width 355 height 29
click at [946, 444] on link "watch now" at bounding box center [946, 458] width 355 height 29
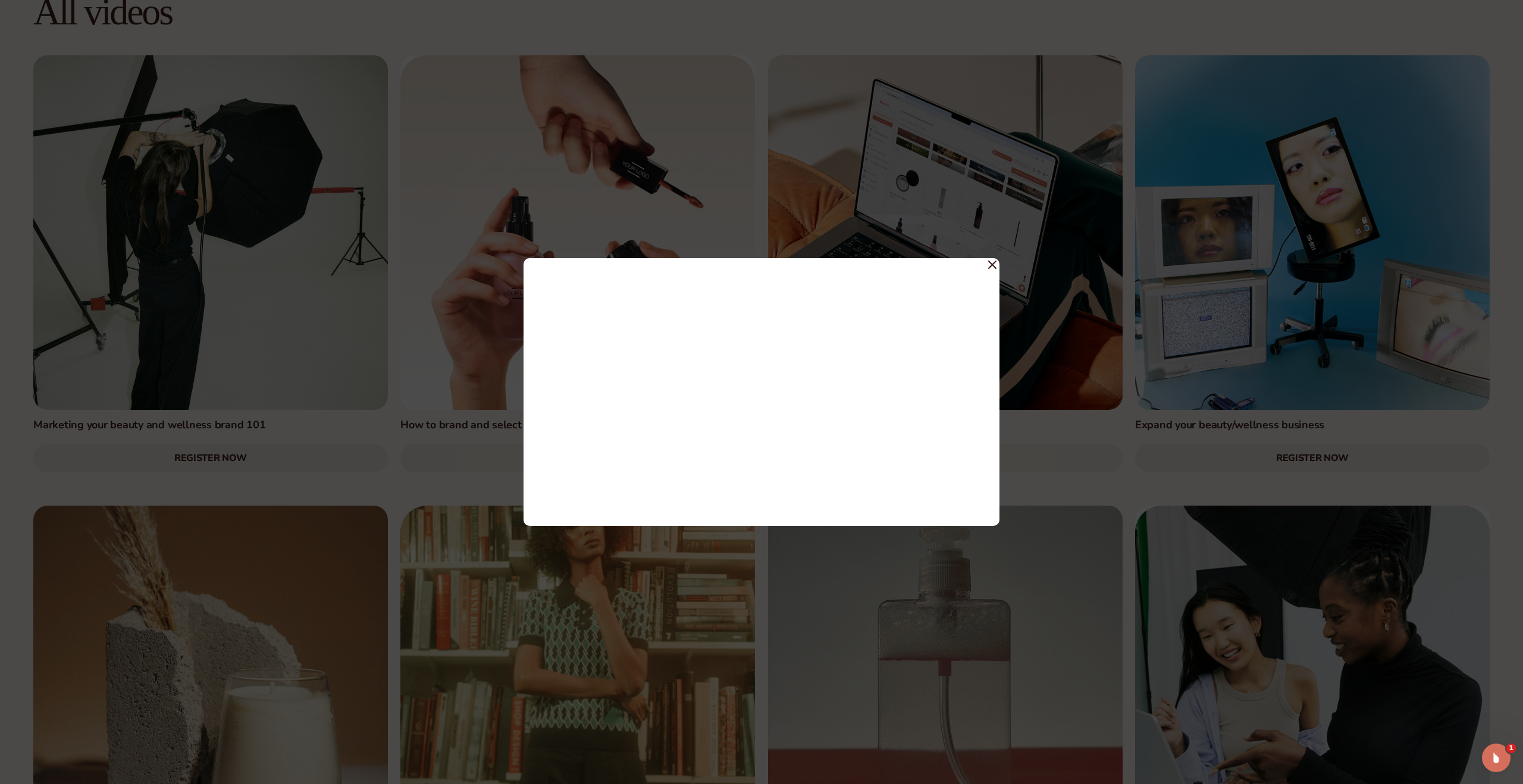
click at [395, 431] on div at bounding box center [762, 392] width 1523 height 784
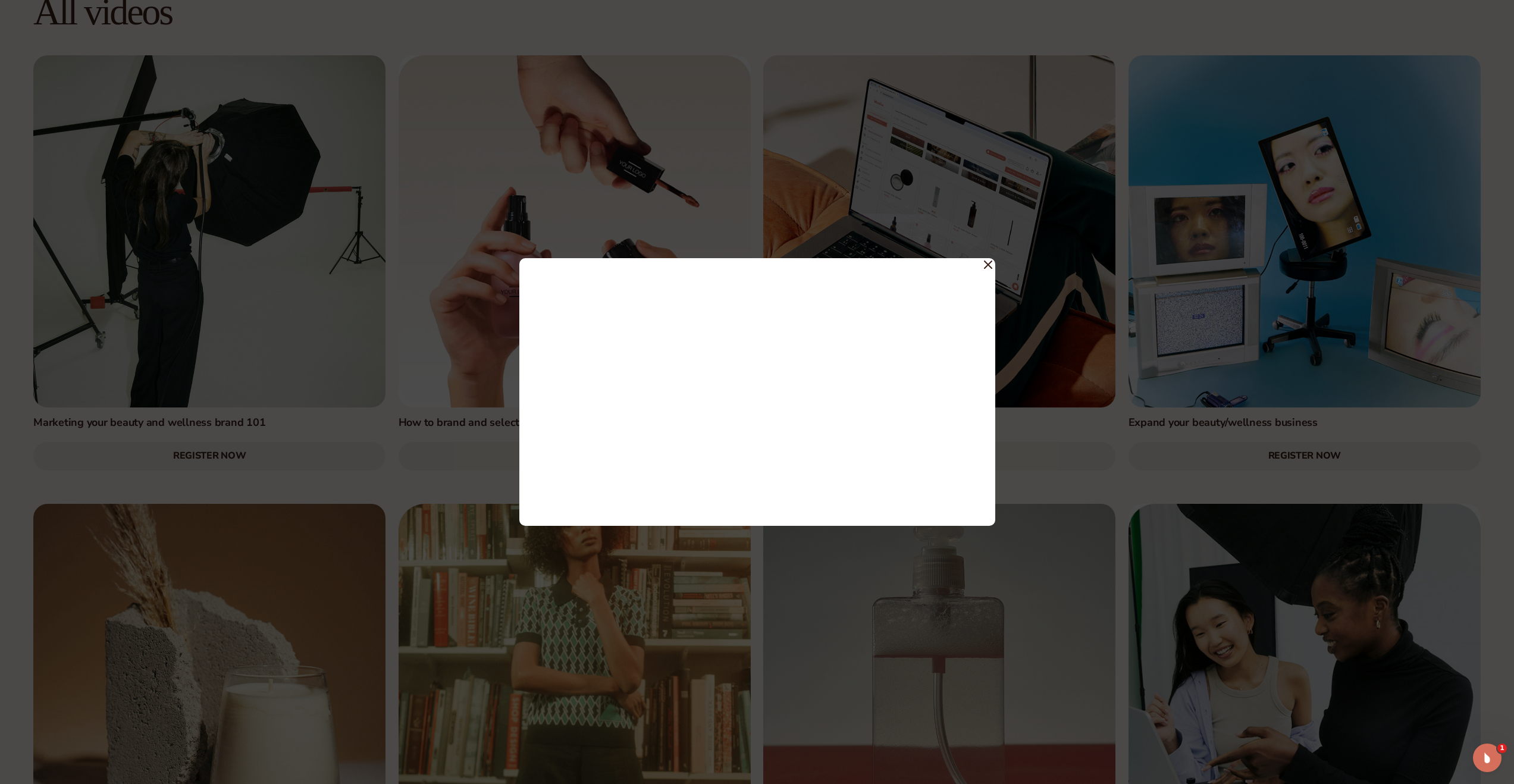
scroll to position [1348, 0]
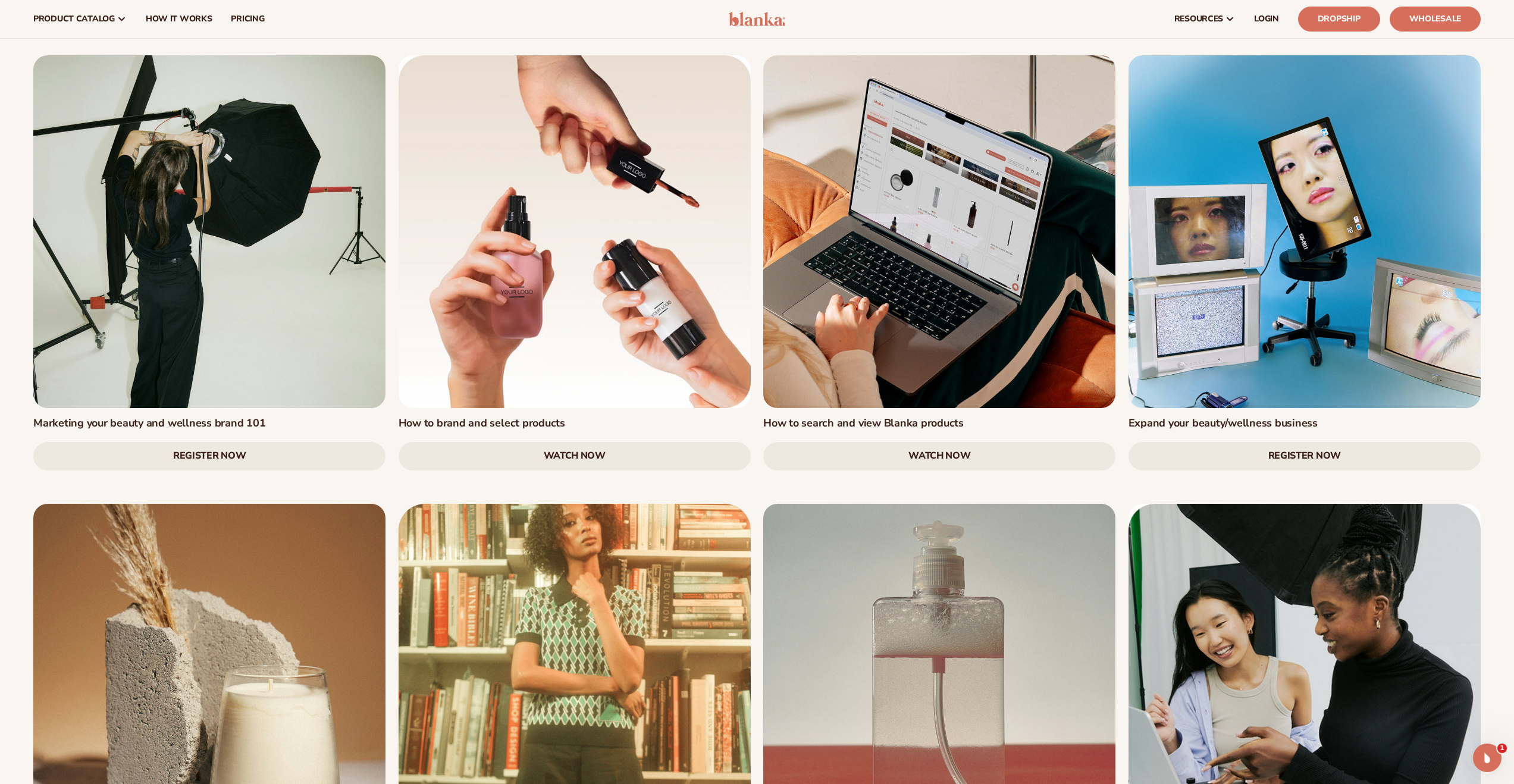
click at [283, 442] on link "Register Now" at bounding box center [209, 456] width 352 height 29
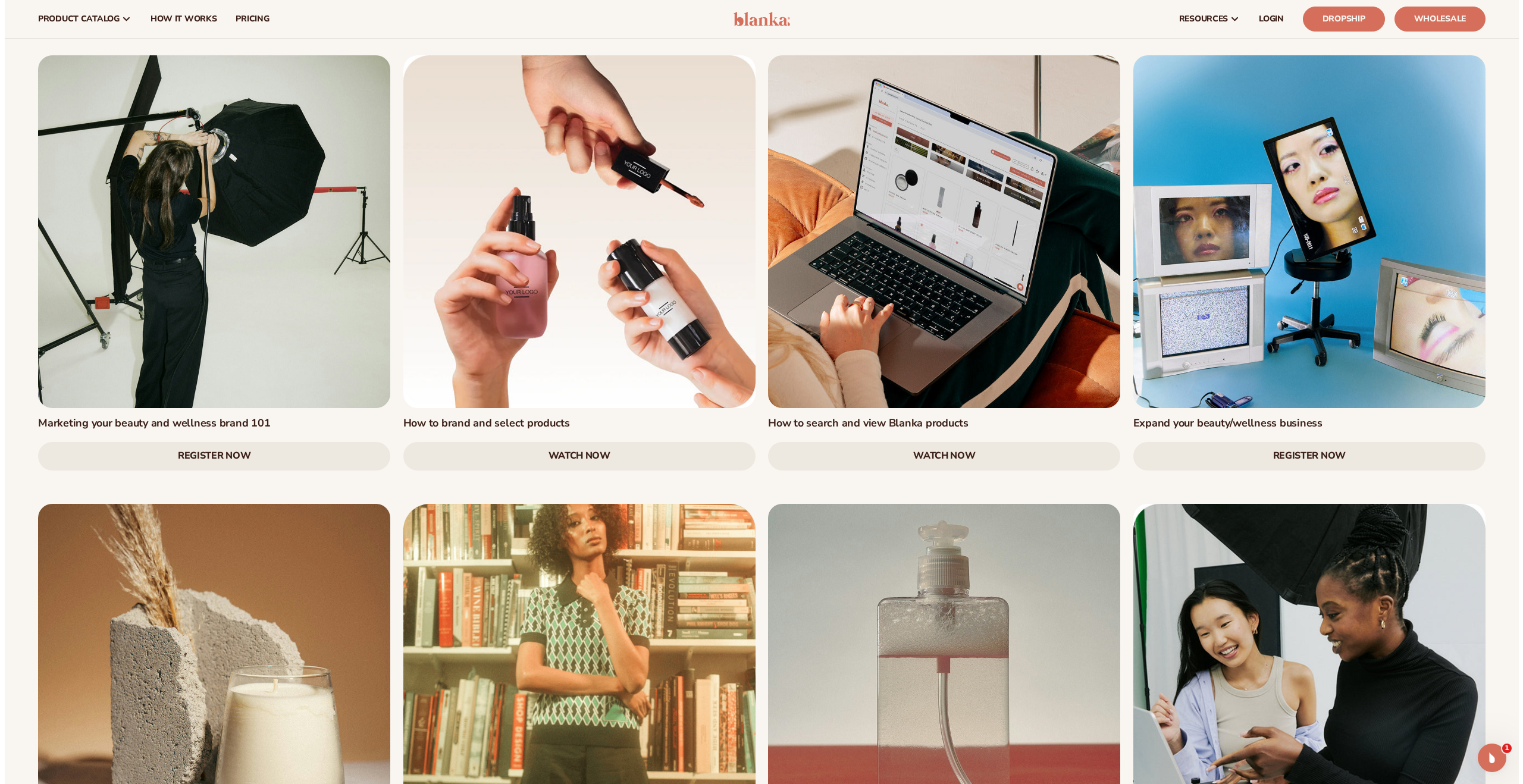
scroll to position [1351, 0]
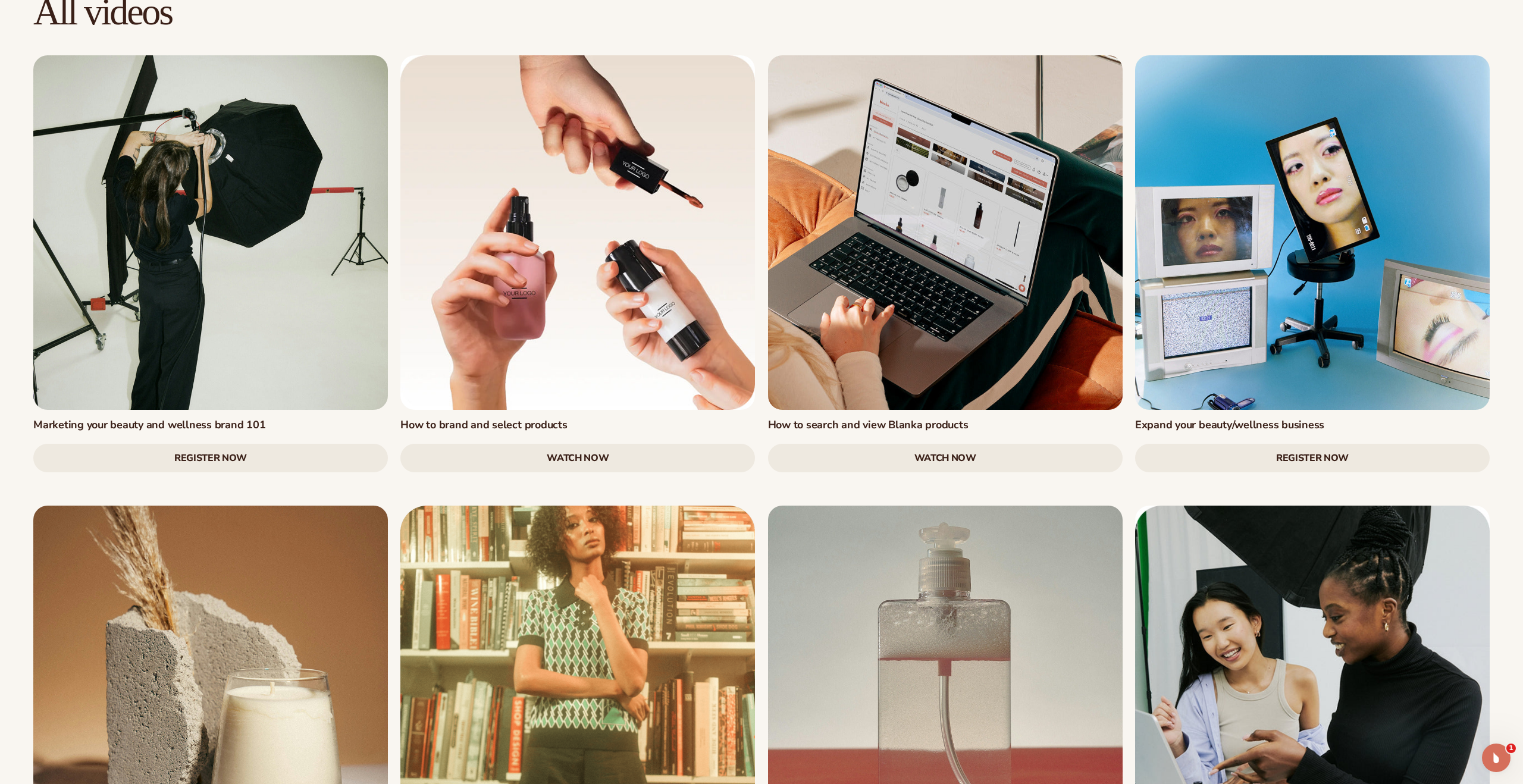
click at [283, 444] on link "Register Now" at bounding box center [211, 458] width 355 height 29
click at [399, 433] on div "Marketing your beauty and wellness brand 101 Register Now How to brand and sele…" at bounding box center [761, 731] width 1469 height 1351
click at [1288, 444] on link "Register Now" at bounding box center [1312, 458] width 355 height 29
click at [411, 428] on div "Marketing your beauty and wellness brand 101 Register Now How to brand and sele…" at bounding box center [761, 731] width 1469 height 1351
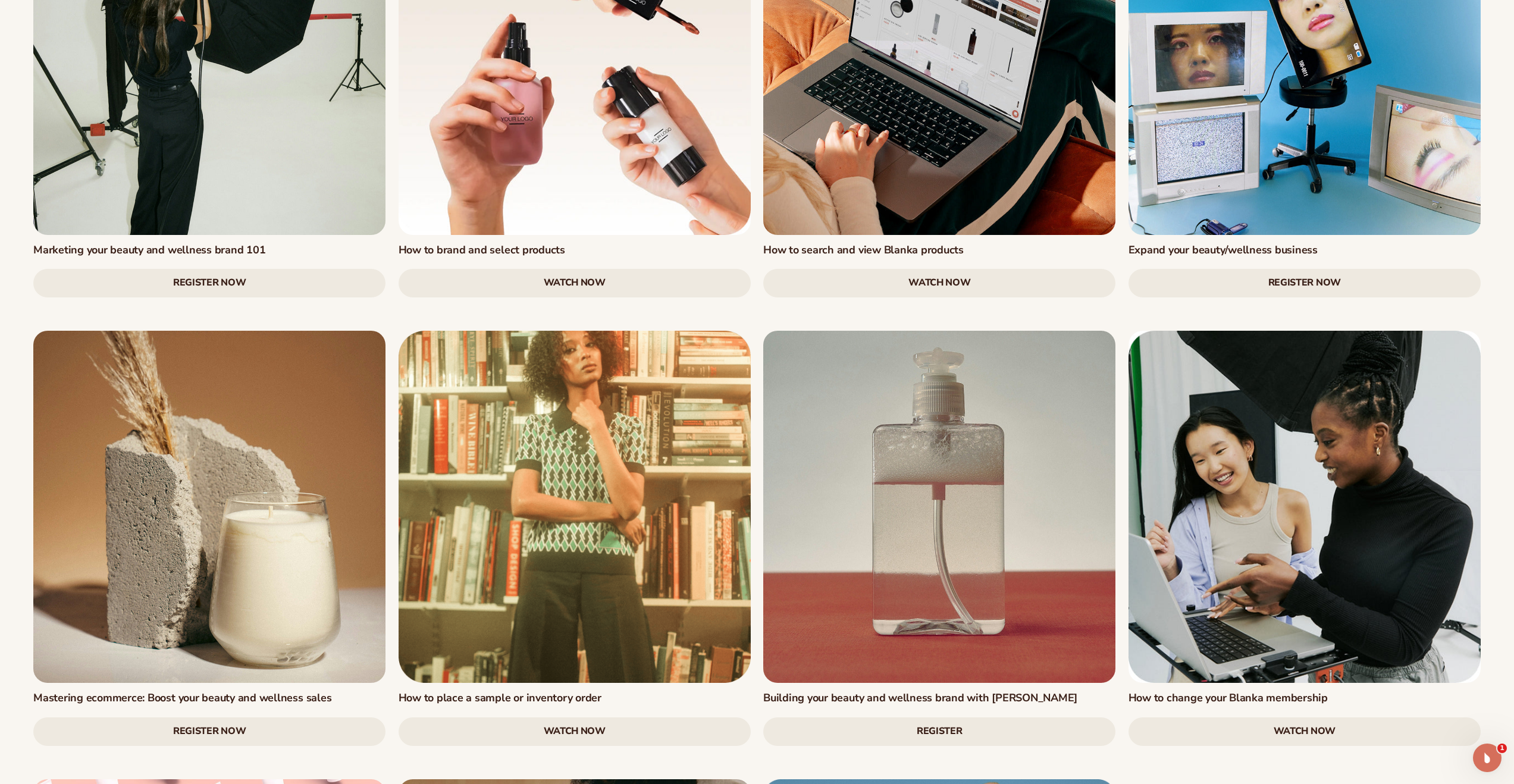
scroll to position [1750, 0]
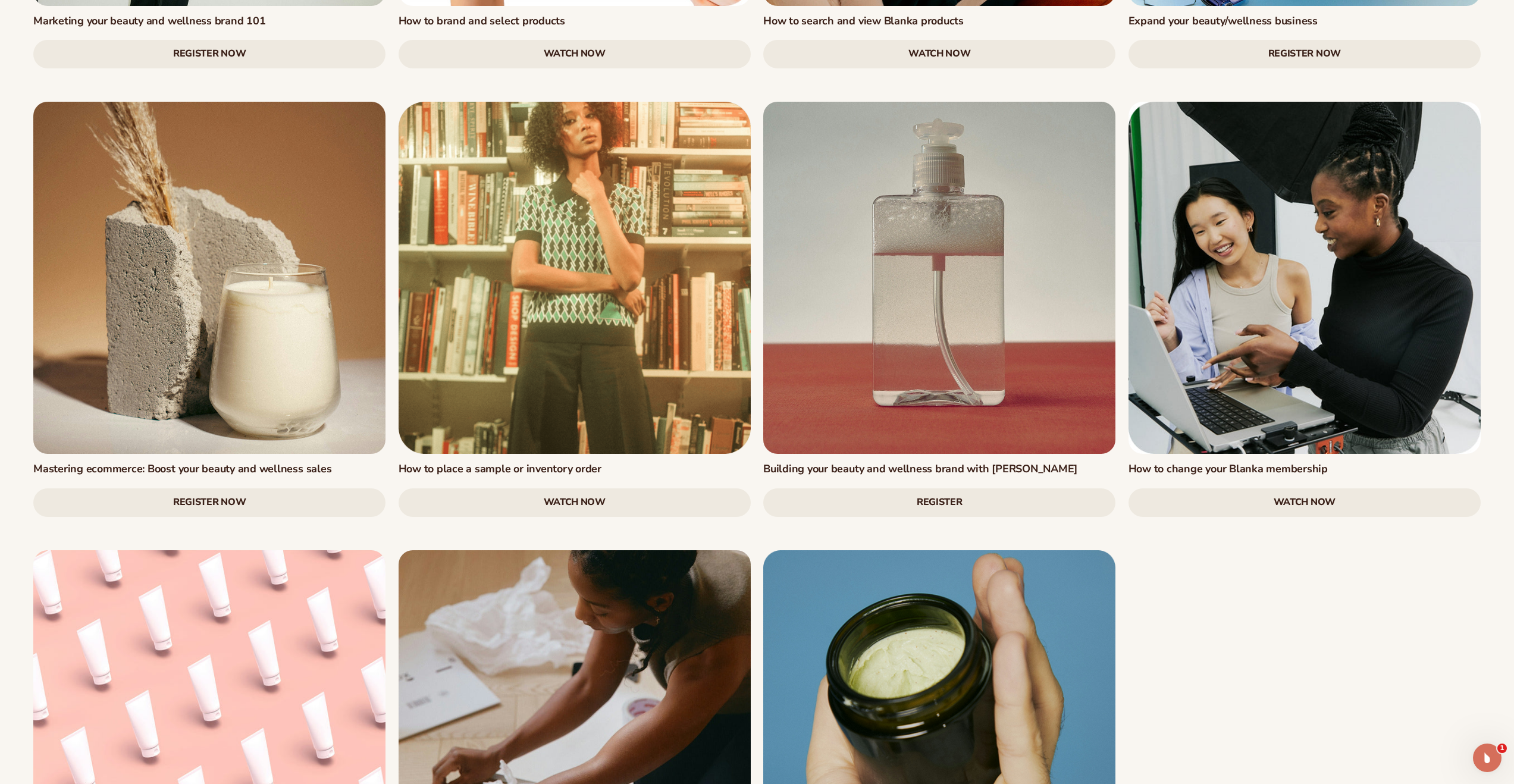
click at [220, 488] on link "Register Now" at bounding box center [209, 502] width 352 height 29
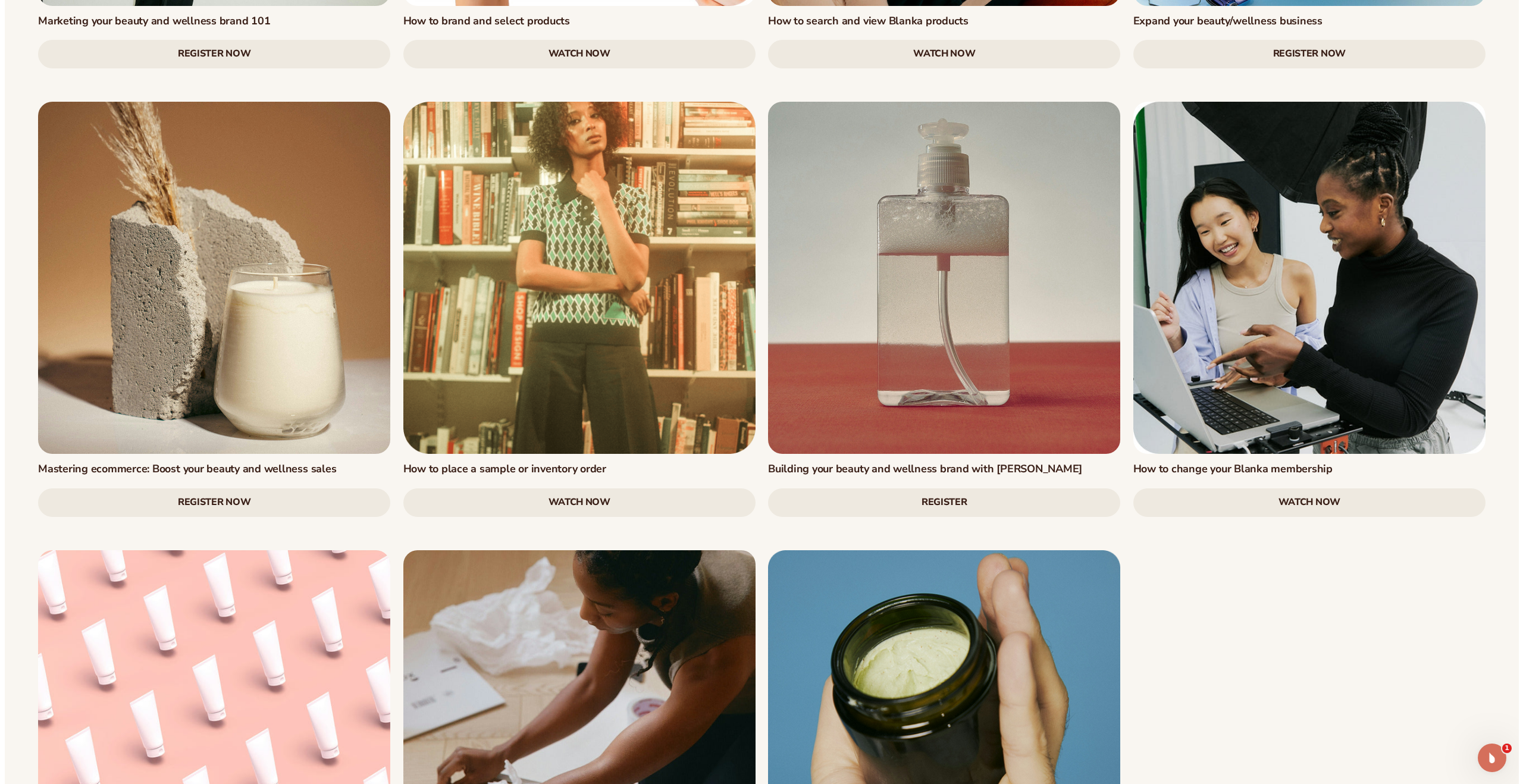
scroll to position [1755, 0]
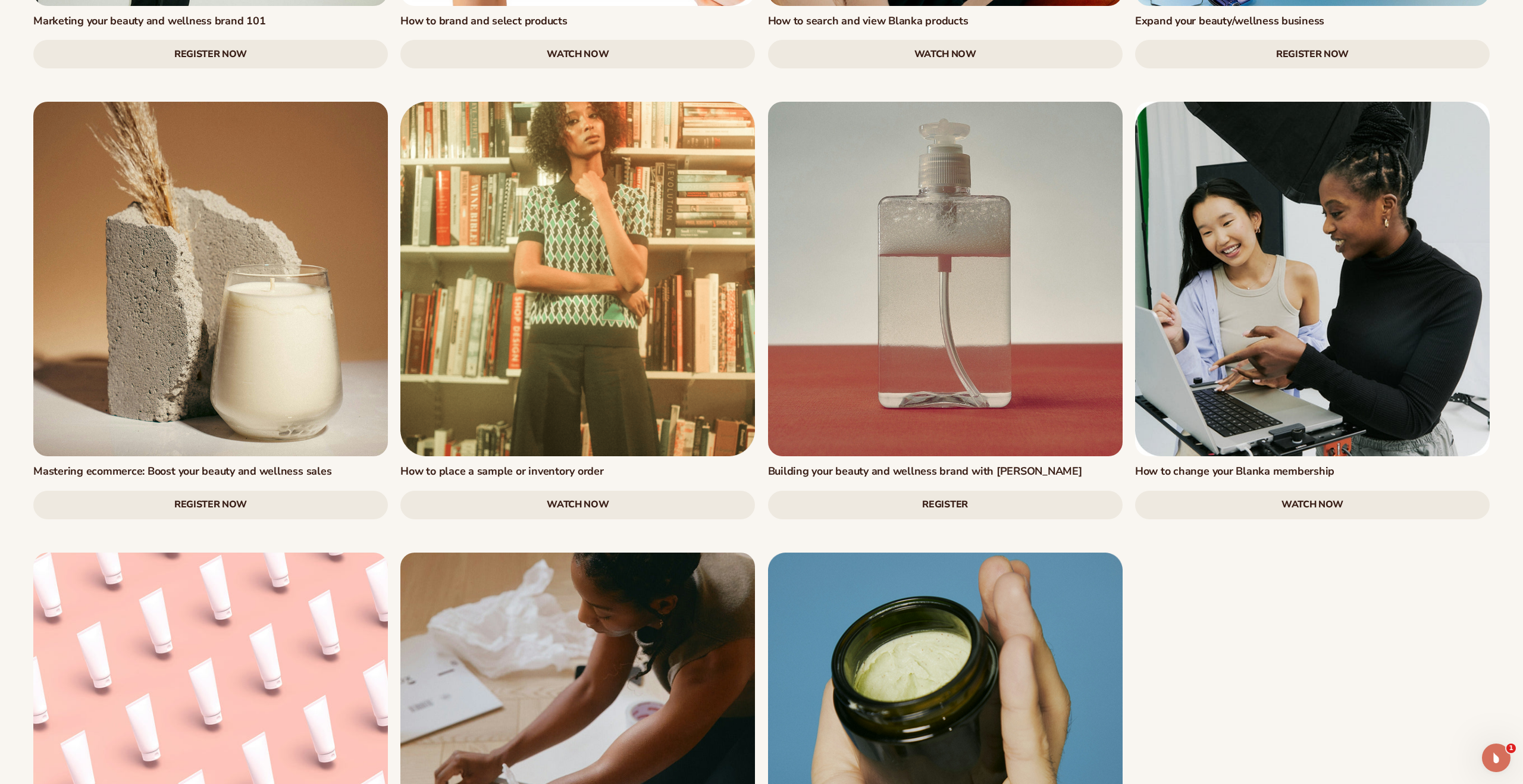
click at [264, 491] on link "Register Now" at bounding box center [211, 505] width 355 height 29
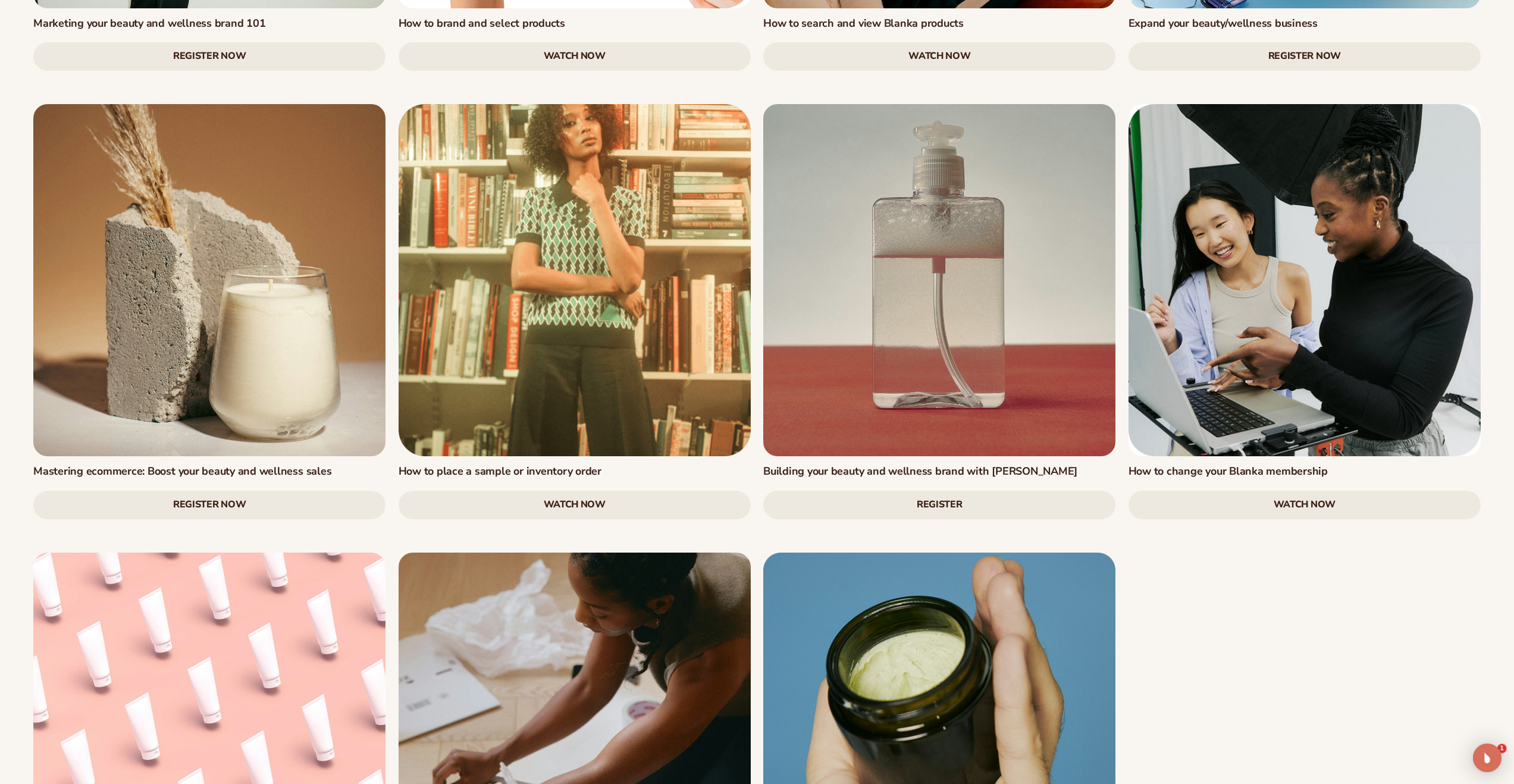
scroll to position [1755, 0]
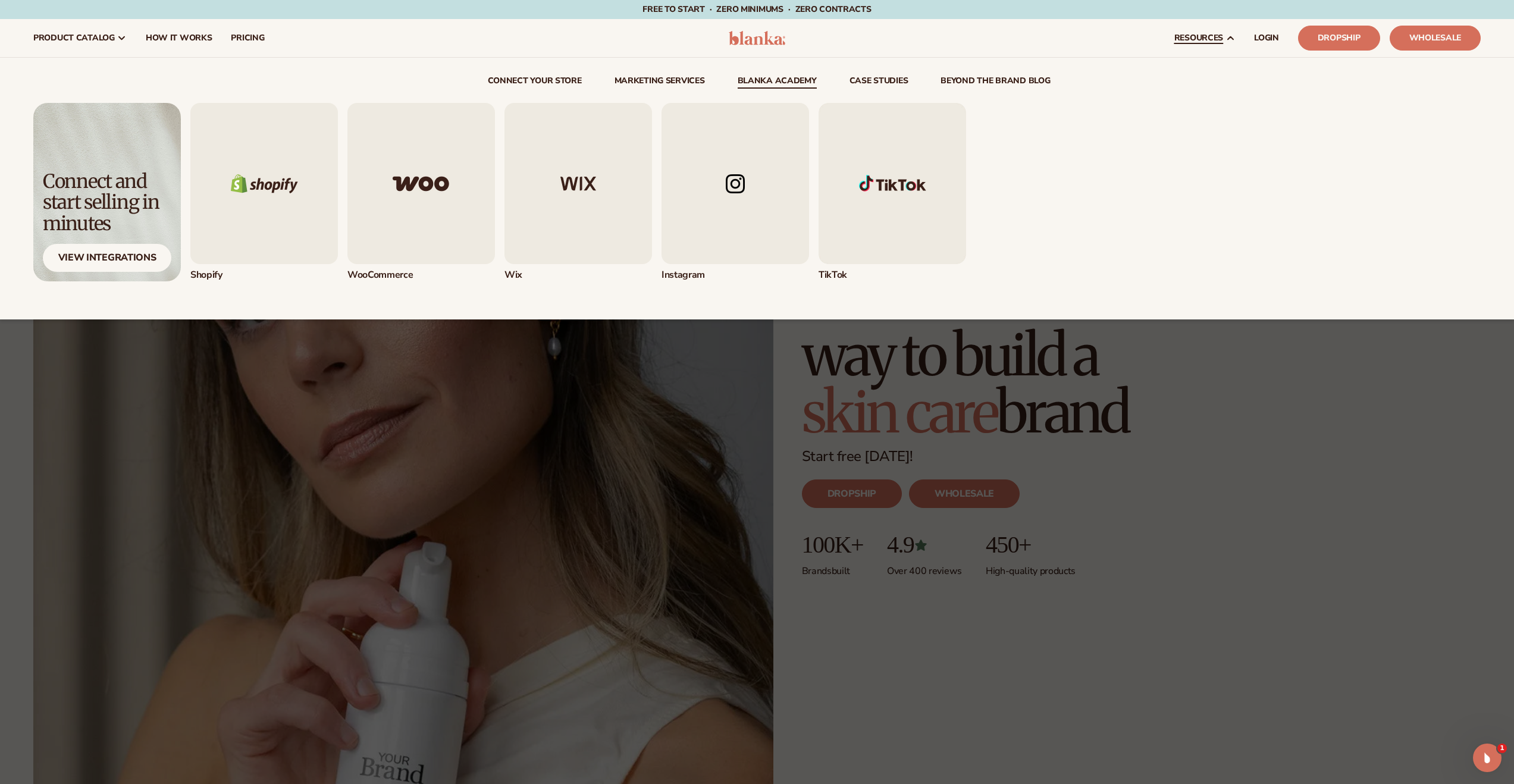
click at [788, 79] on link "Blanka Academy" at bounding box center [777, 83] width 79 height 12
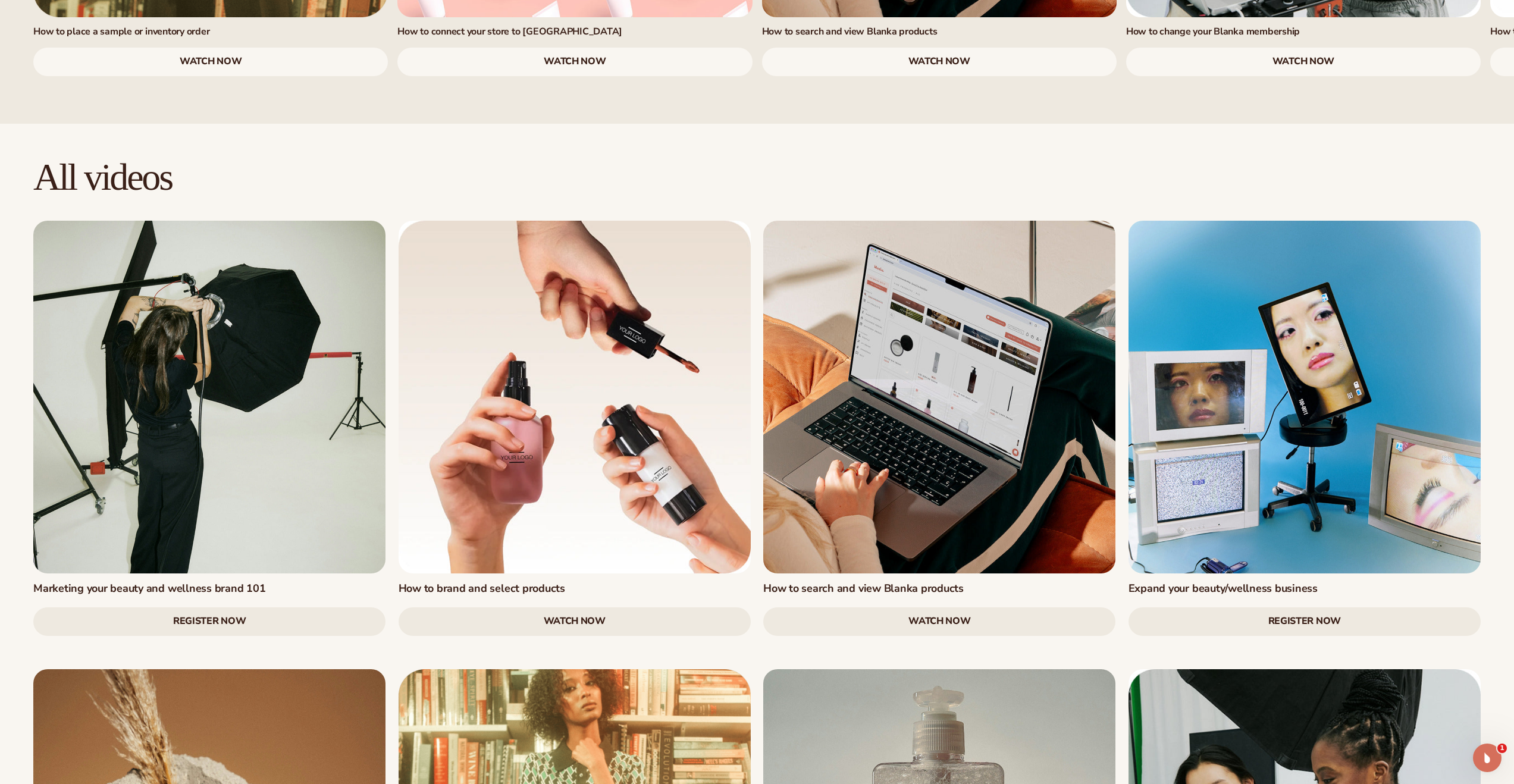
click at [220, 607] on link "Register Now" at bounding box center [209, 621] width 352 height 29
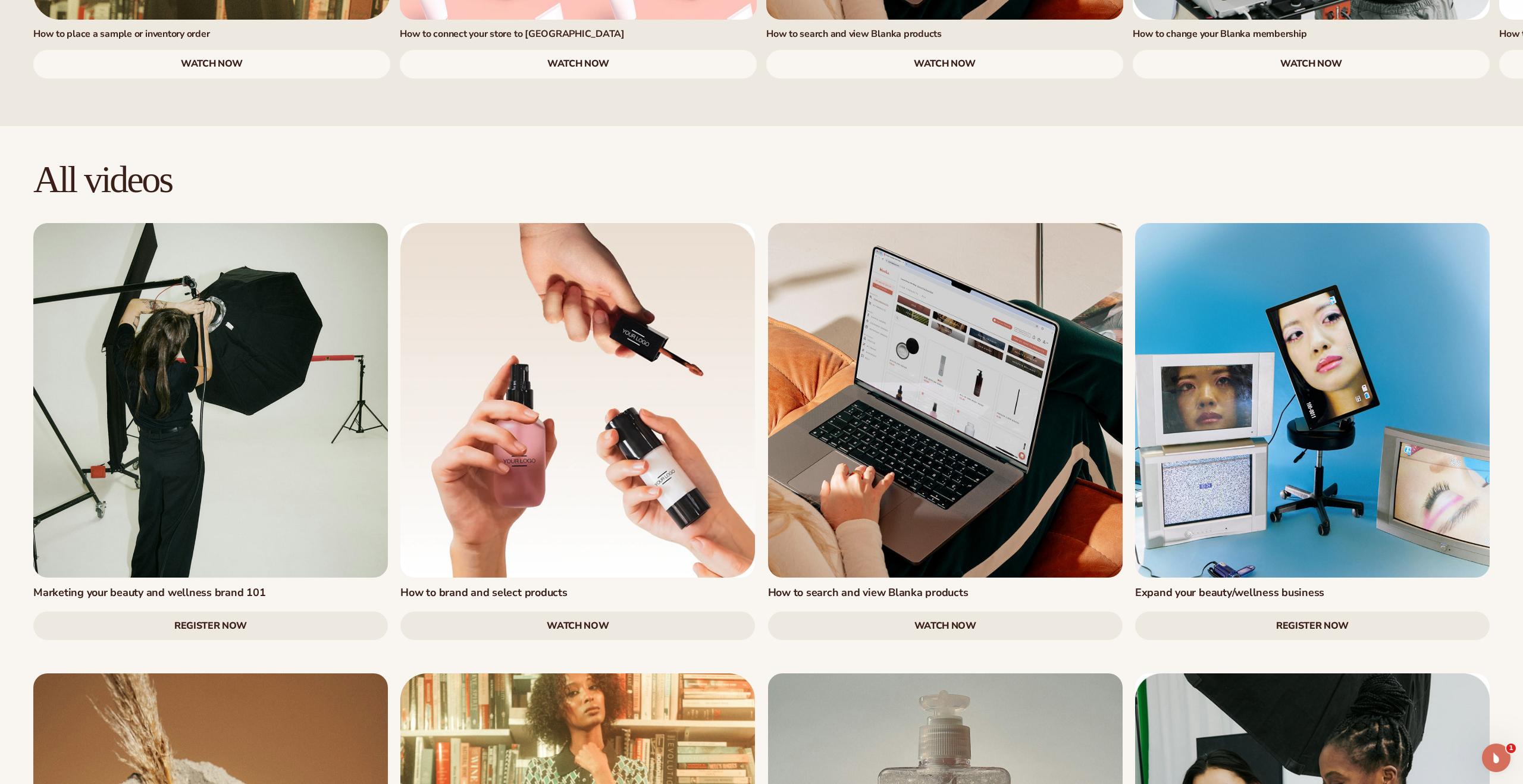
click at [237, 611] on link "Register Now" at bounding box center [211, 625] width 355 height 29
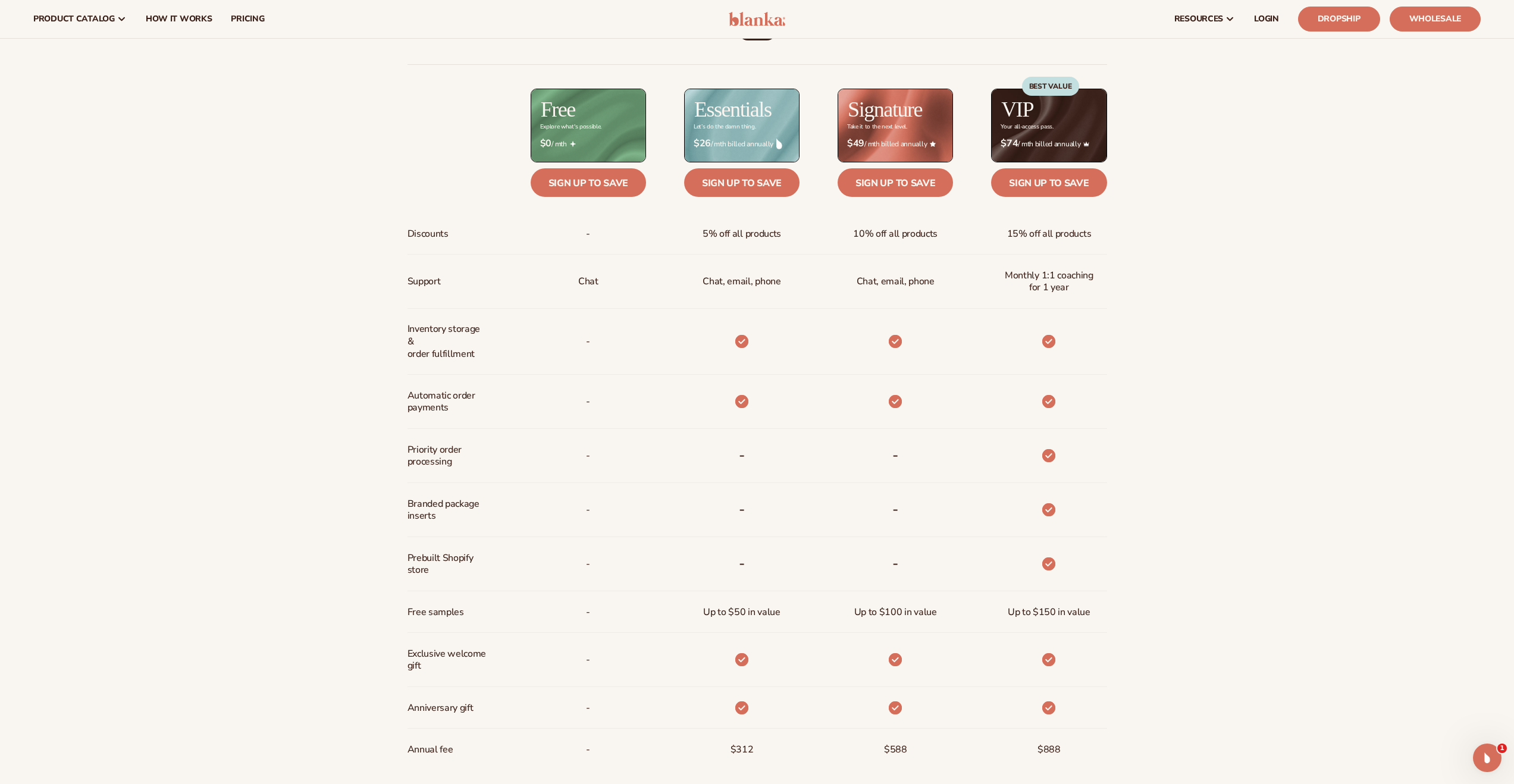
scroll to position [386, 0]
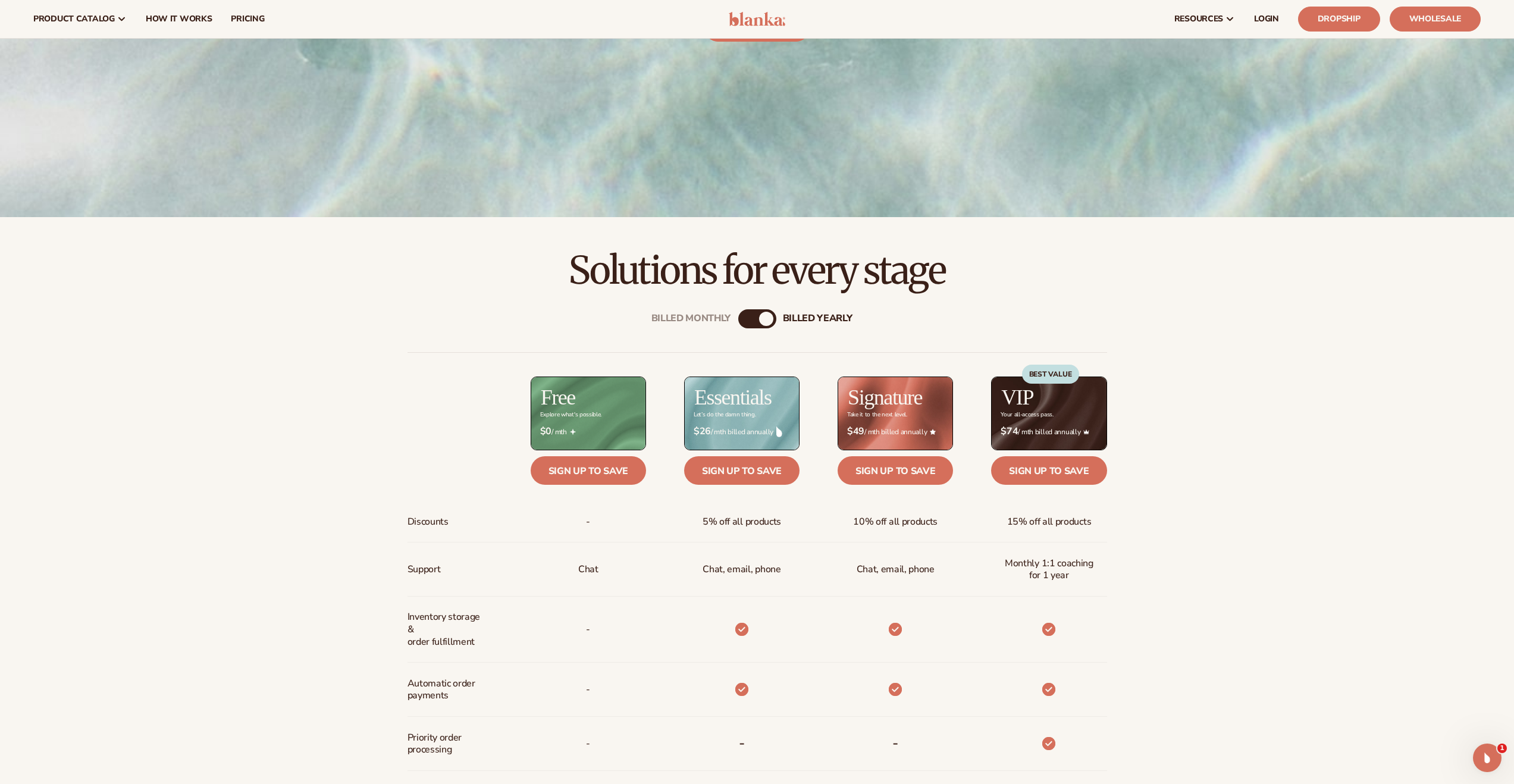
click at [748, 317] on div "Billed Monthly" at bounding box center [745, 318] width 14 height 14
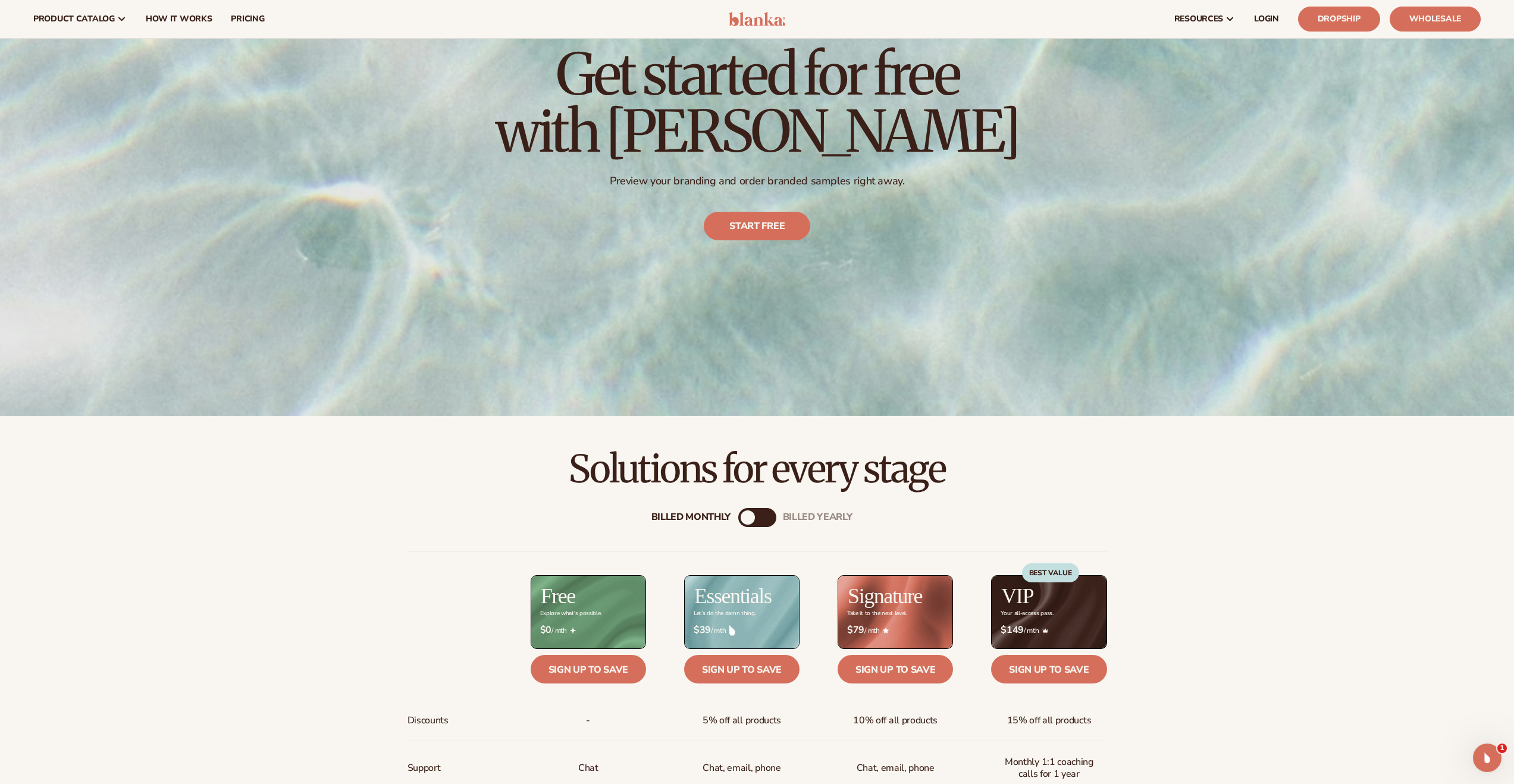
scroll to position [0, 0]
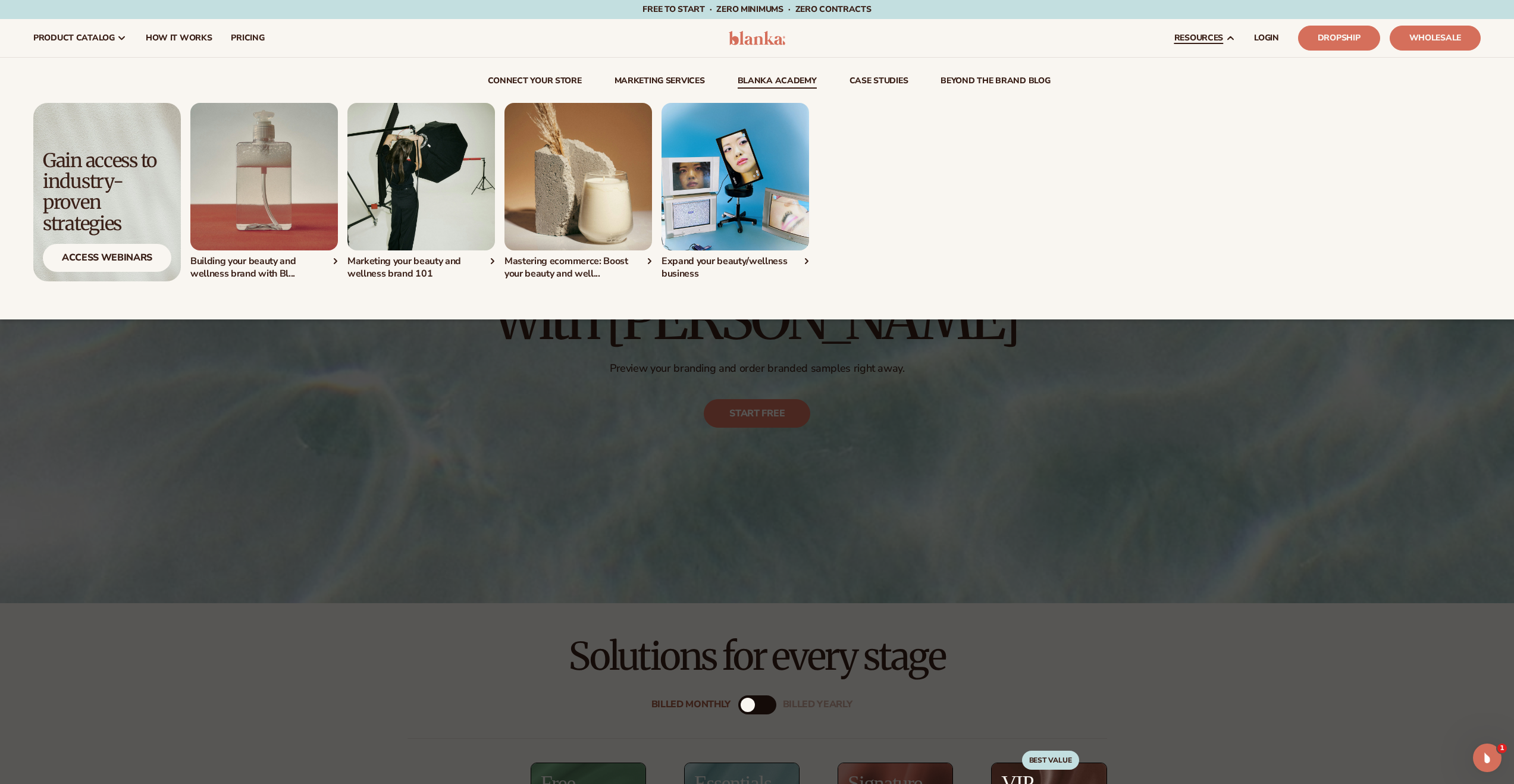
click at [778, 79] on link "Blanka Academy" at bounding box center [777, 83] width 79 height 12
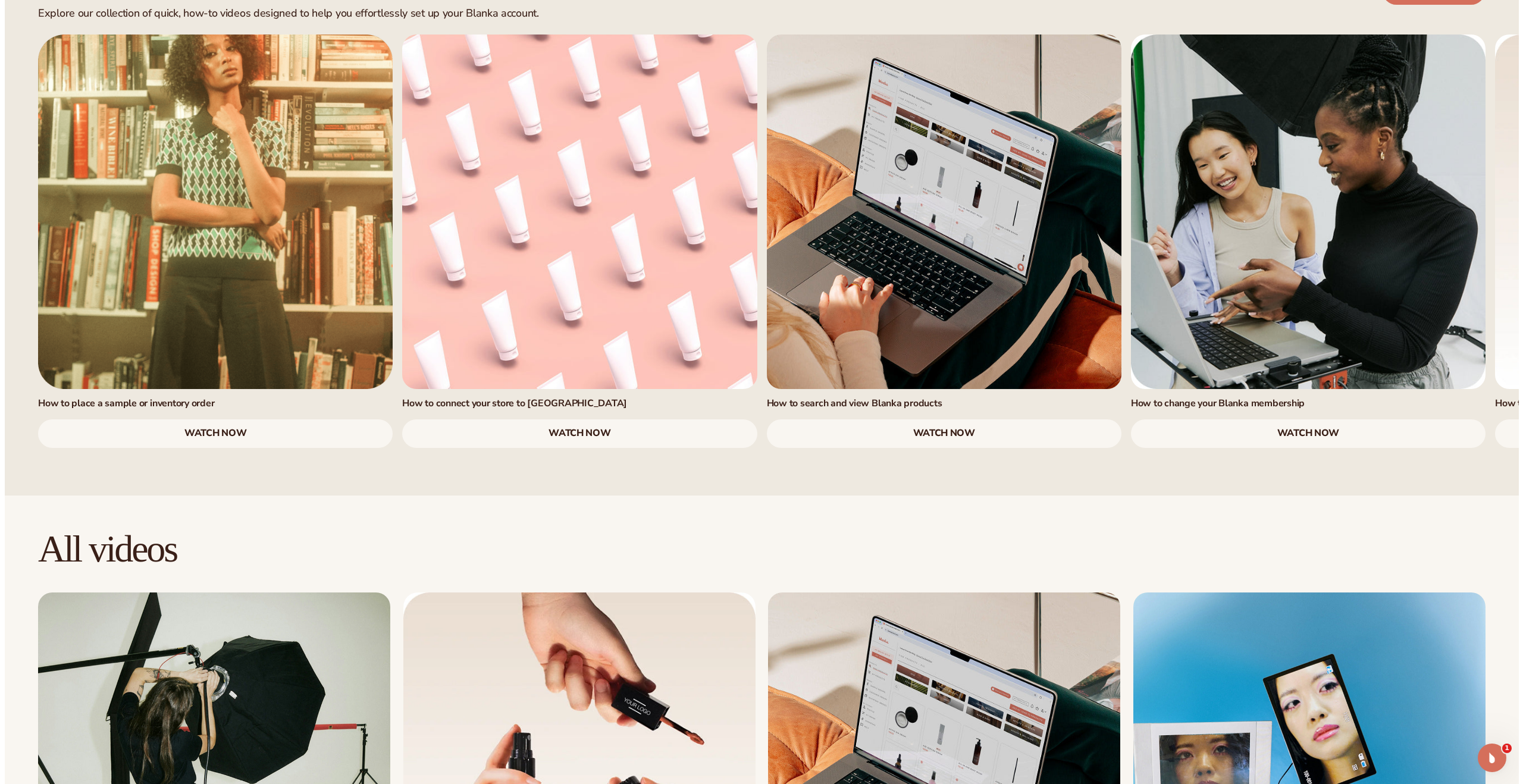
scroll to position [1049, 0]
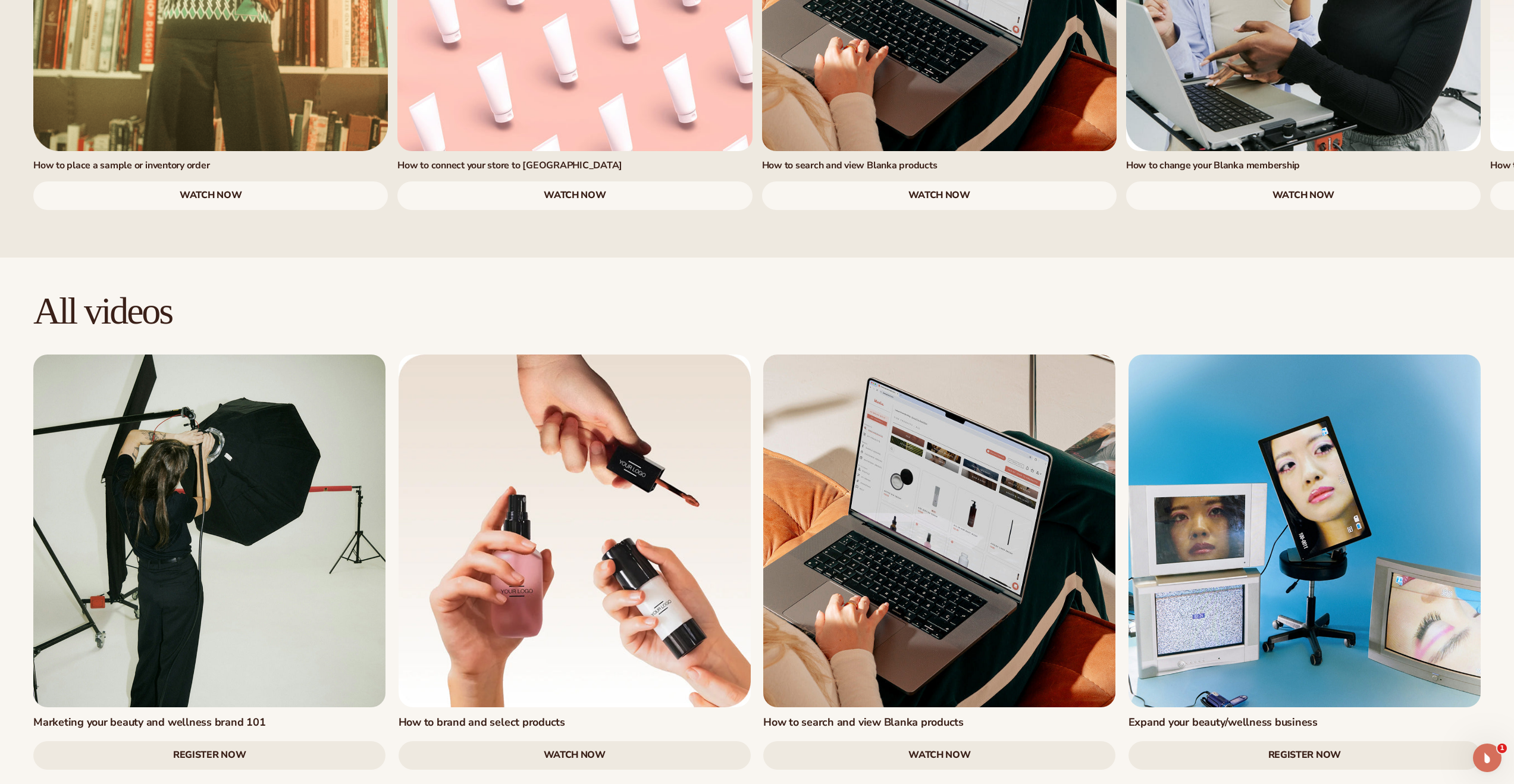
click at [243, 741] on link "Register Now" at bounding box center [209, 755] width 352 height 29
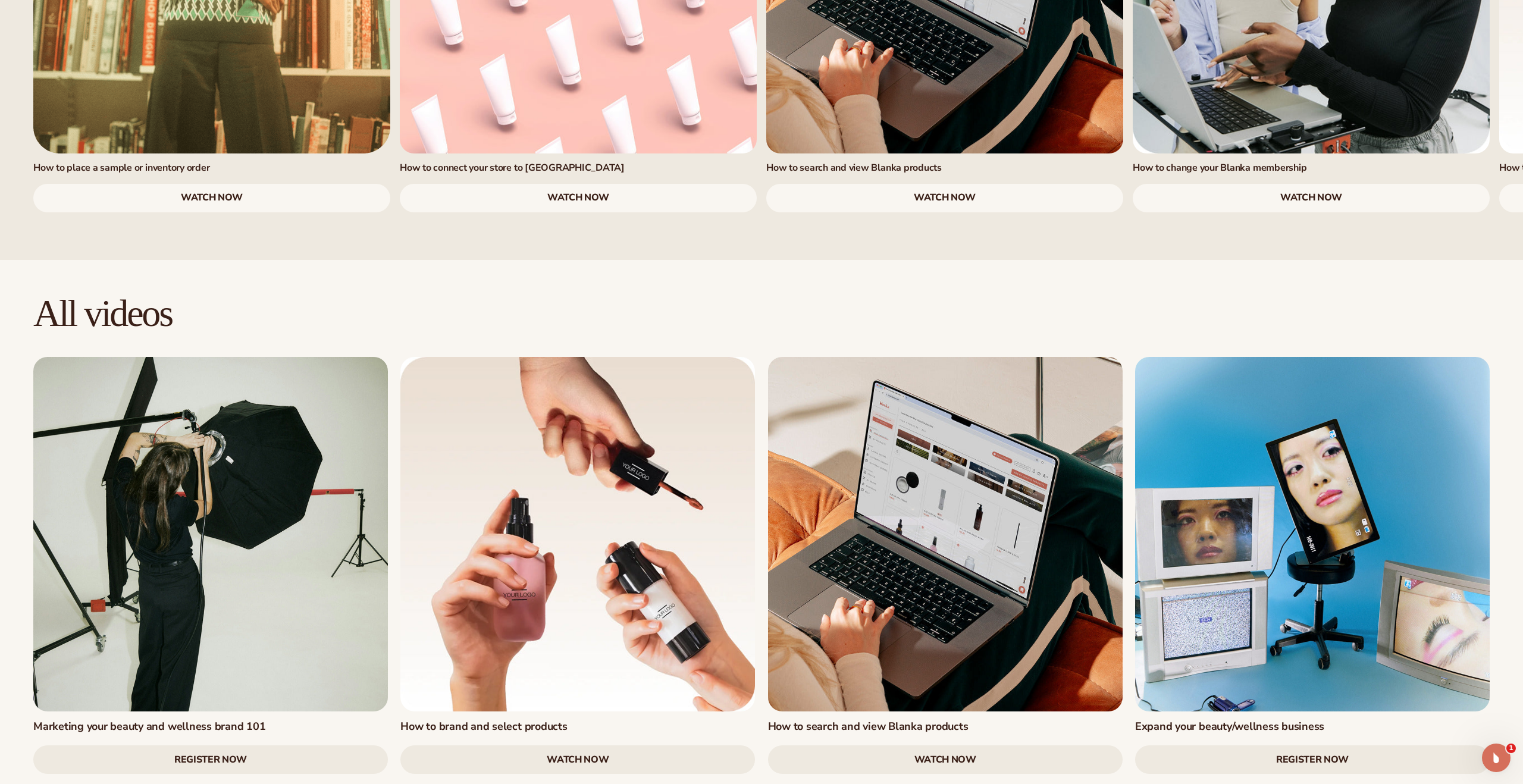
click at [225, 745] on link "Register Now" at bounding box center [211, 759] width 355 height 29
